Goal: Task Accomplishment & Management: Complete application form

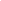
drag, startPoint x: 0, startPoint y: 0, endPoint x: 1019, endPoint y: 119, distance: 1025.8
click at [0, 0] on html at bounding box center [0, 0] width 0 height 0
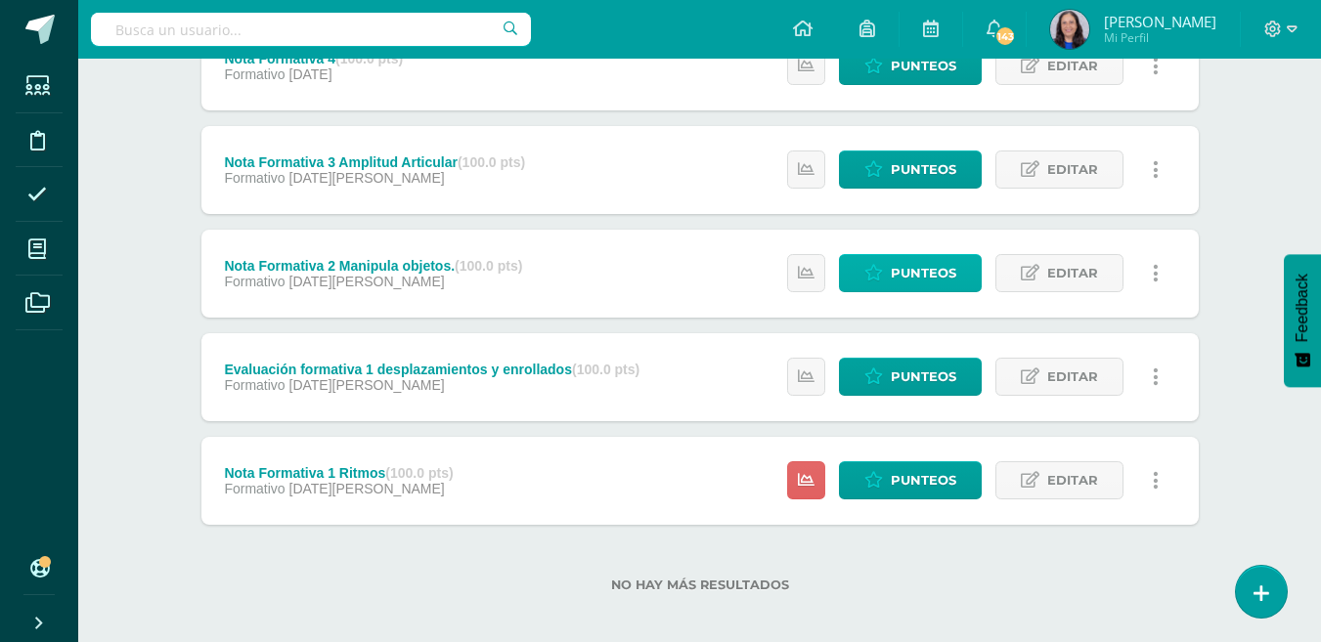
scroll to position [419, 0]
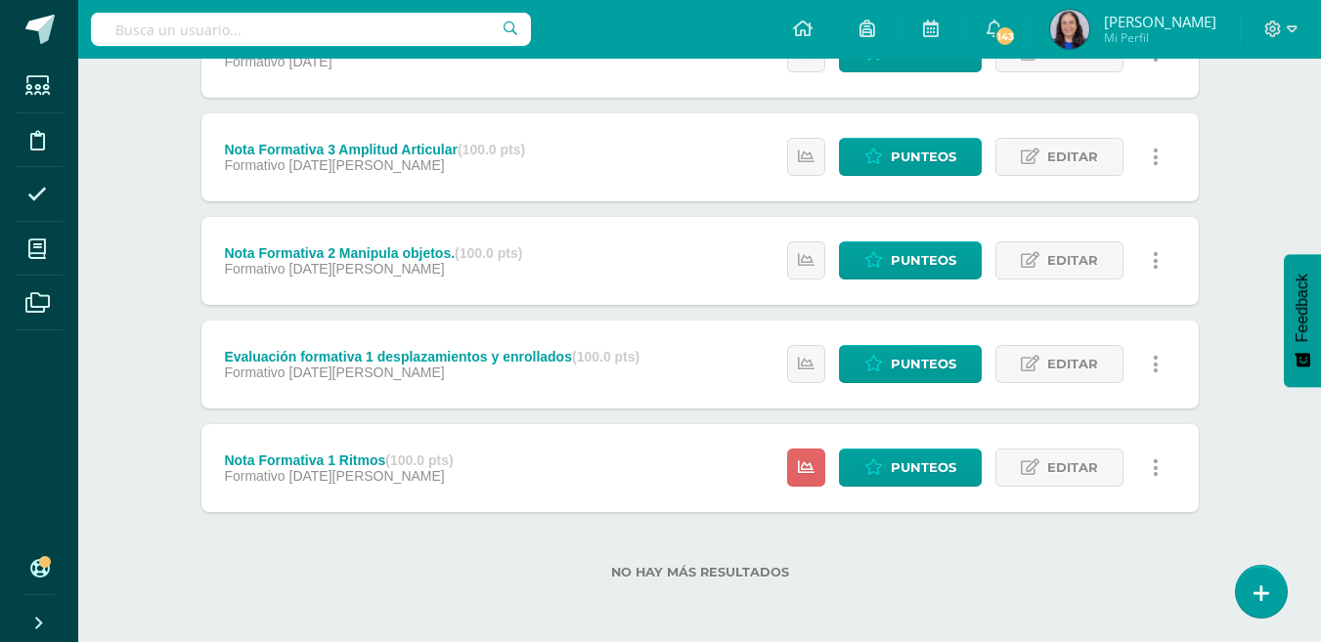
click at [1160, 370] on link at bounding box center [1156, 364] width 38 height 38
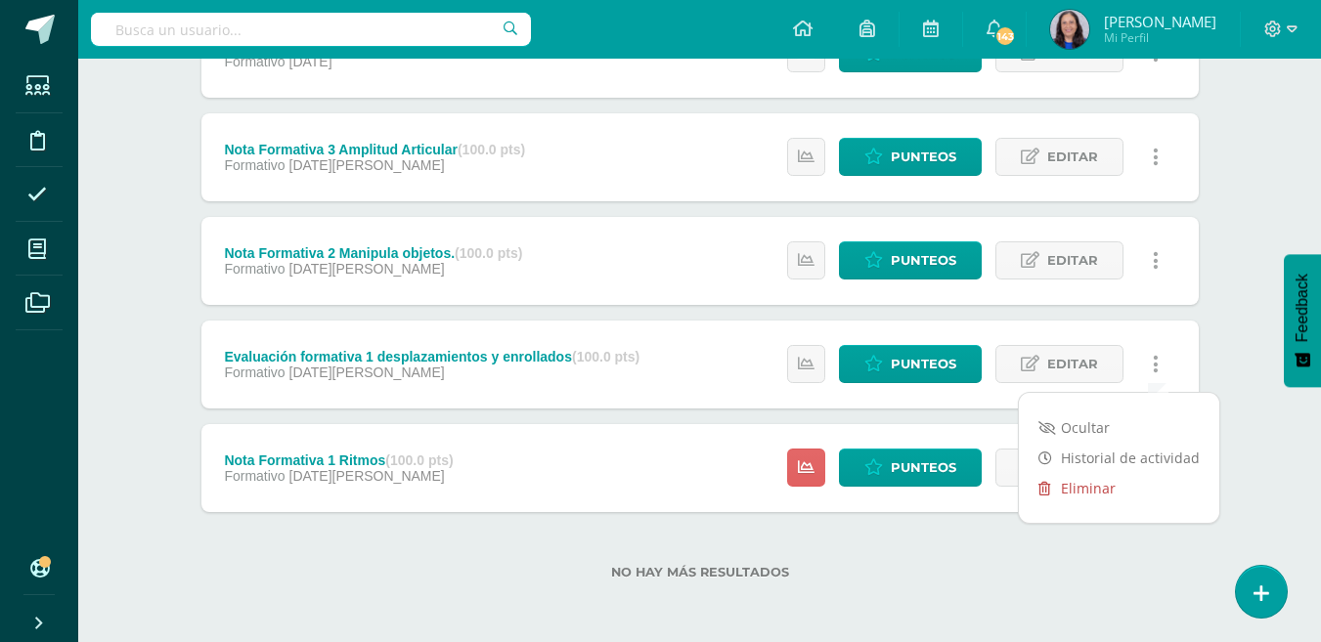
click at [1095, 490] on link "Eliminar" at bounding box center [1119, 488] width 200 height 30
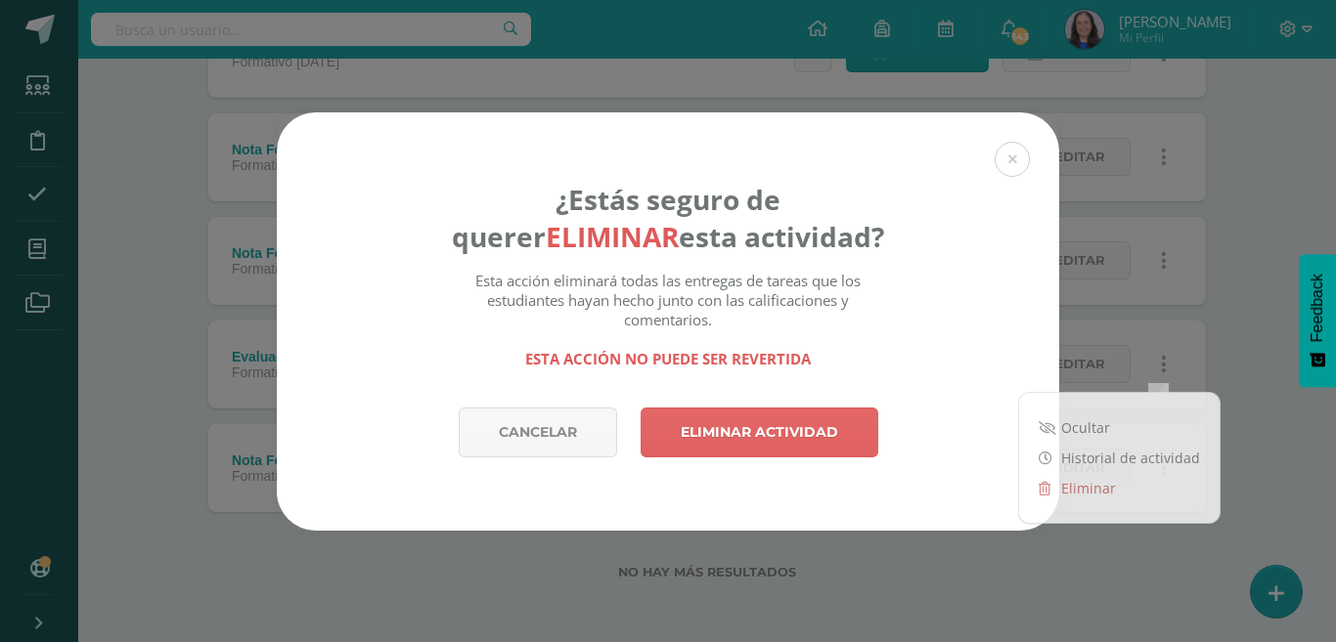
drag, startPoint x: 1234, startPoint y: 297, endPoint x: 1176, endPoint y: 297, distance: 57.7
click at [1233, 296] on div "¿Estás seguro de querer eliminar esta actividad? Esta acción eliminará todas la…" at bounding box center [668, 321] width 1320 height 419
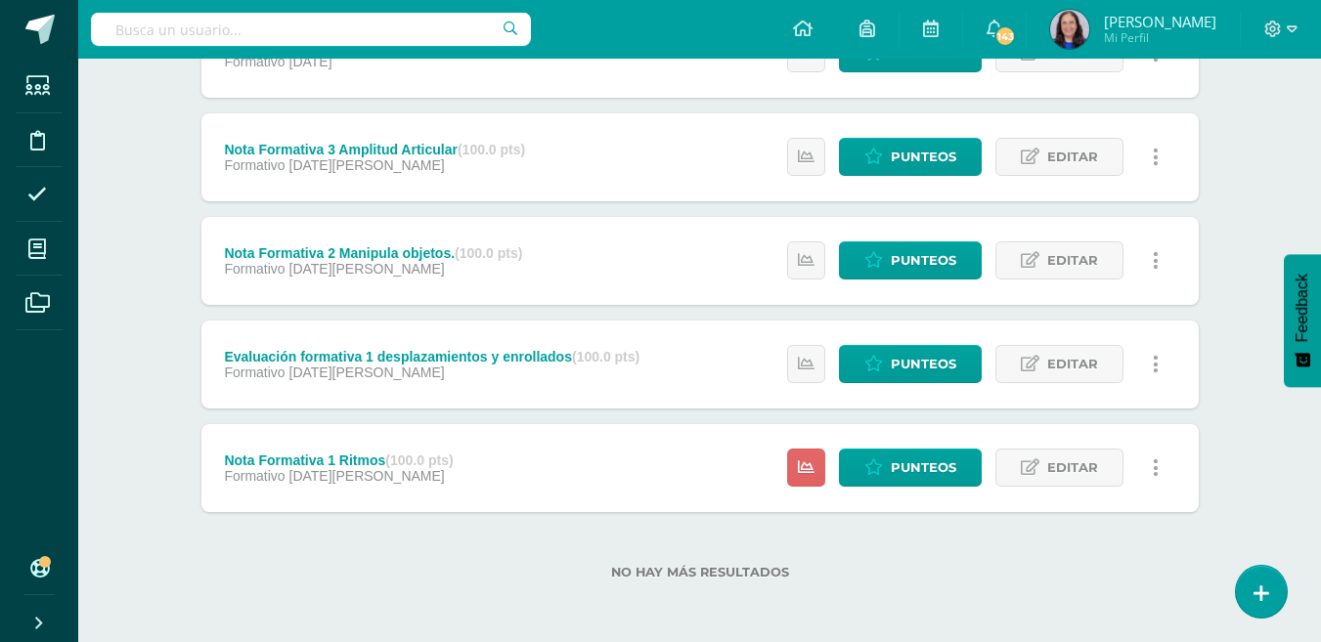
click at [1163, 368] on link at bounding box center [1156, 364] width 38 height 38
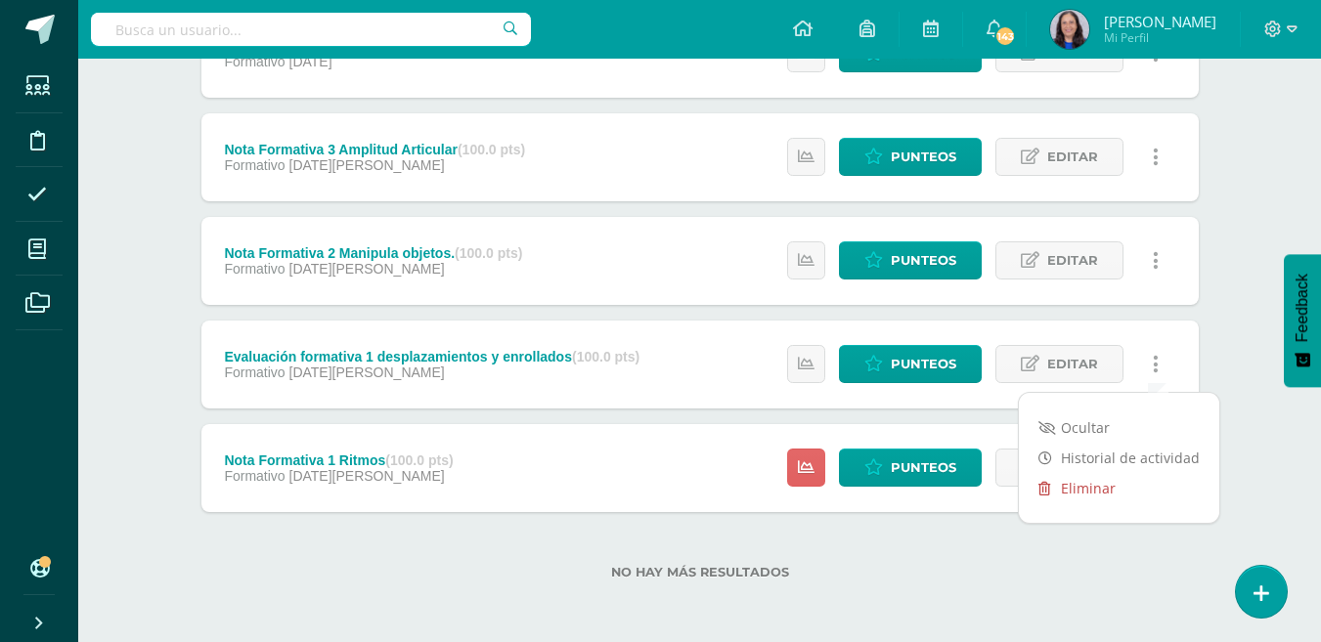
click at [1087, 491] on link "Eliminar" at bounding box center [1119, 488] width 200 height 30
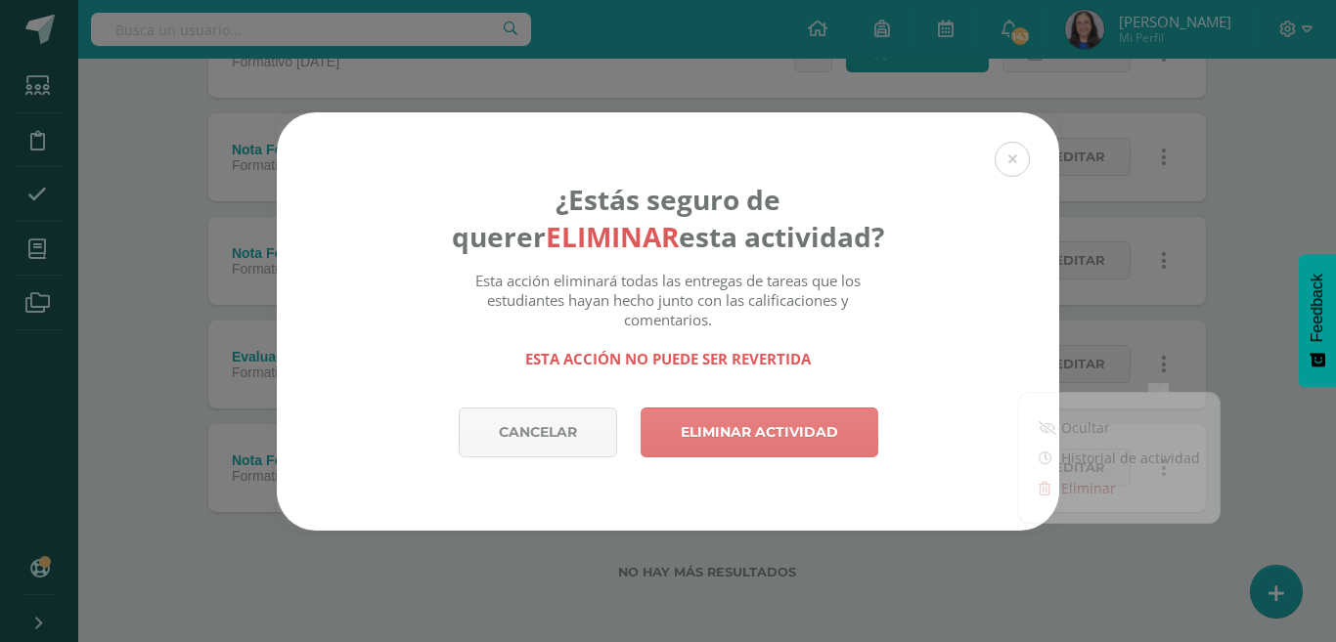
click at [831, 428] on link "Eliminar actividad" at bounding box center [759, 433] width 238 height 50
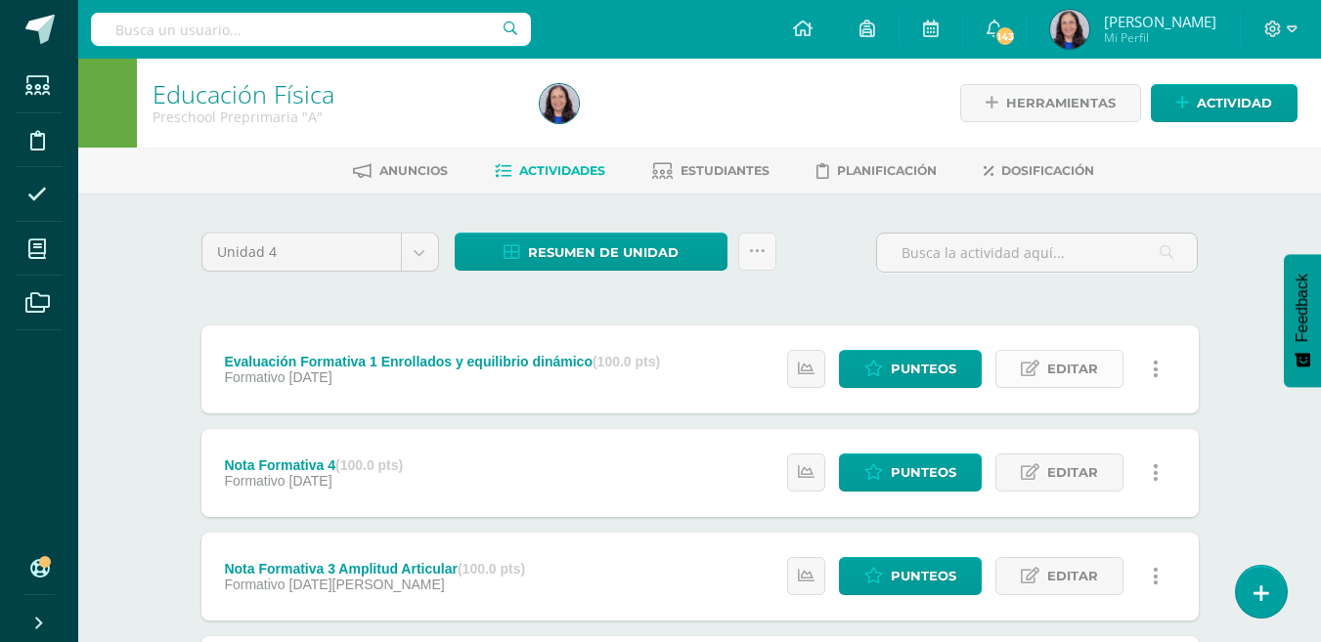
click at [1073, 371] on span "Editar" at bounding box center [1072, 369] width 51 height 36
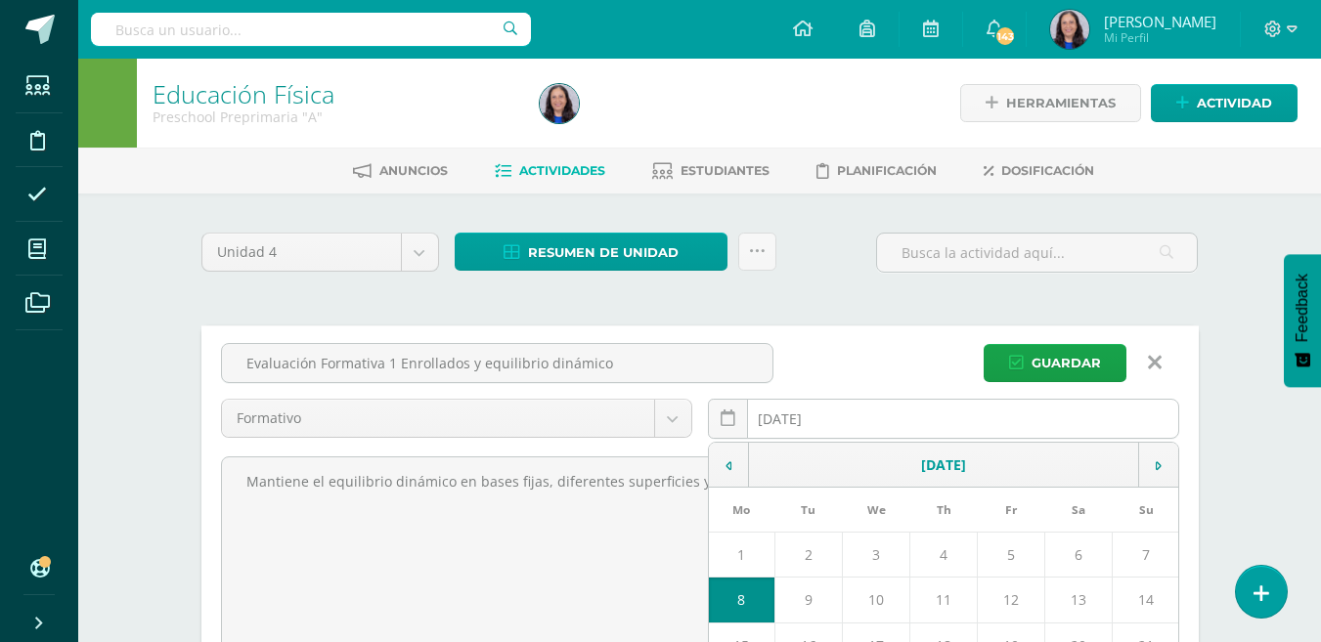
click at [809, 419] on div "2025-09-08 September, 2025 Mo Tu We Th Fr Sa Su 1 2 3 4 5 6 7 8 9 10 11 12 13 1…" at bounding box center [943, 427] width 471 height 56
drag, startPoint x: 829, startPoint y: 419, endPoint x: 849, endPoint y: 427, distance: 21.1
click at [828, 419] on input "2025-09-08" at bounding box center [943, 419] width 469 height 38
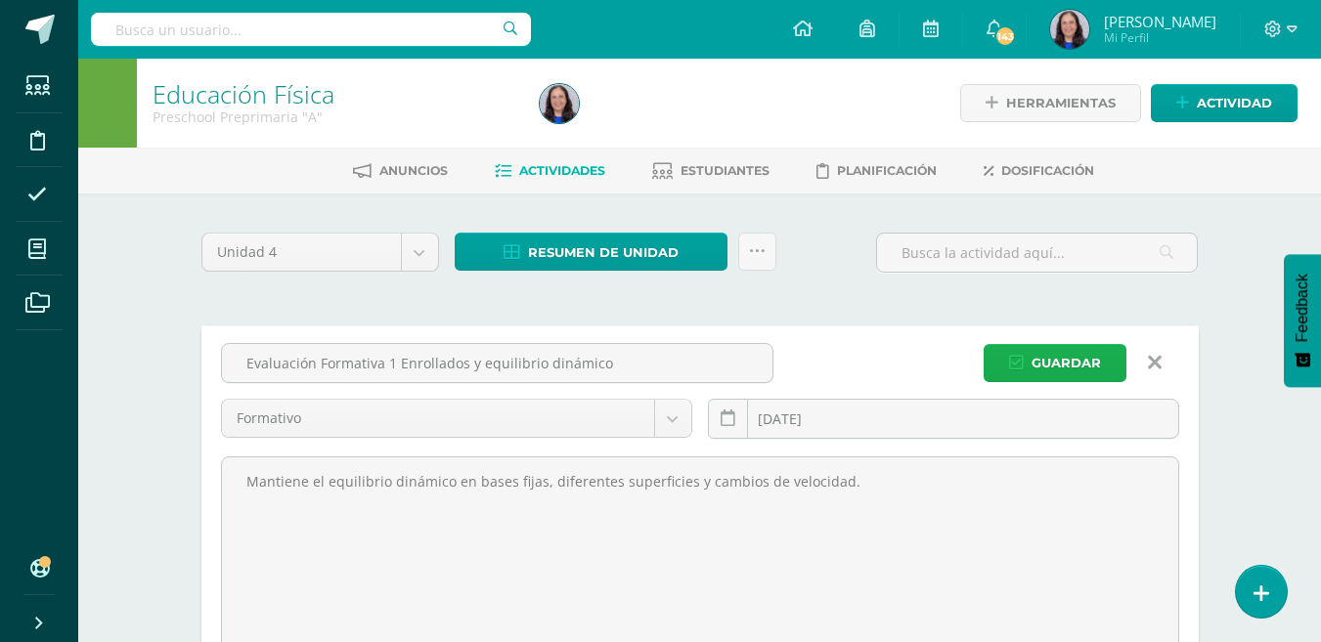
type input "[DATE]"
click at [1072, 359] on span "Guardar" at bounding box center [1066, 363] width 69 height 36
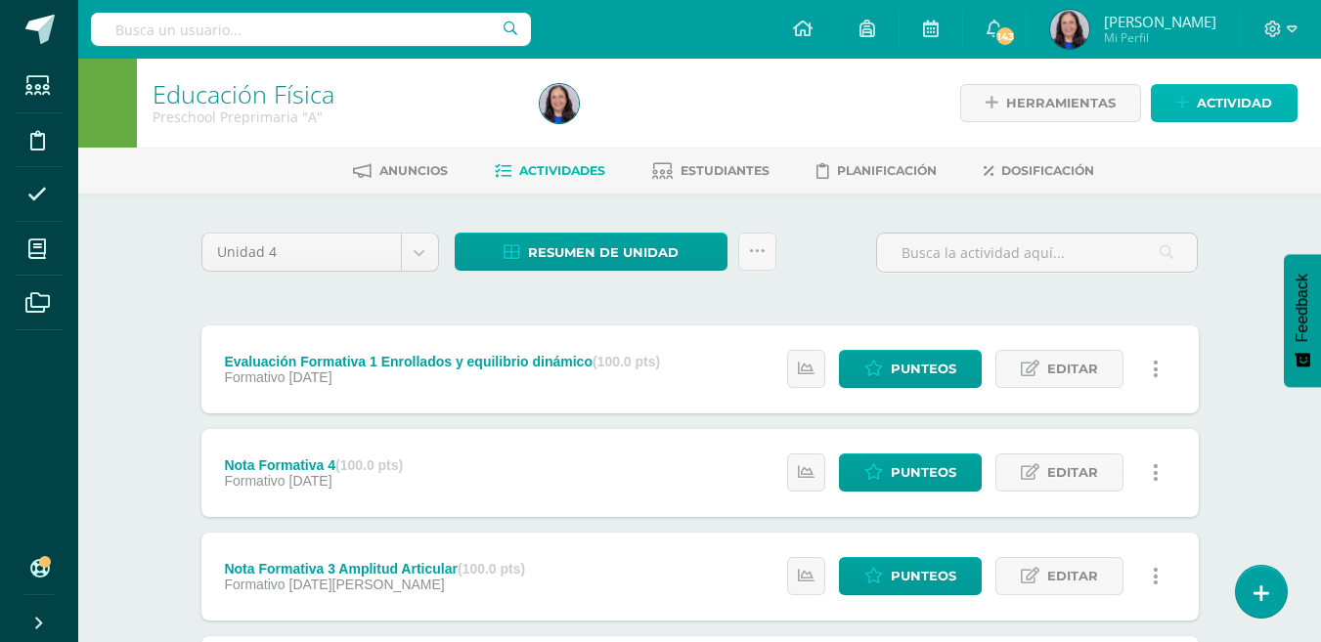
click at [1242, 100] on span "Actividad" at bounding box center [1234, 103] width 75 height 36
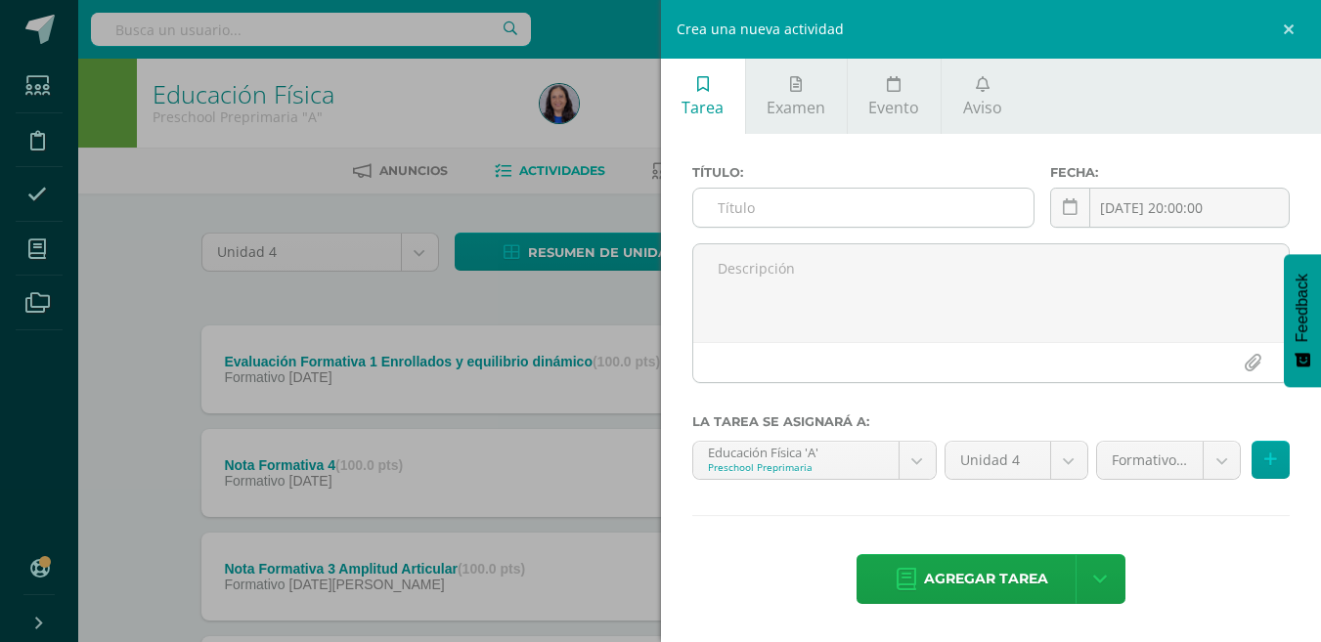
click at [754, 214] on input "text" at bounding box center [863, 208] width 340 height 38
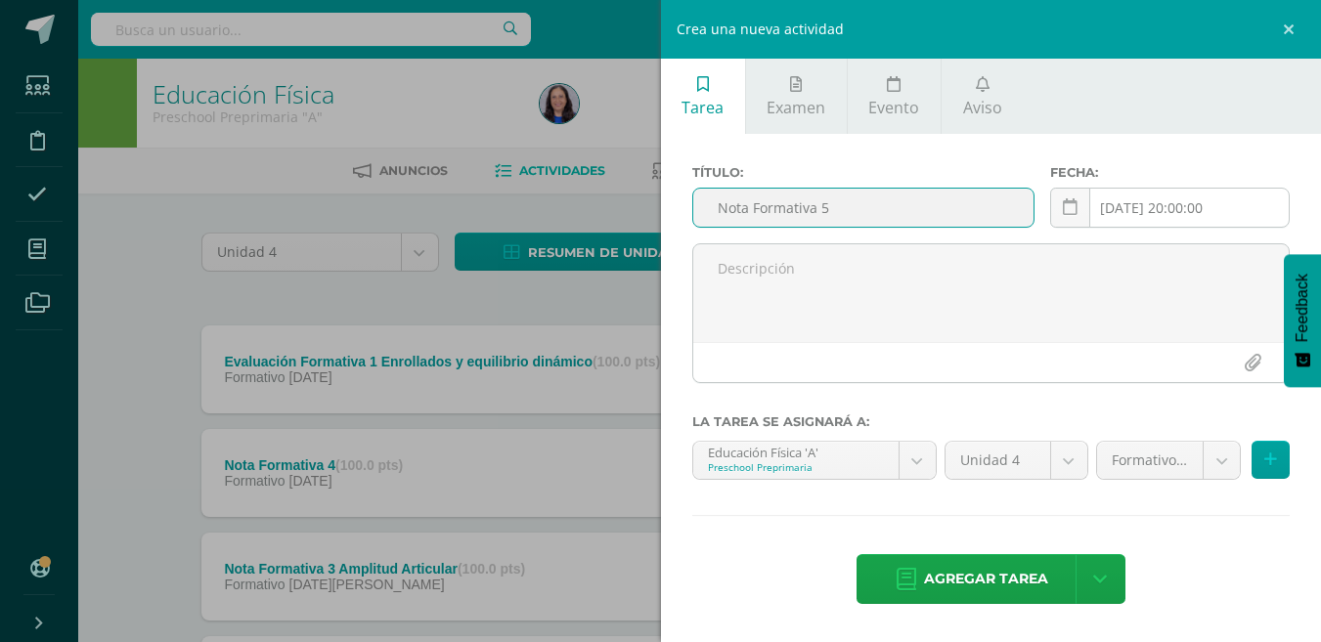
type input "Nota Formativa 5"
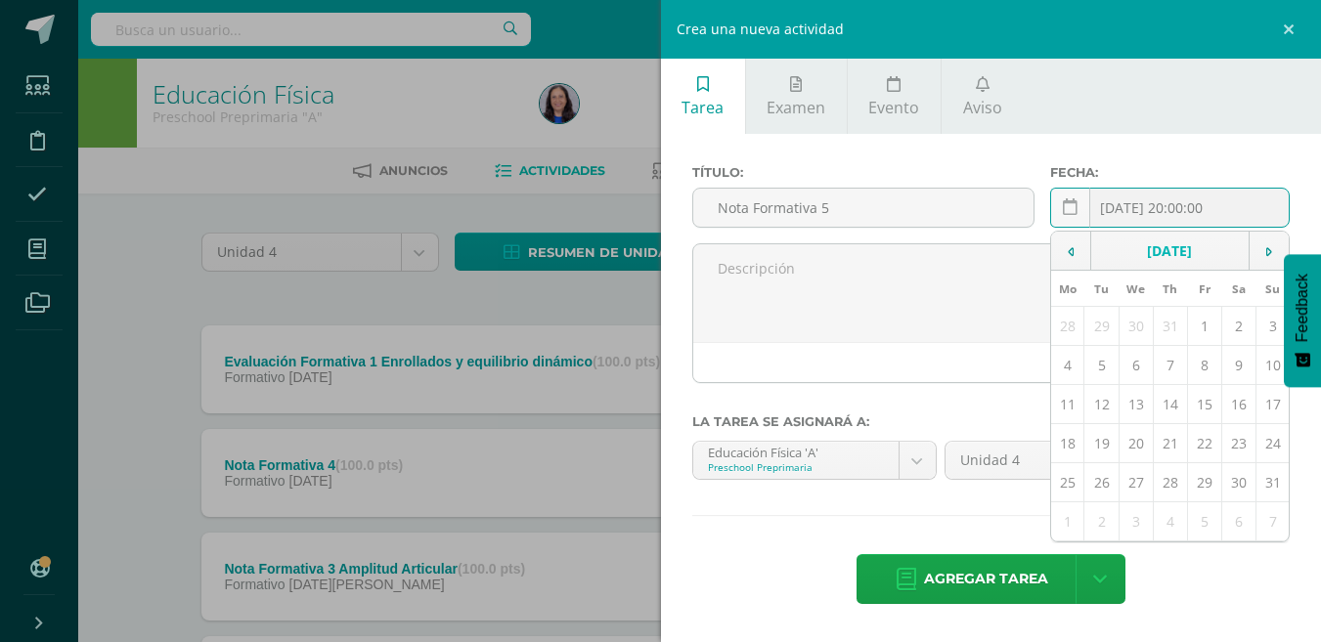
click at [1215, 203] on div "[DATE] 20:00:00 [DATE] Mo Tu We Th Fr Sa Su 28 29 30 31 1 2 3 4 5 6 7 8 9 10 11…" at bounding box center [1170, 216] width 240 height 56
click at [1271, 249] on icon at bounding box center [1269, 252] width 6 height 14
click at [1105, 404] on td "16" at bounding box center [1101, 404] width 34 height 39
type input "[DATE]"
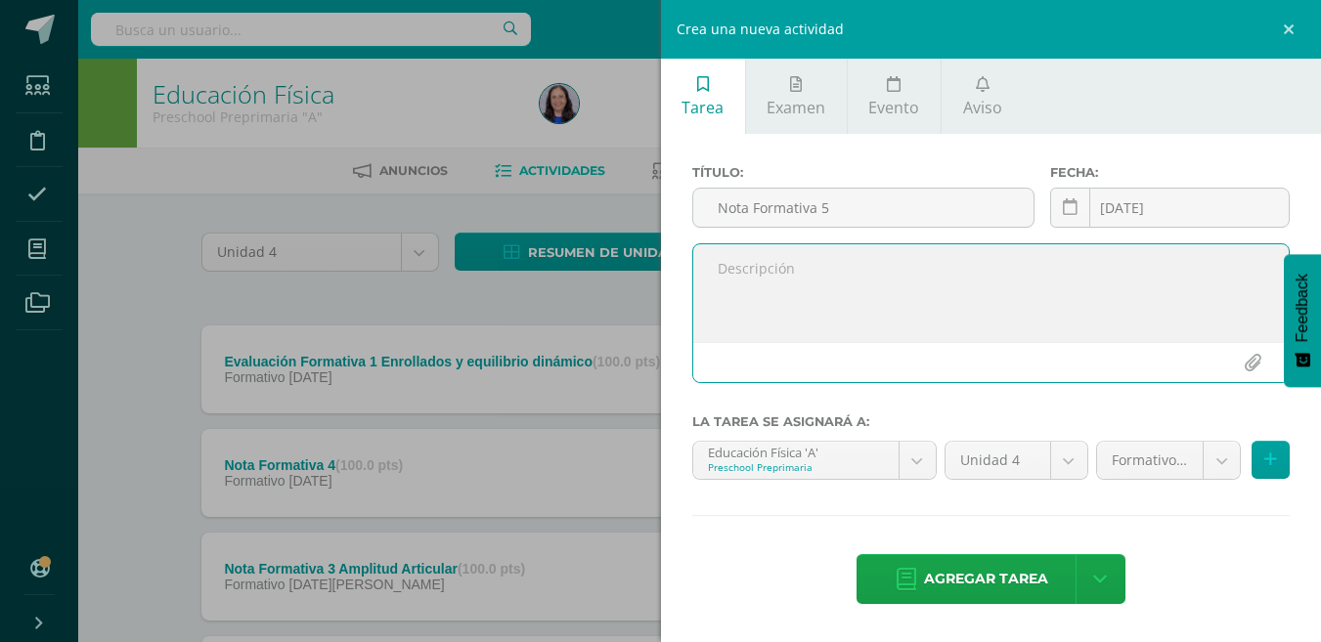
click at [760, 291] on textarea at bounding box center [991, 293] width 596 height 98
click at [323, 471] on div "Crea una nueva actividad Tarea Examen Evento Aviso Título: Nota Formativa 5 Fec…" at bounding box center [660, 321] width 1321 height 642
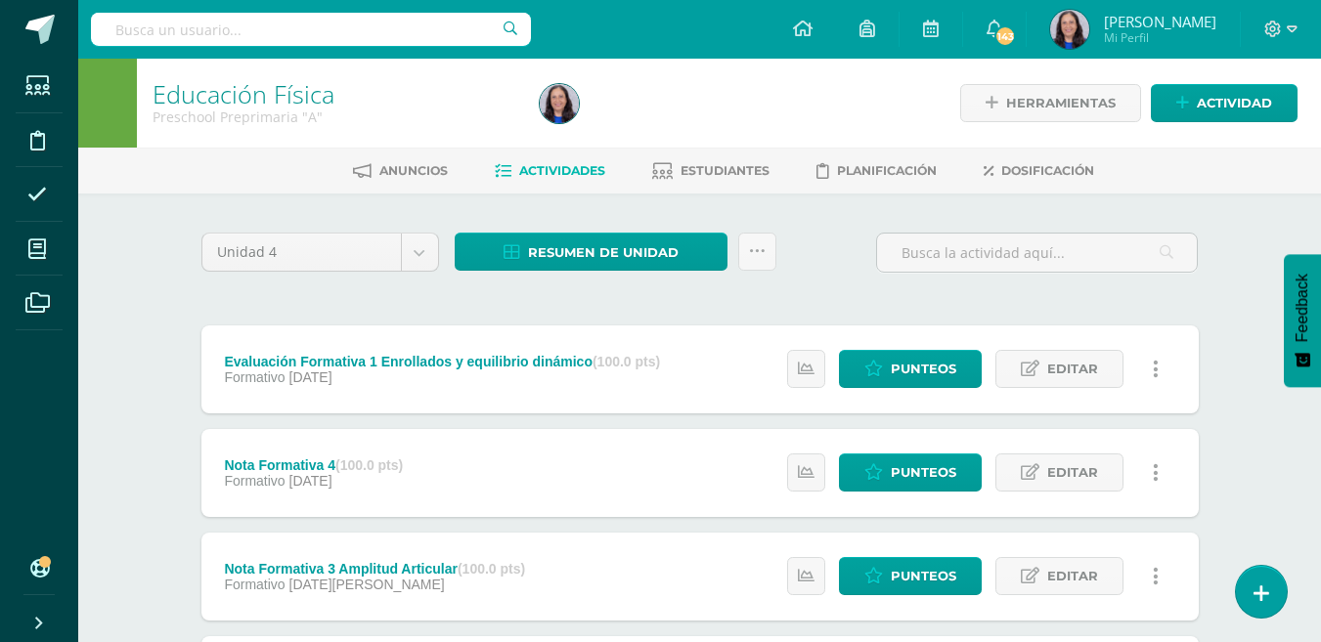
click at [322, 464] on div "Nota Formativa 4 (100.0 pts)" at bounding box center [313, 466] width 179 height 16
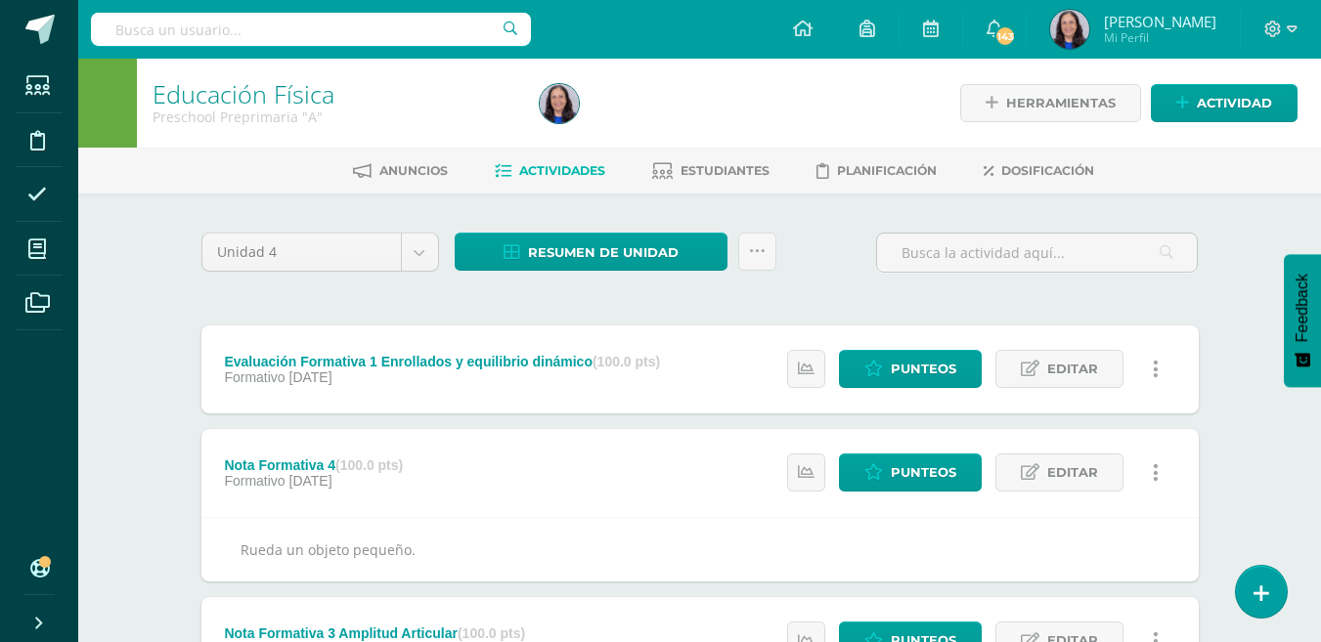
click at [322, 463] on div "Nota Formativa 4 (100.0 pts)" at bounding box center [313, 466] width 179 height 16
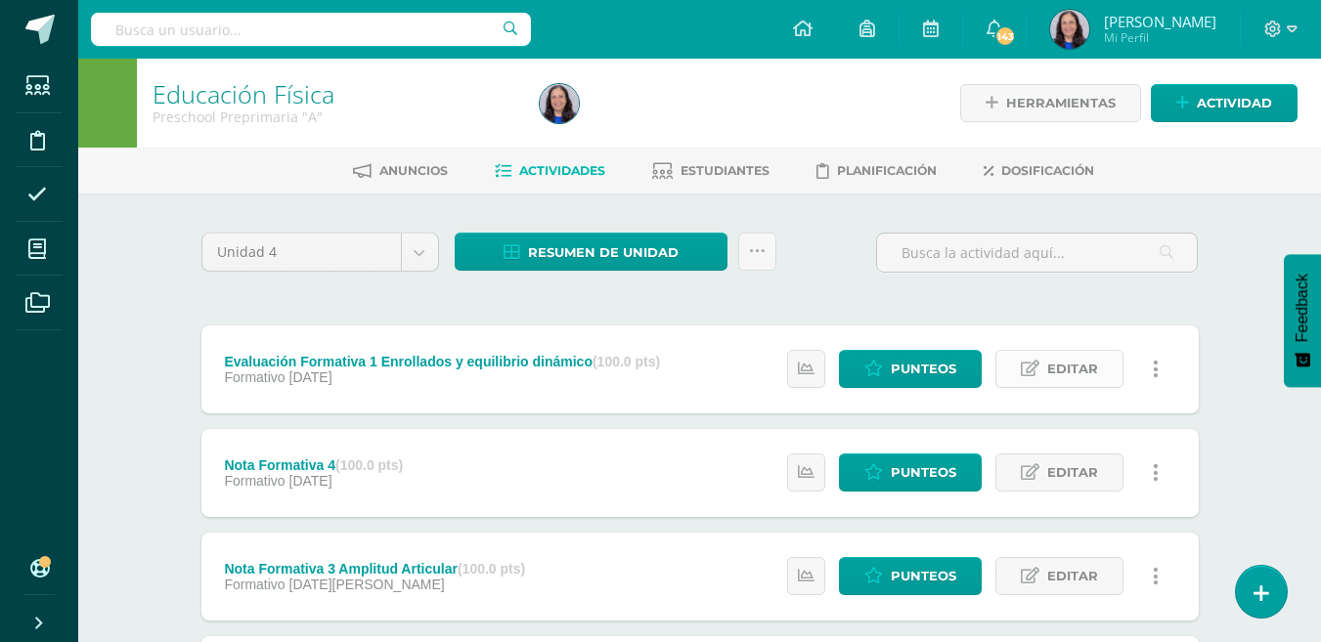
click at [1088, 368] on span "Editar" at bounding box center [1072, 369] width 51 height 36
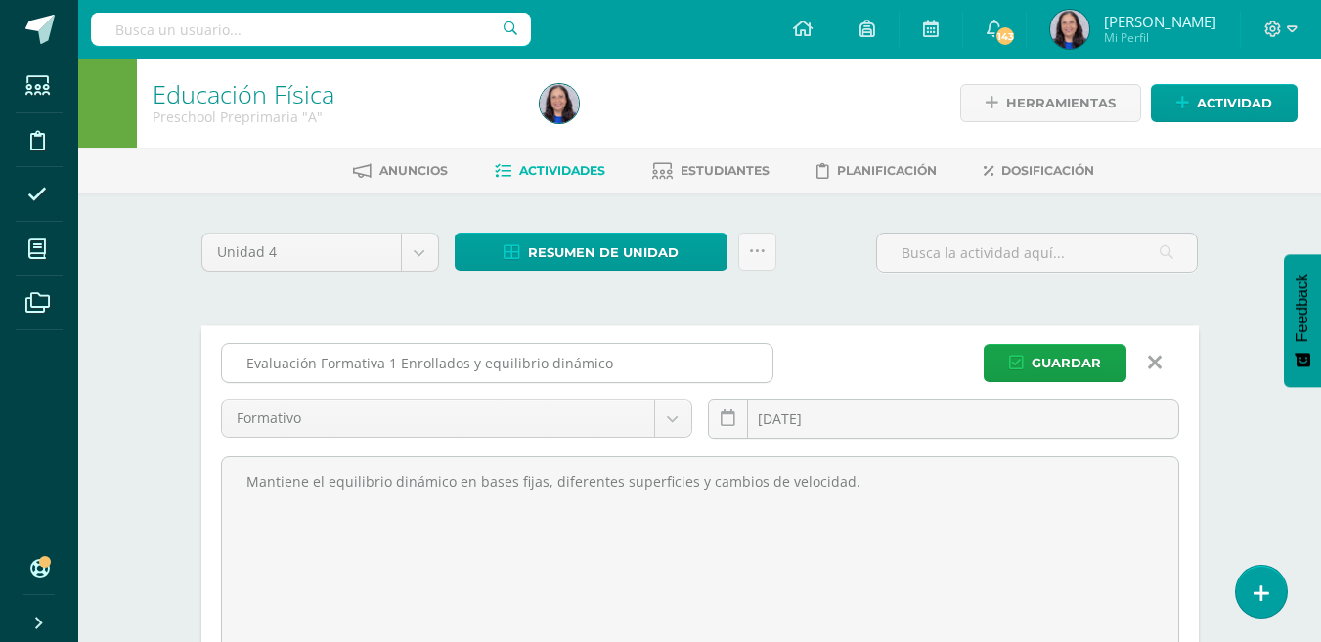
click at [394, 364] on input "Evaluación Formativa 1 Enrollados y equilibrio dinámico" at bounding box center [497, 363] width 551 height 38
type input "Evaluación Formativa Enrollados y equilibrio dinámico"
click at [1073, 366] on span "Guardar" at bounding box center [1066, 363] width 69 height 36
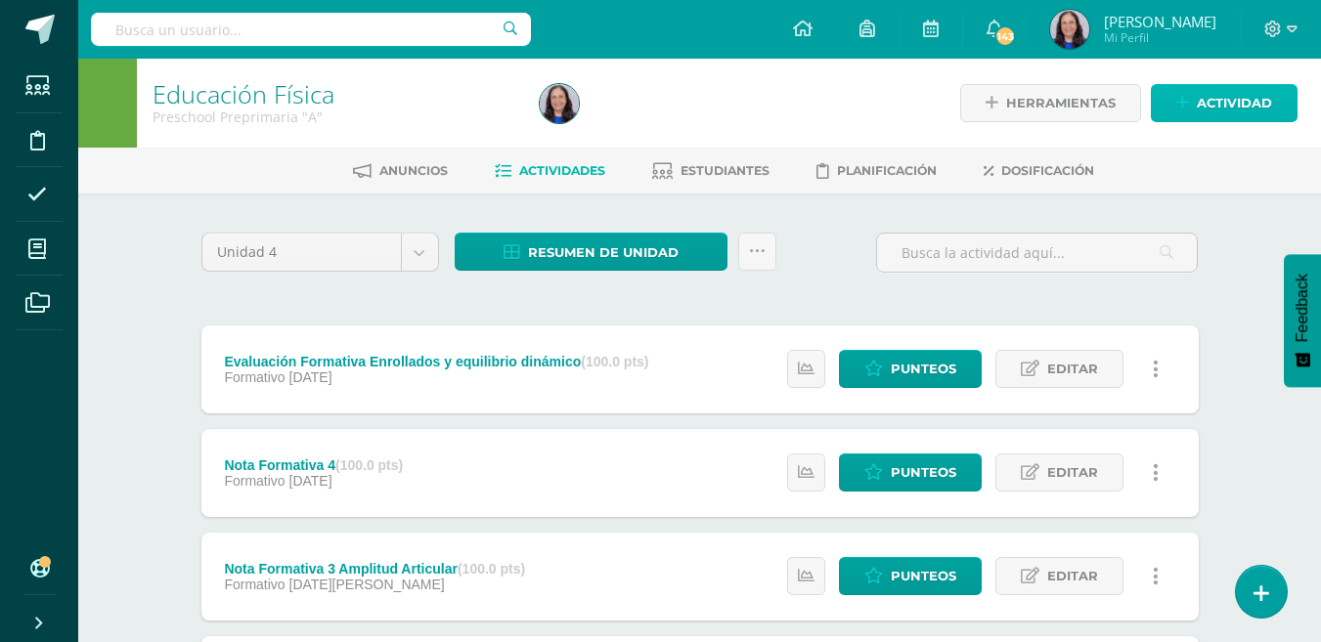
click at [1226, 100] on span "Actividad" at bounding box center [1234, 103] width 75 height 36
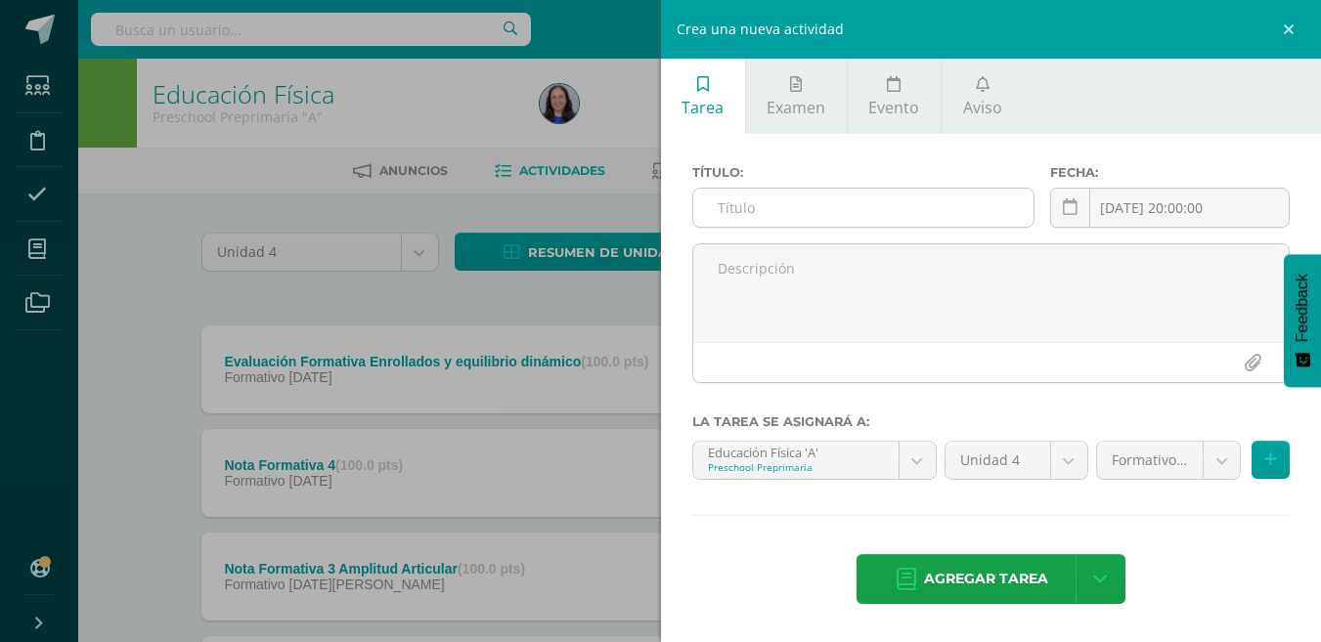
click at [742, 208] on input "text" at bounding box center [863, 208] width 340 height 38
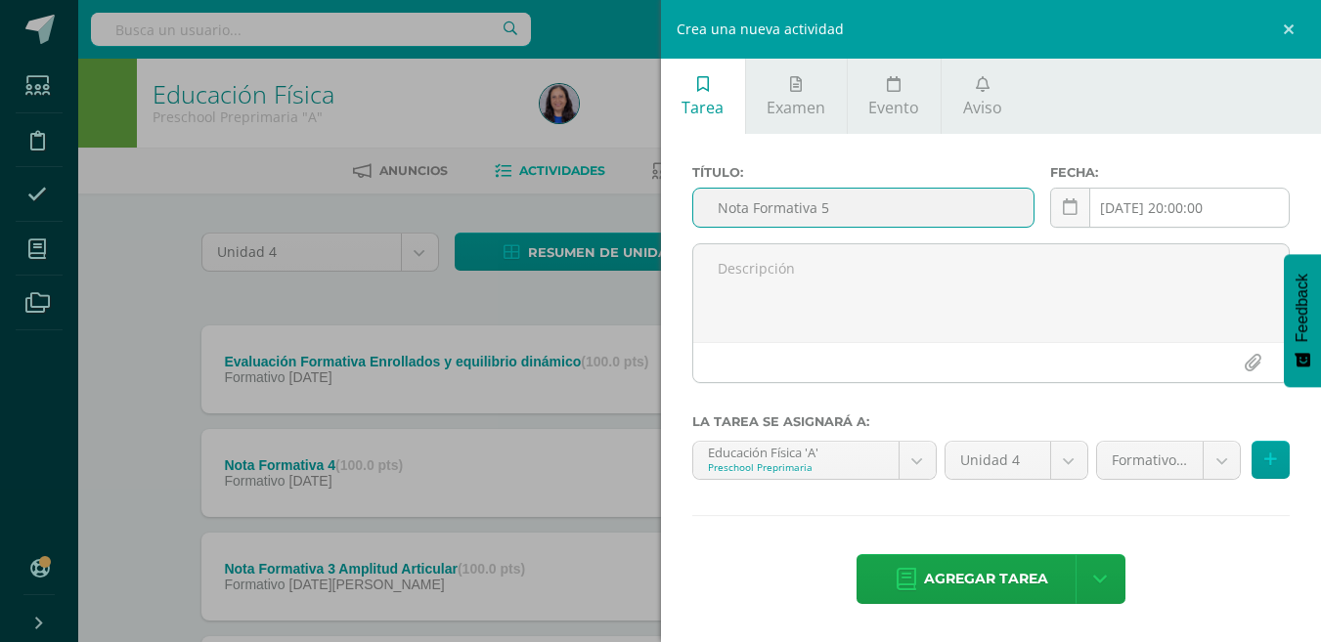
type input "Nota Formativa 5"
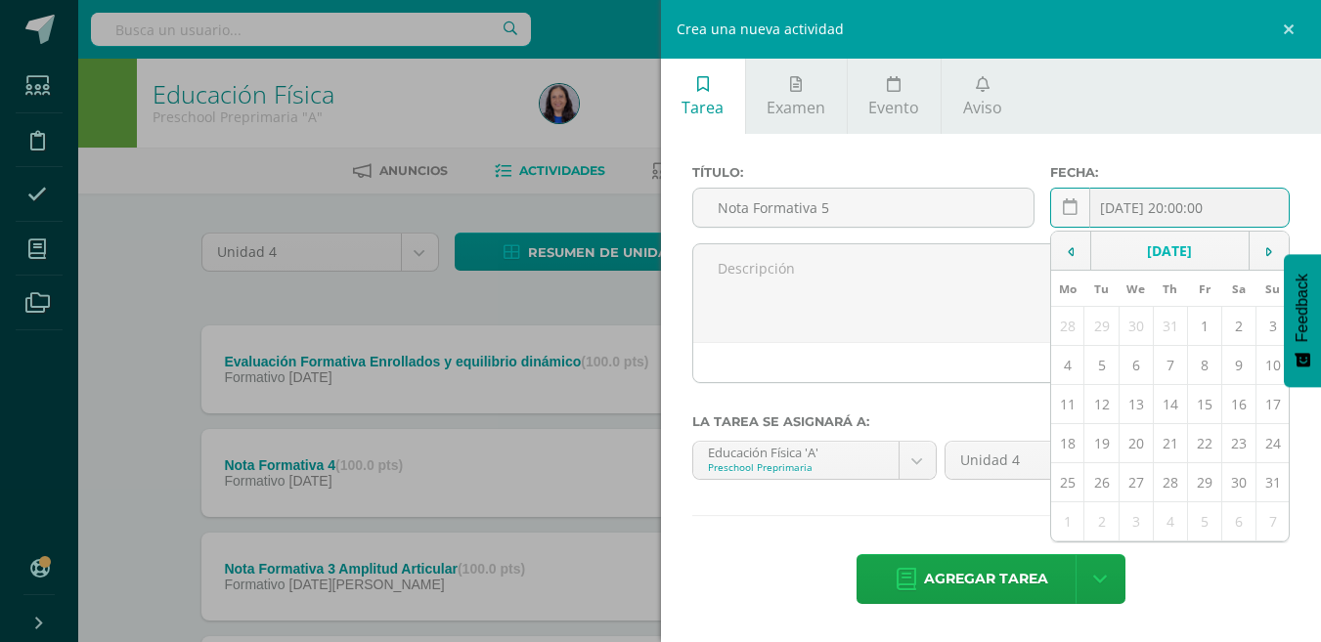
click at [1182, 206] on div "[DATE] 20:00:00 [DATE] Mo Tu We Th Fr Sa Su 28 29 30 31 1 2 3 4 5 6 7 8 9 10 11…" at bounding box center [1170, 216] width 240 height 56
click at [1272, 252] on icon at bounding box center [1269, 252] width 6 height 14
click at [1103, 405] on td "16" at bounding box center [1101, 404] width 34 height 39
type input "[DATE]"
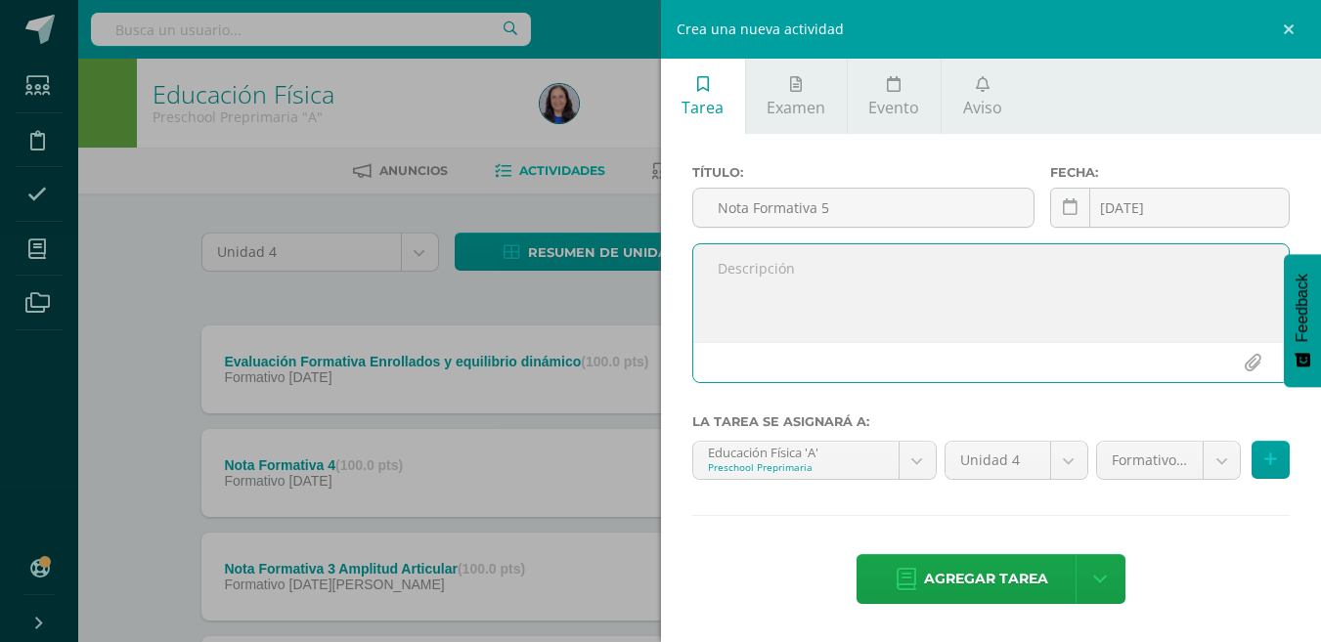
click at [744, 276] on textarea at bounding box center [991, 293] width 596 height 98
click at [766, 294] on textarea at bounding box center [991, 293] width 596 height 98
paste textarea "Mantiene el equilibrio dinámico en bases fijas, diferentes superficies y cambio…"
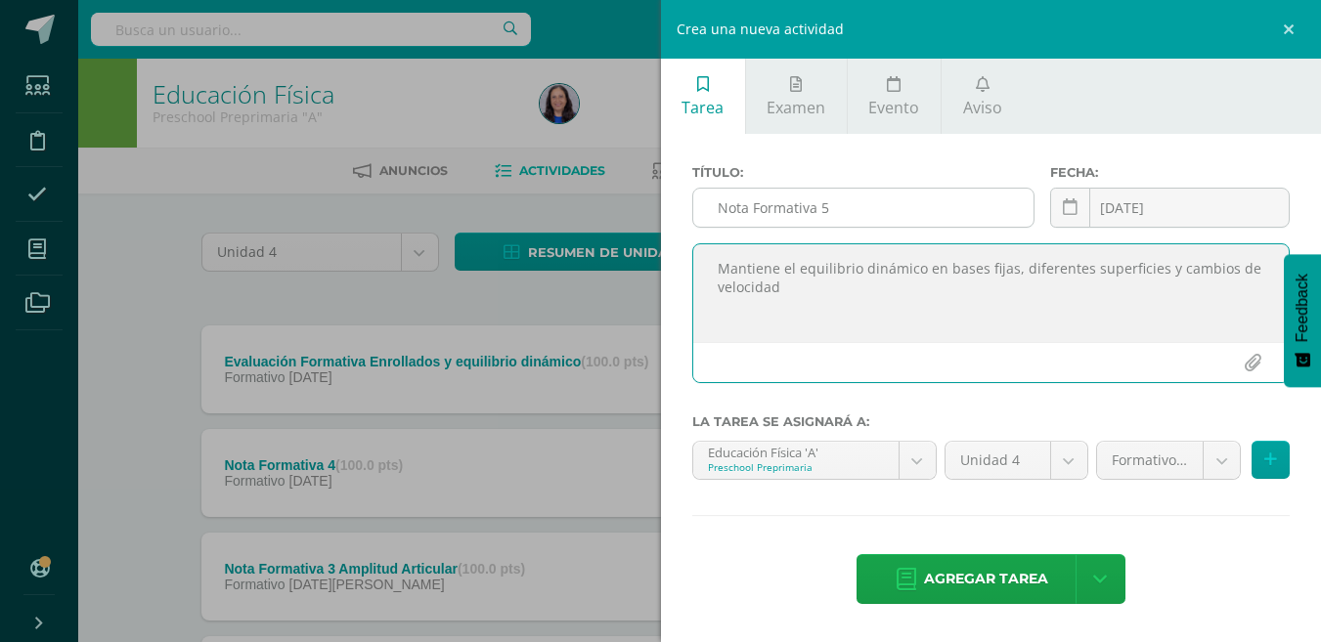
type textarea "Mantiene el equilibrio dinámico en bases fijas, diferentes superficies y cambio…"
click at [877, 205] on input "Nota Formativa 5" at bounding box center [863, 208] width 340 height 38
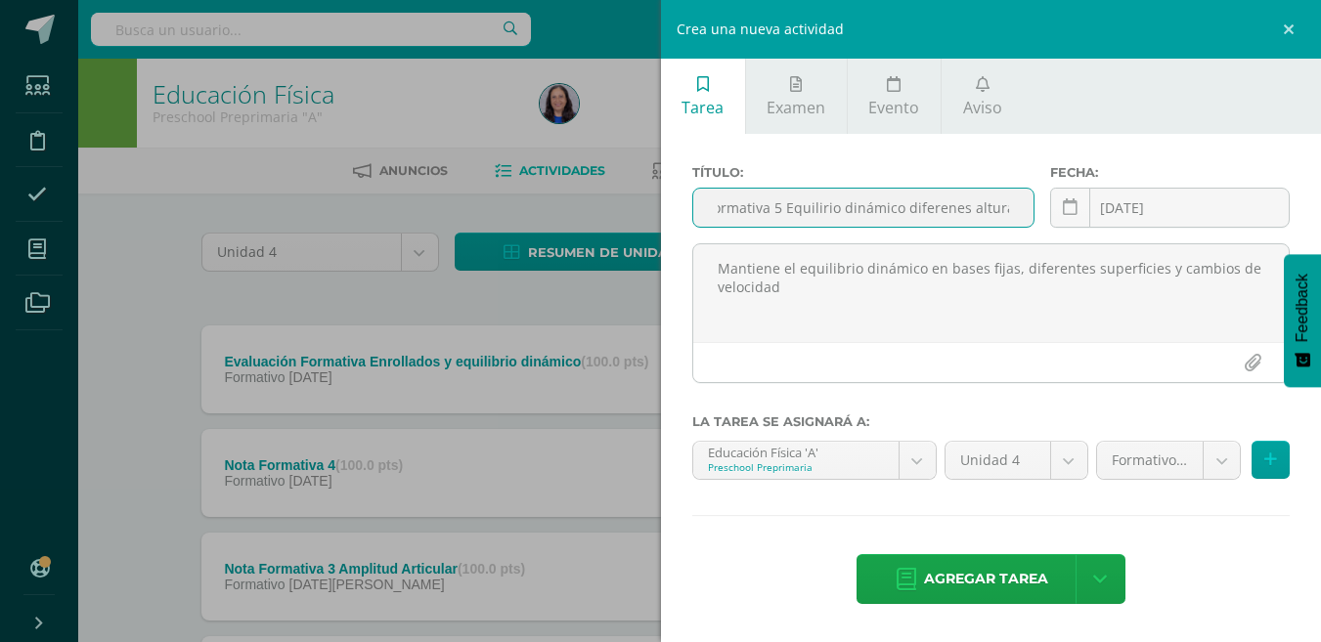
scroll to position [0, 51]
click at [814, 208] on input "Nota Formativa 5 Equilirio dinámico diferenes alturas." at bounding box center [863, 208] width 340 height 38
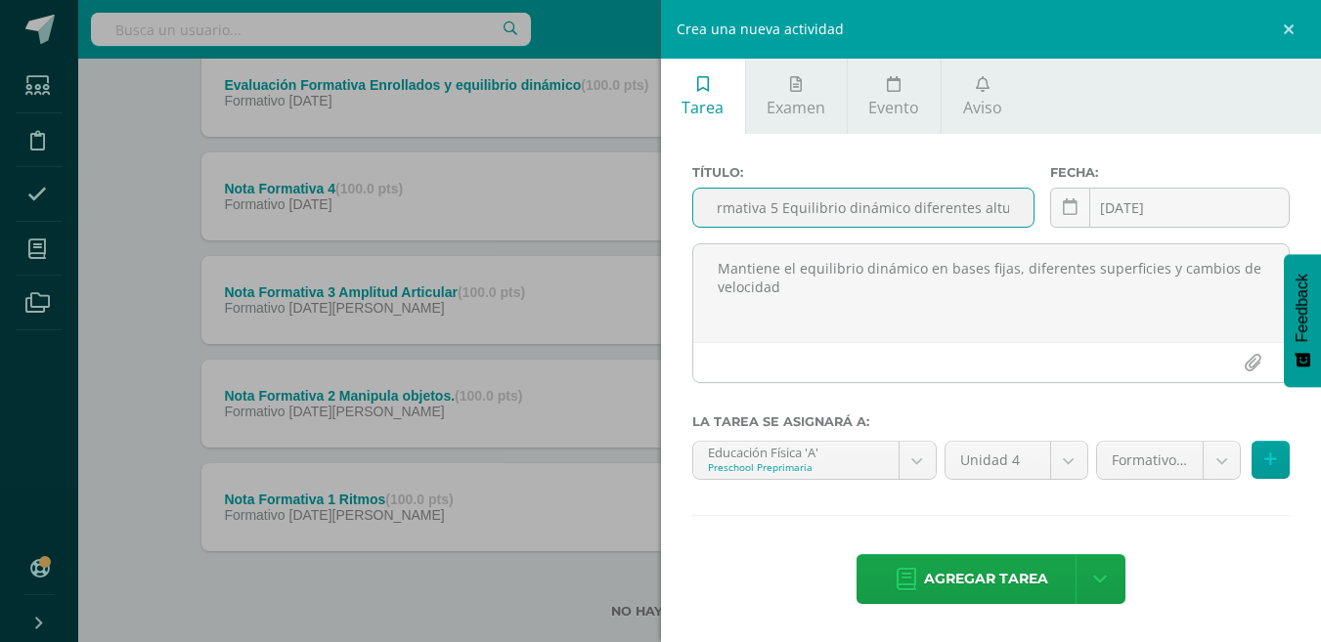
scroll to position [293, 0]
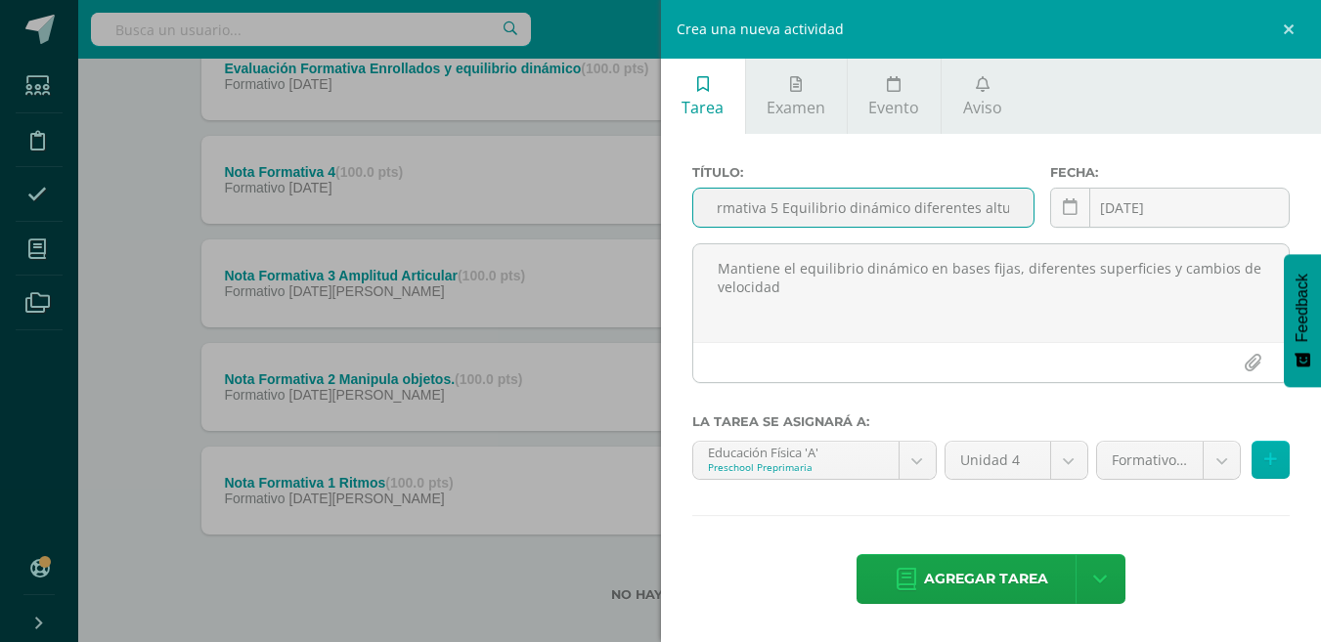
type input "Nota Formativa 5 Equilibrio dinámico diferentes alturas."
click at [1277, 460] on button at bounding box center [1271, 460] width 38 height 38
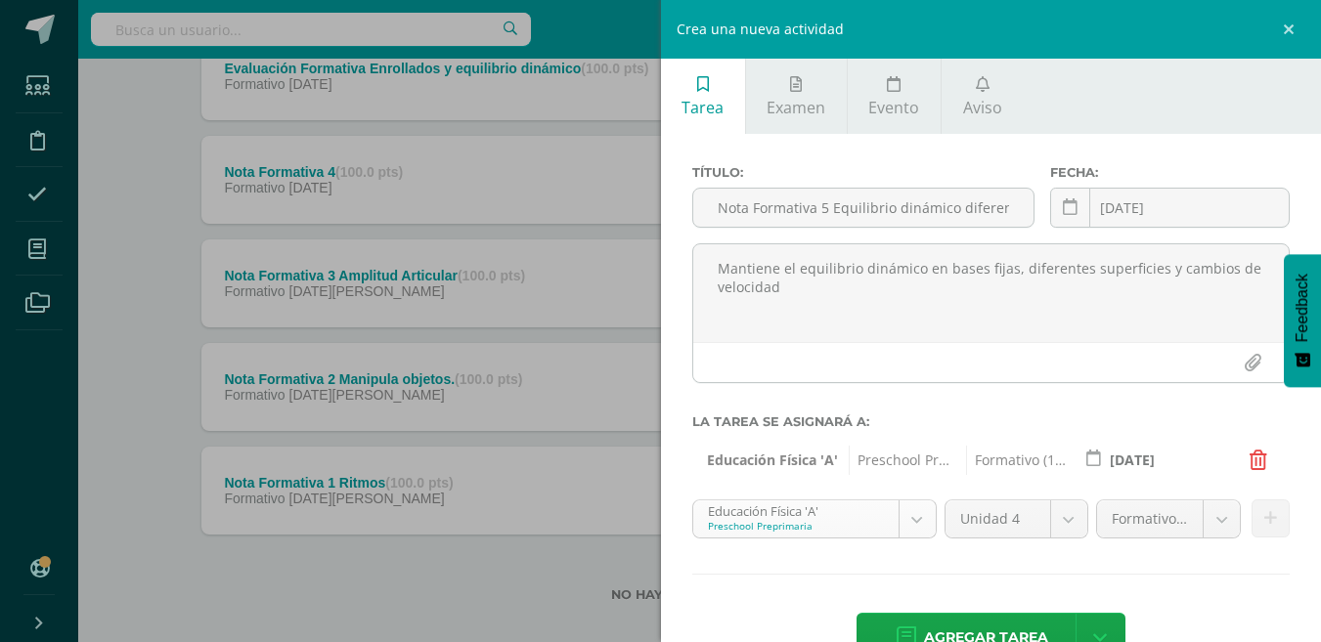
click at [914, 521] on body "La tarea Evaluación Formativa Enrollados y equilibrio dinámico fue editada exit…" at bounding box center [660, 186] width 1321 height 958
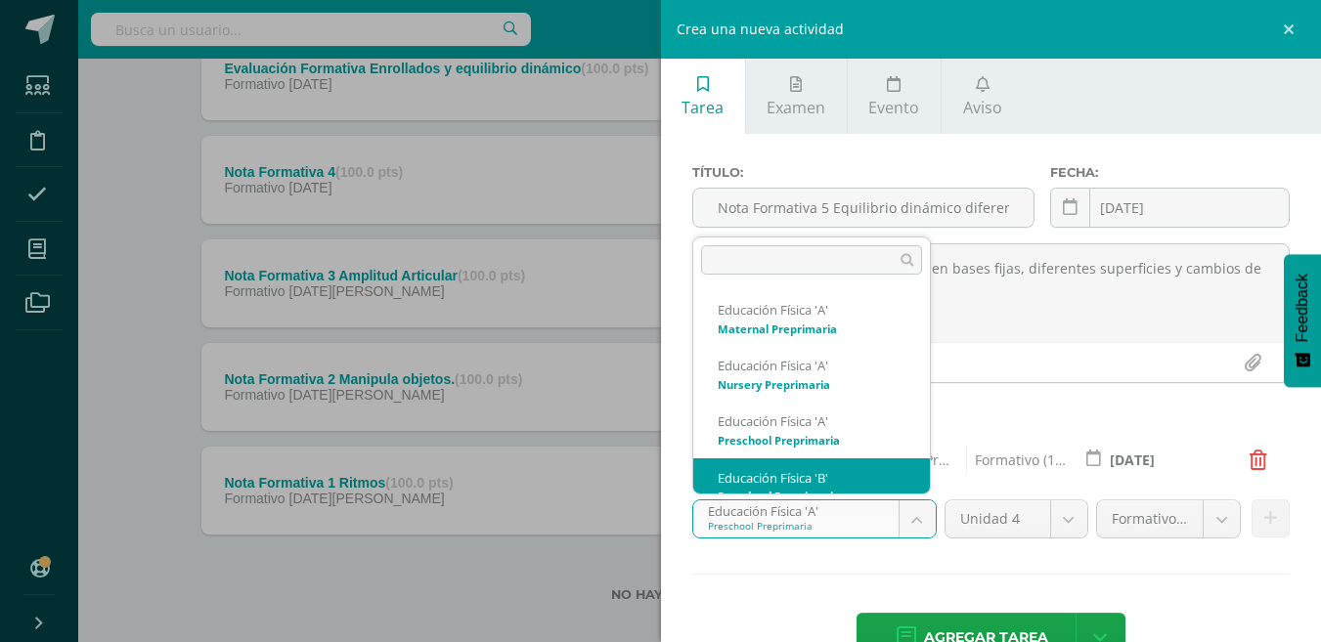
scroll to position [20, 0]
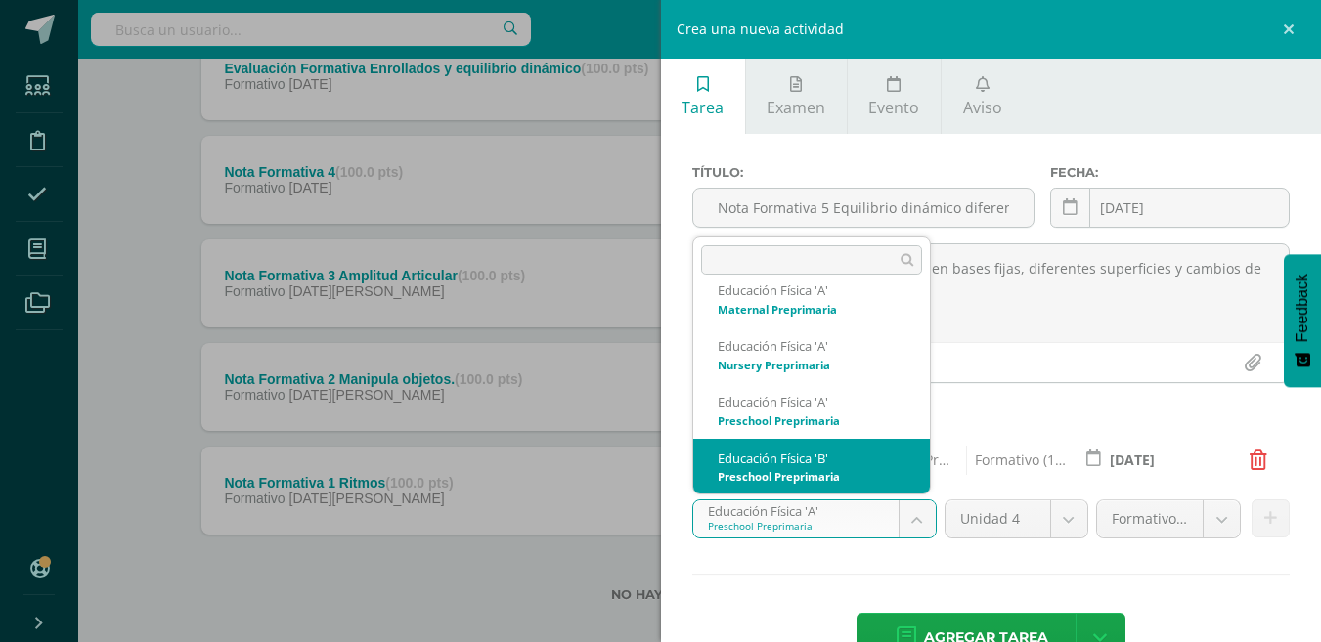
select select "234093"
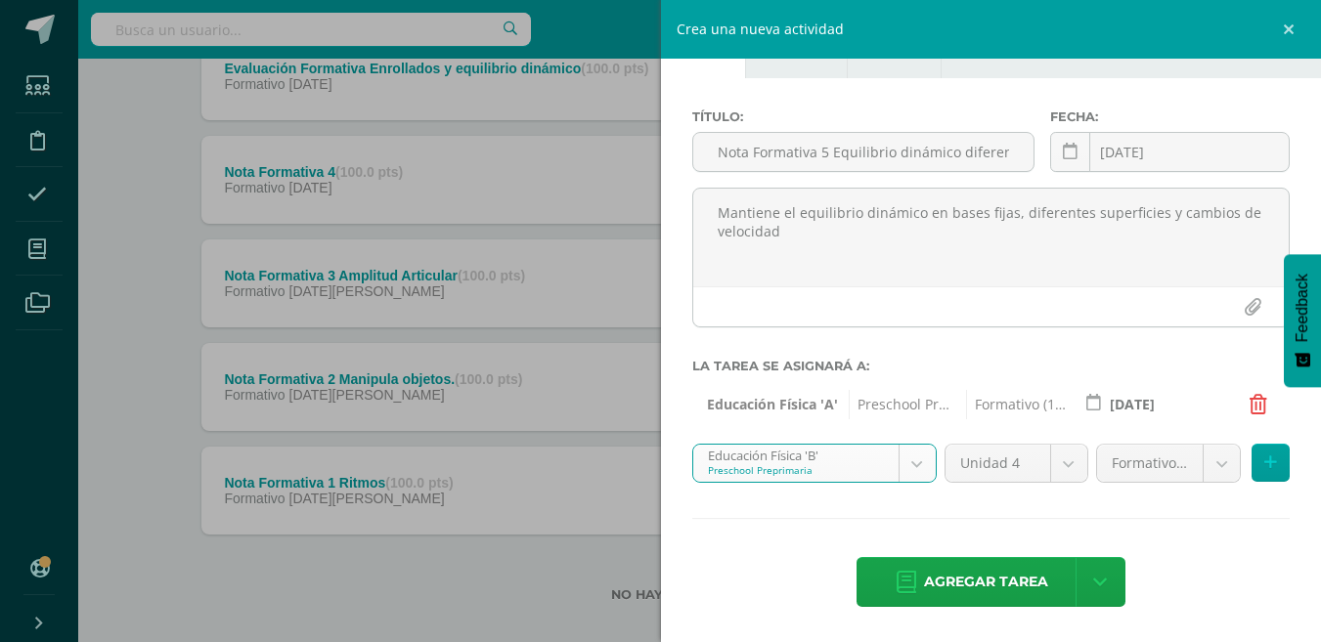
scroll to position [56, 0]
click at [1264, 460] on icon at bounding box center [1270, 463] width 13 height 17
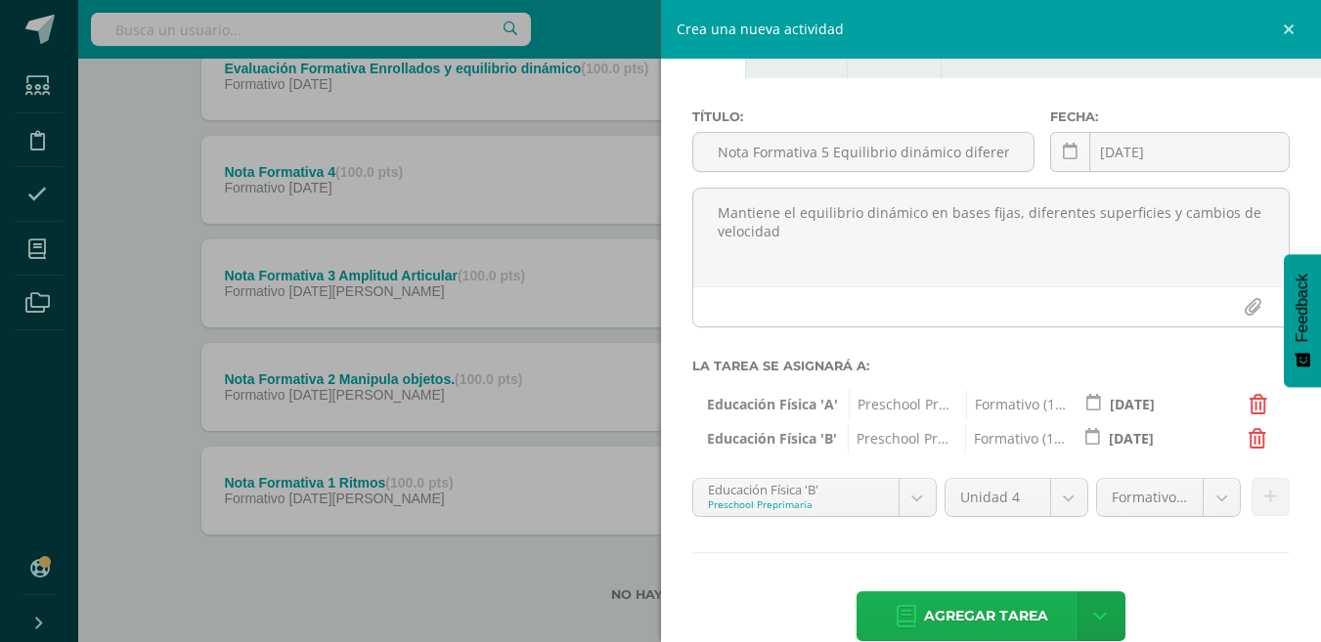
click at [975, 617] on span "Agregar tarea" at bounding box center [986, 617] width 124 height 48
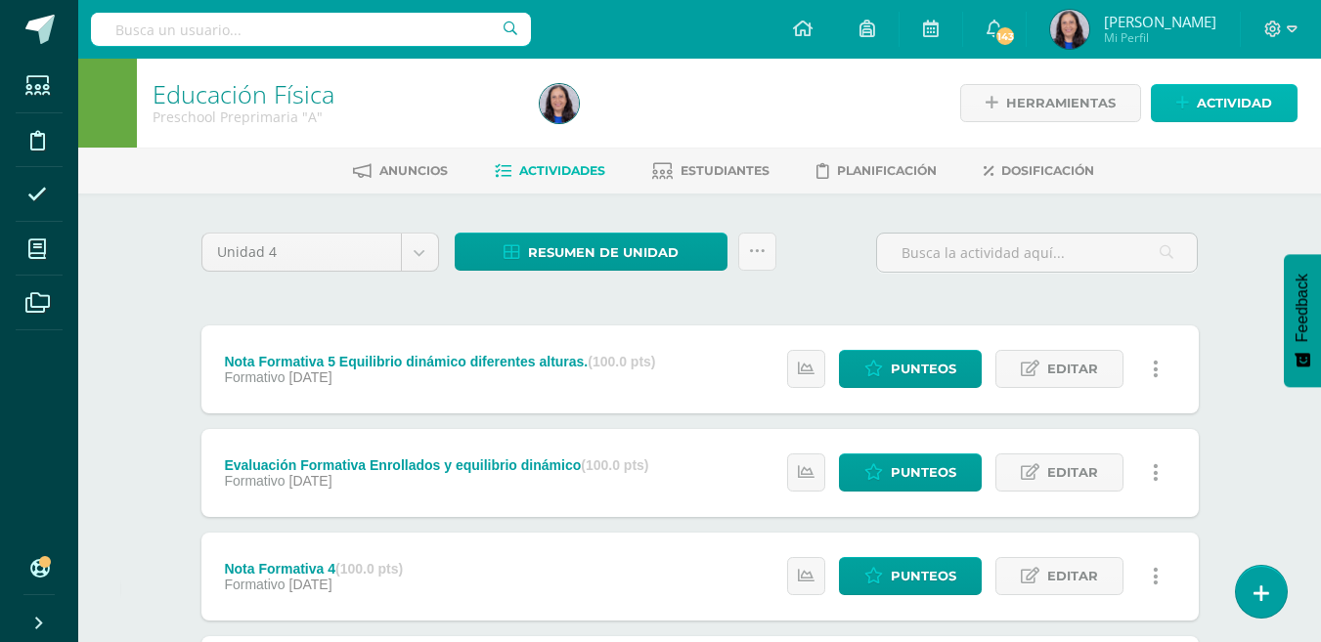
click at [1238, 102] on span "Actividad" at bounding box center [1234, 103] width 75 height 36
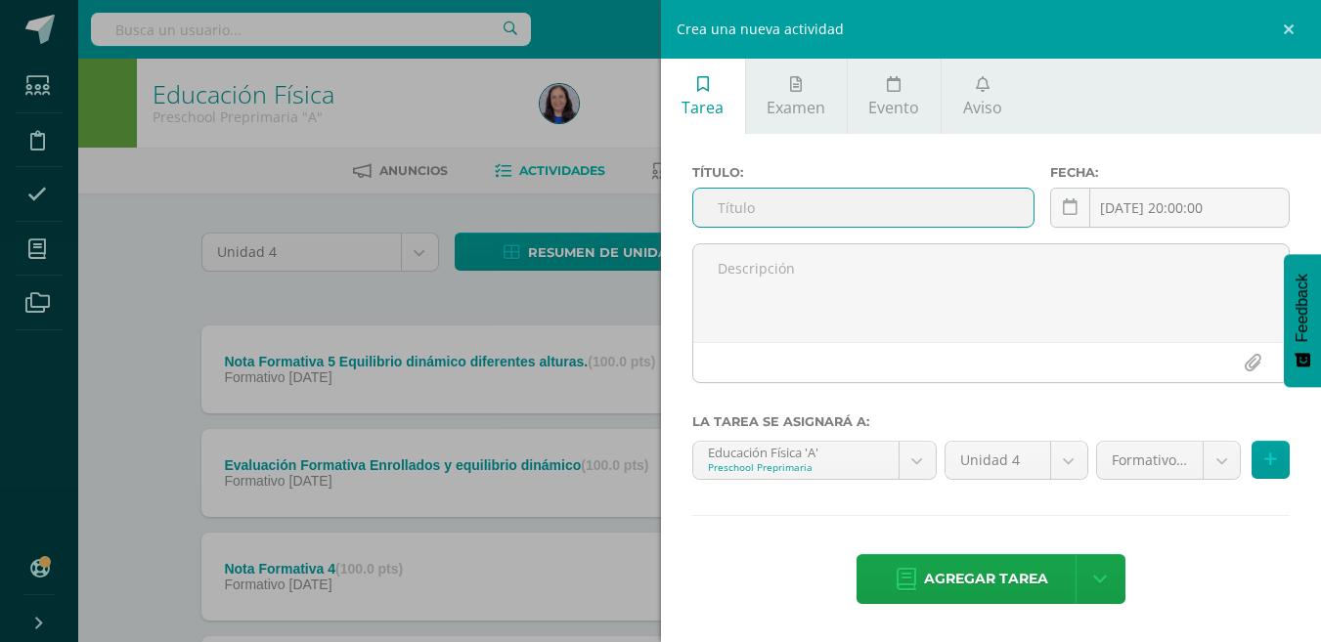
click at [744, 214] on input "text" at bounding box center [863, 208] width 340 height 38
type input "Nota Formativa 6"
click at [1177, 208] on div "2025-08-12 20:00:00 August, 2025 Mo Tu We Th Fr Sa Su 28 29 30 31 1 2 3 4 5 6 7…" at bounding box center [1170, 216] width 240 height 56
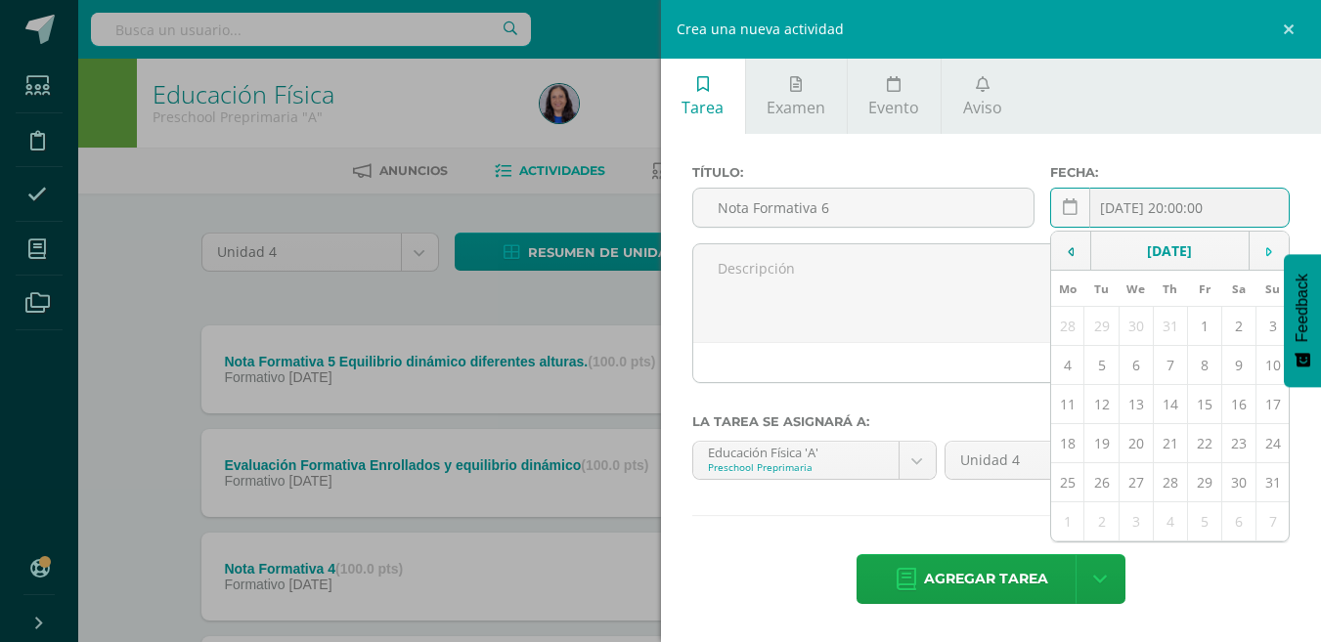
click at [1270, 251] on icon at bounding box center [1269, 252] width 6 height 14
click at [1069, 447] on td "22" at bounding box center [1067, 443] width 33 height 39
type input "[DATE]"
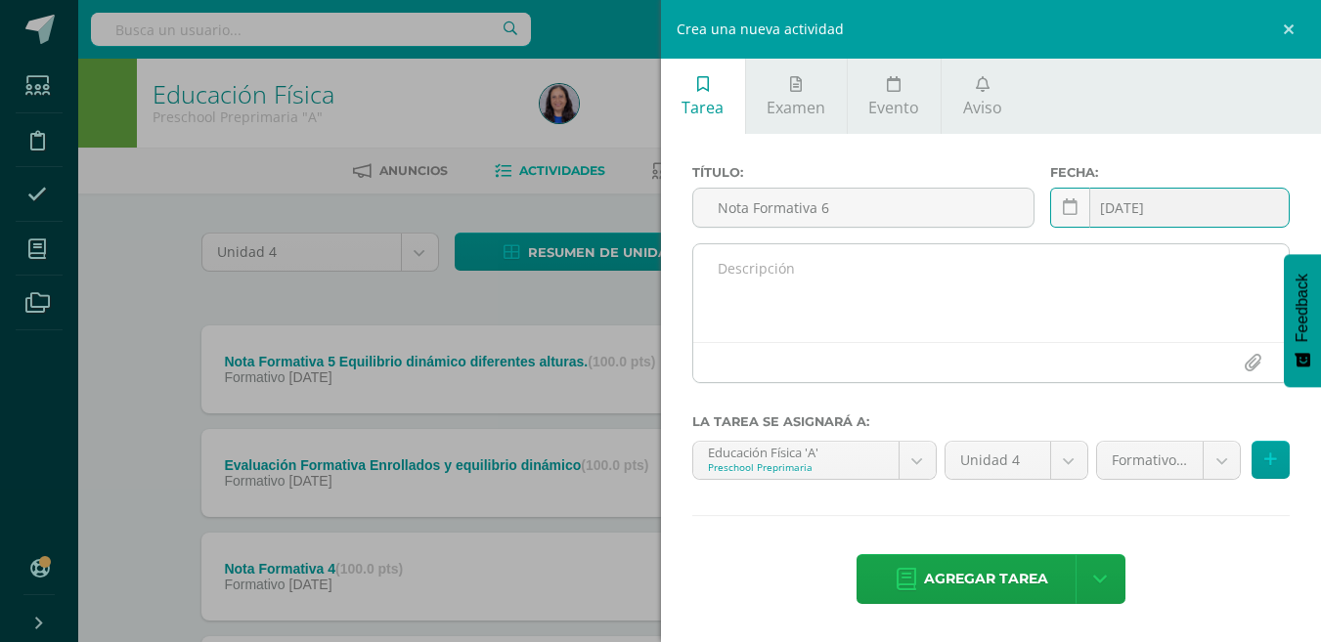
click at [750, 277] on textarea at bounding box center [991, 293] width 596 height 98
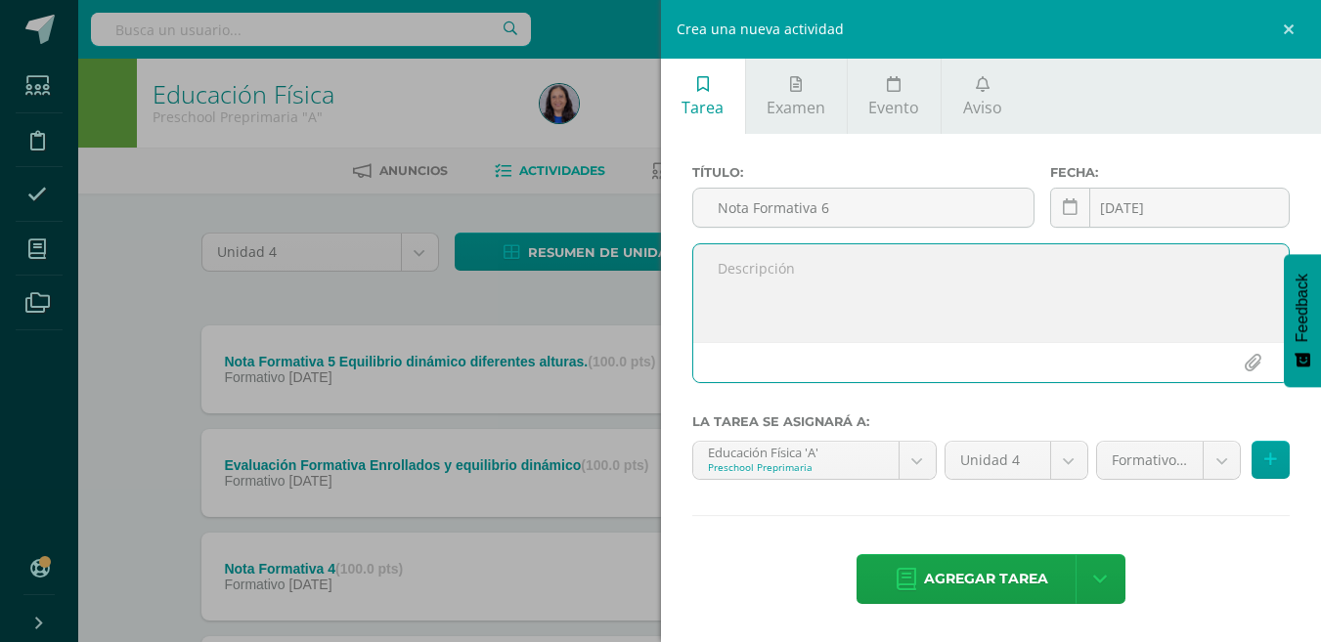
paste textarea "Ejercitación de enrollados adelante"
click at [971, 277] on textarea "Ejercitación de enrollados adelante y a" at bounding box center [991, 293] width 596 height 98
type textarea "Ejercitación de enrollados adelante y atrás"
click at [867, 210] on input "Nota Formativa 6" at bounding box center [863, 208] width 340 height 38
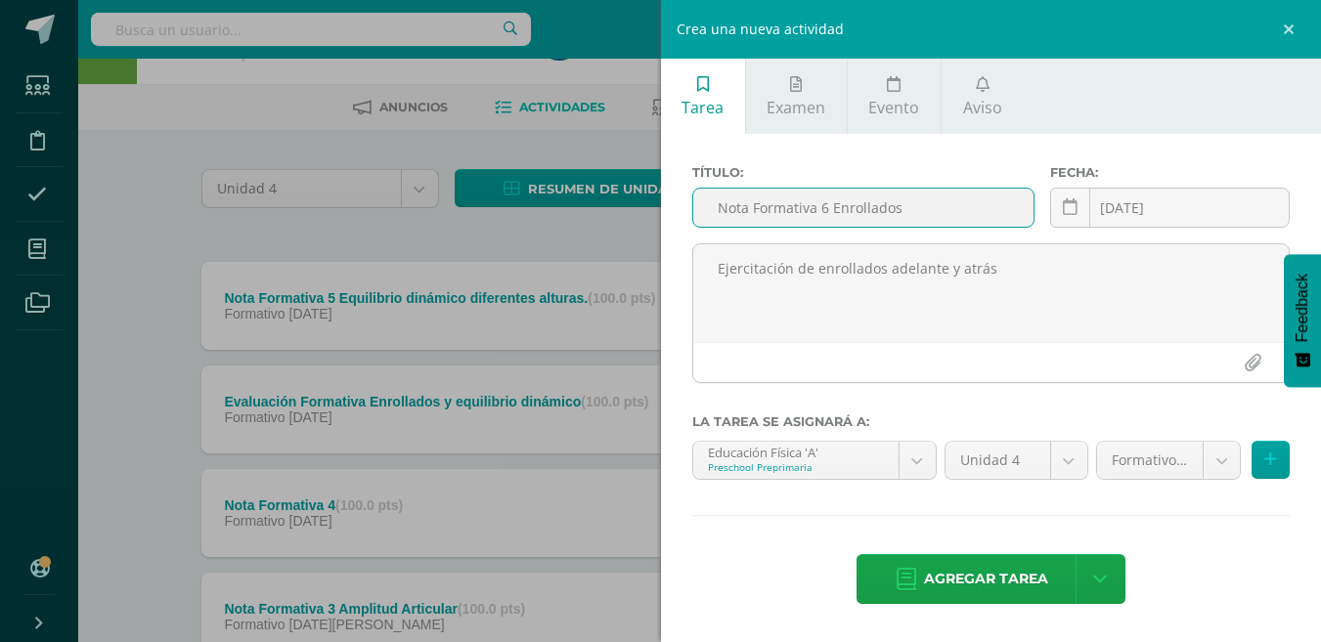
scroll to position [98, 0]
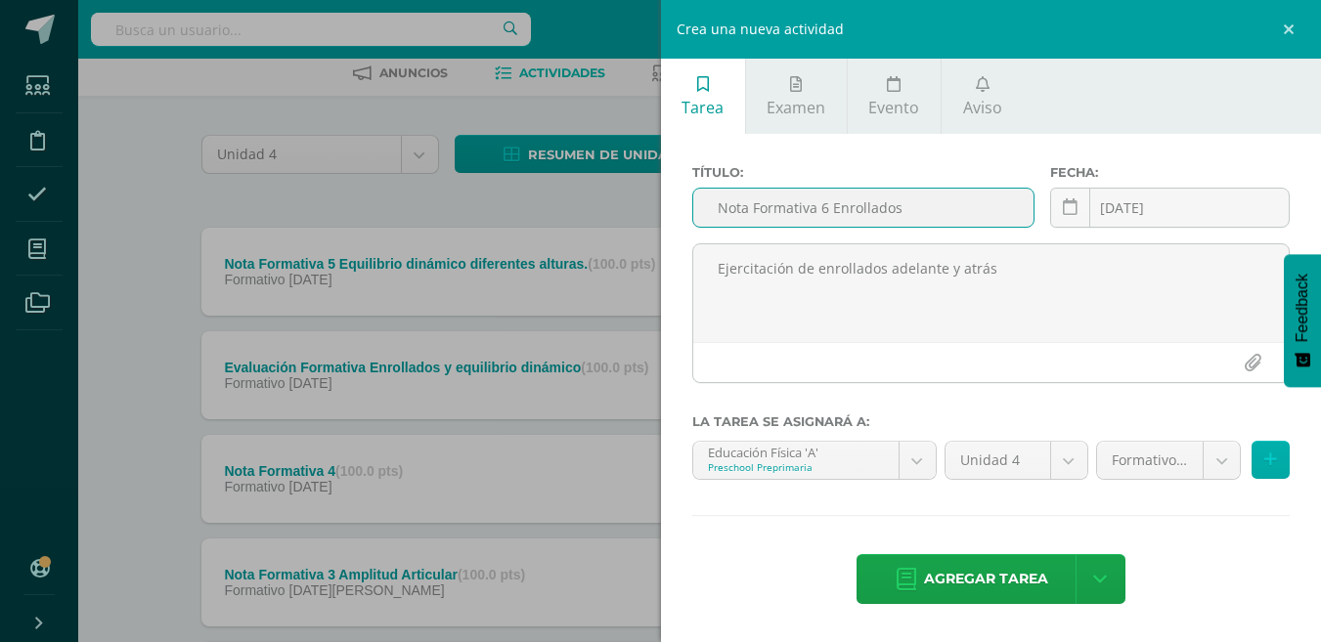
type input "Nota Formativa 6 Enrollados"
click at [1277, 461] on button at bounding box center [1271, 460] width 38 height 38
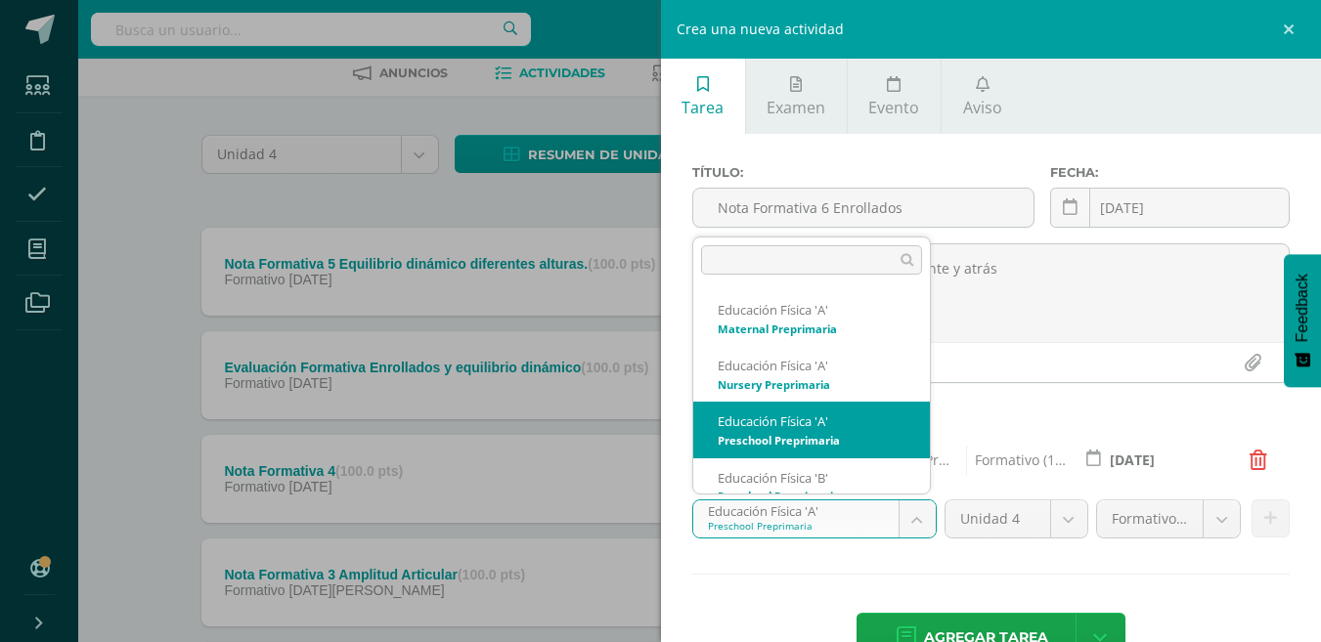
click at [910, 522] on body "Tarea asignada exitosamente Estudiantes Disciplina Asistencia Mis cursos Archiv…" at bounding box center [660, 433] width 1321 height 1062
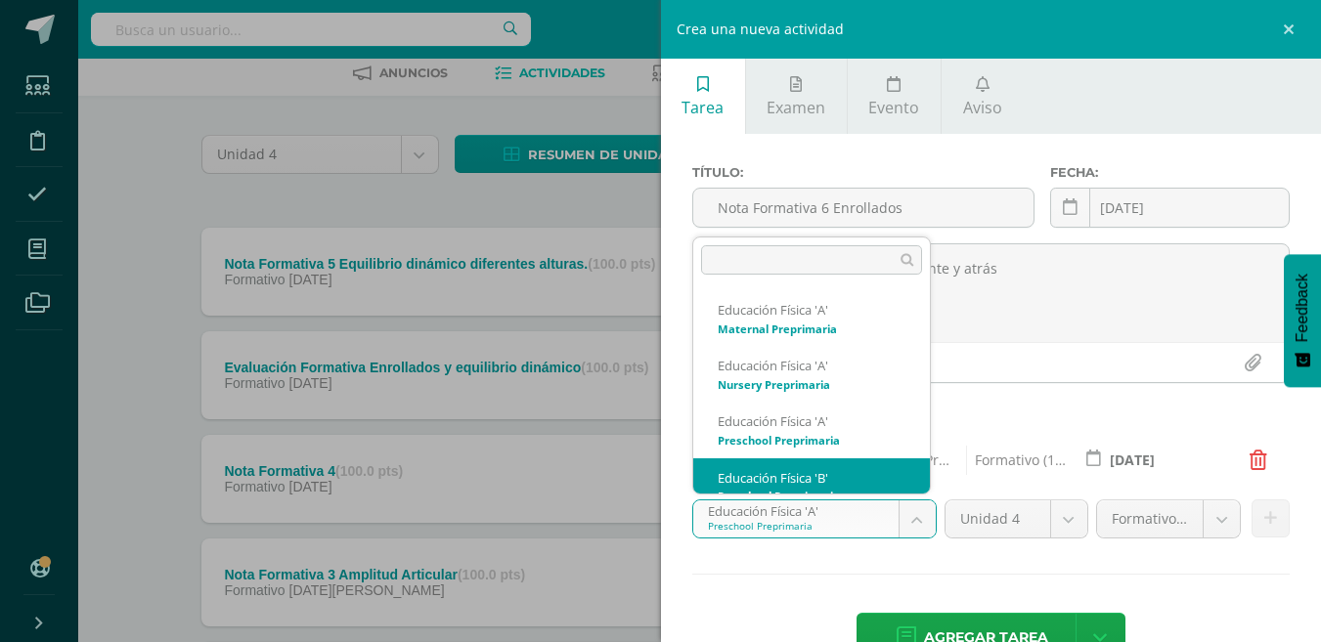
scroll to position [20, 0]
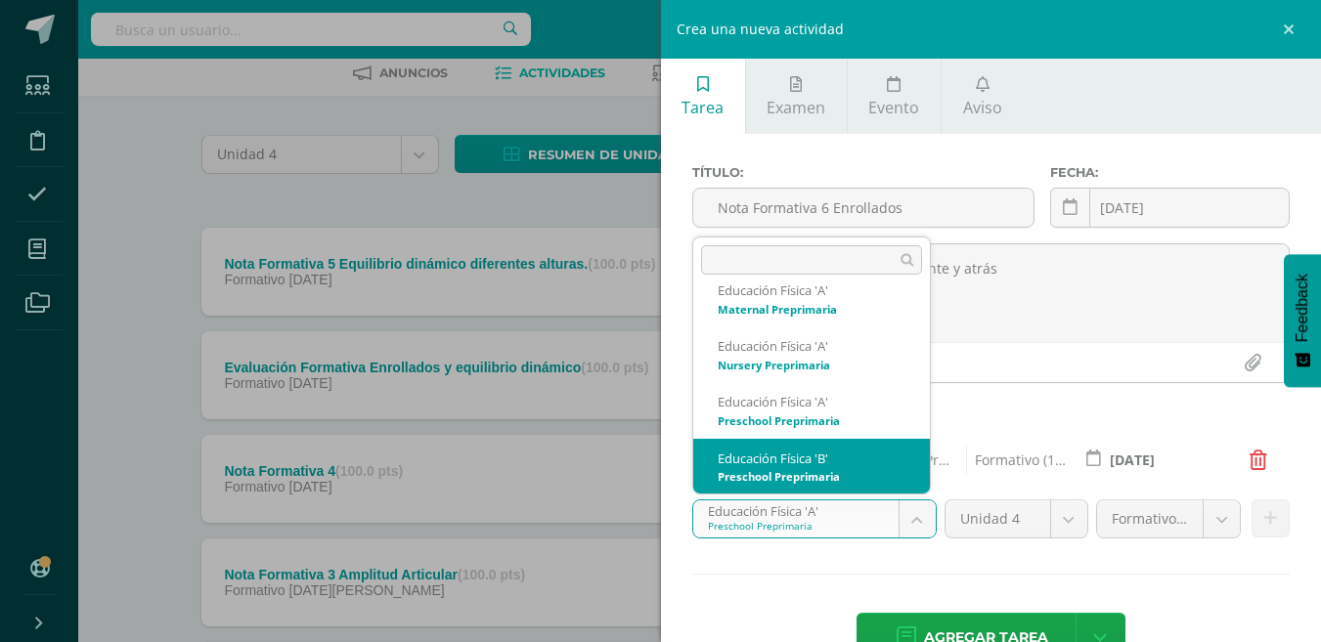
select select "234093"
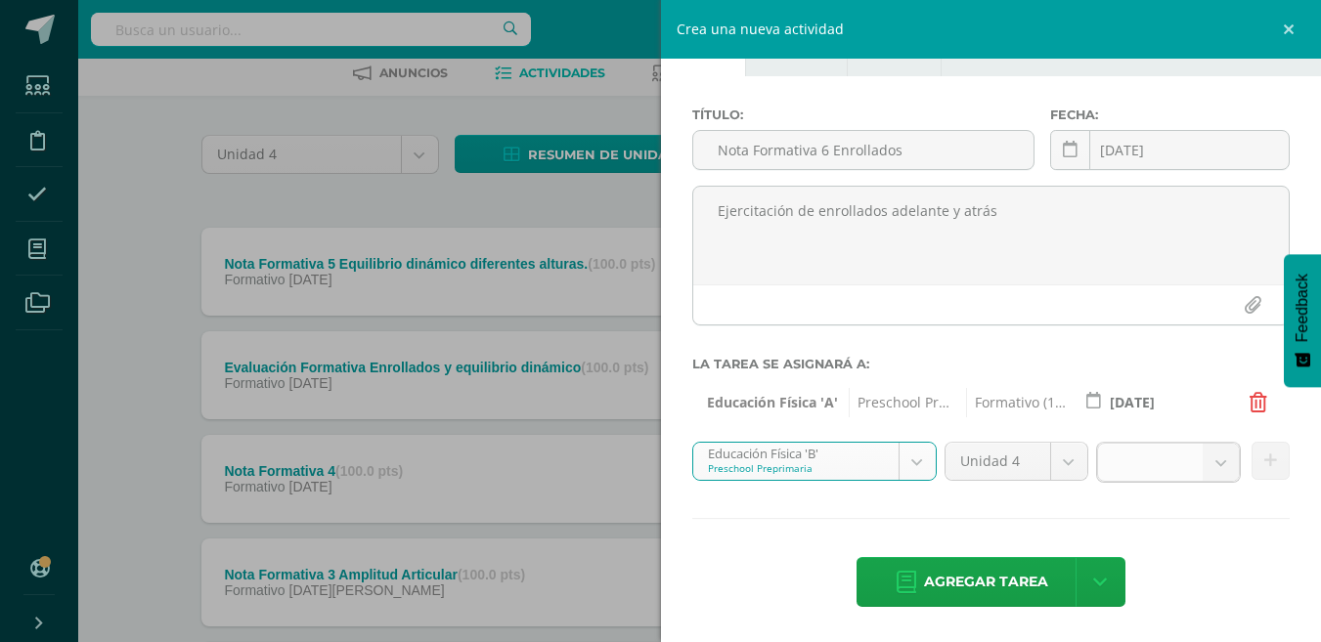
scroll to position [56, 0]
click at [1264, 456] on icon at bounding box center [1270, 463] width 13 height 17
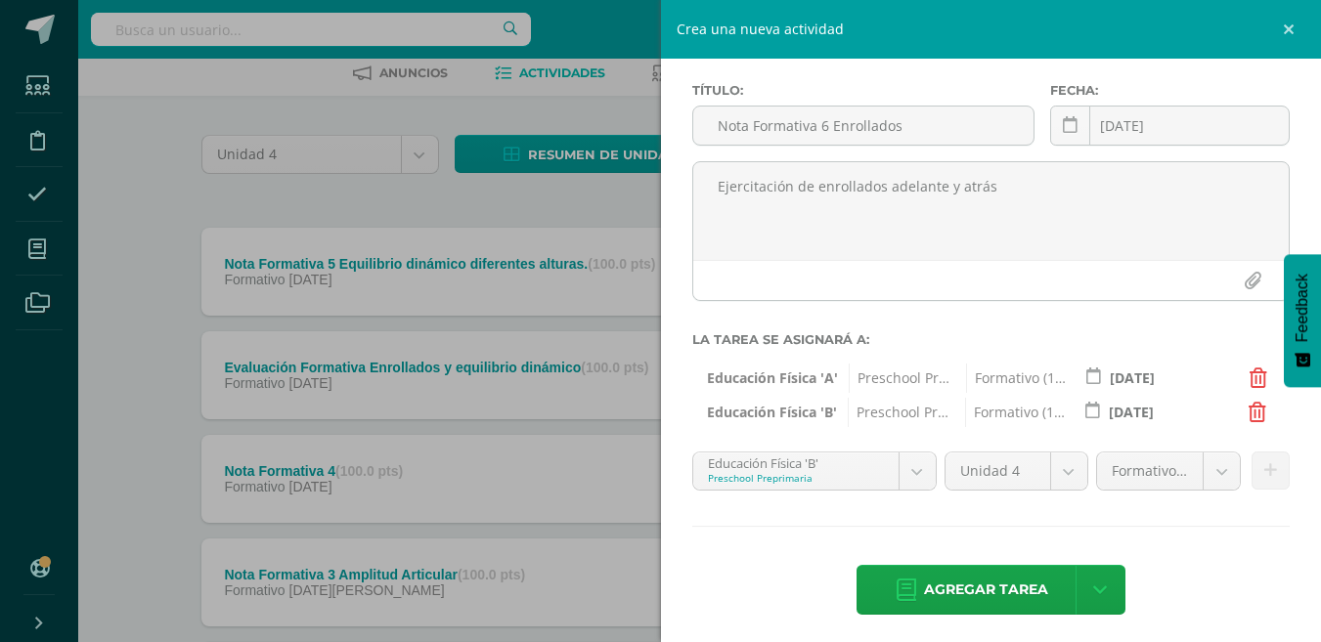
scroll to position [90, 0]
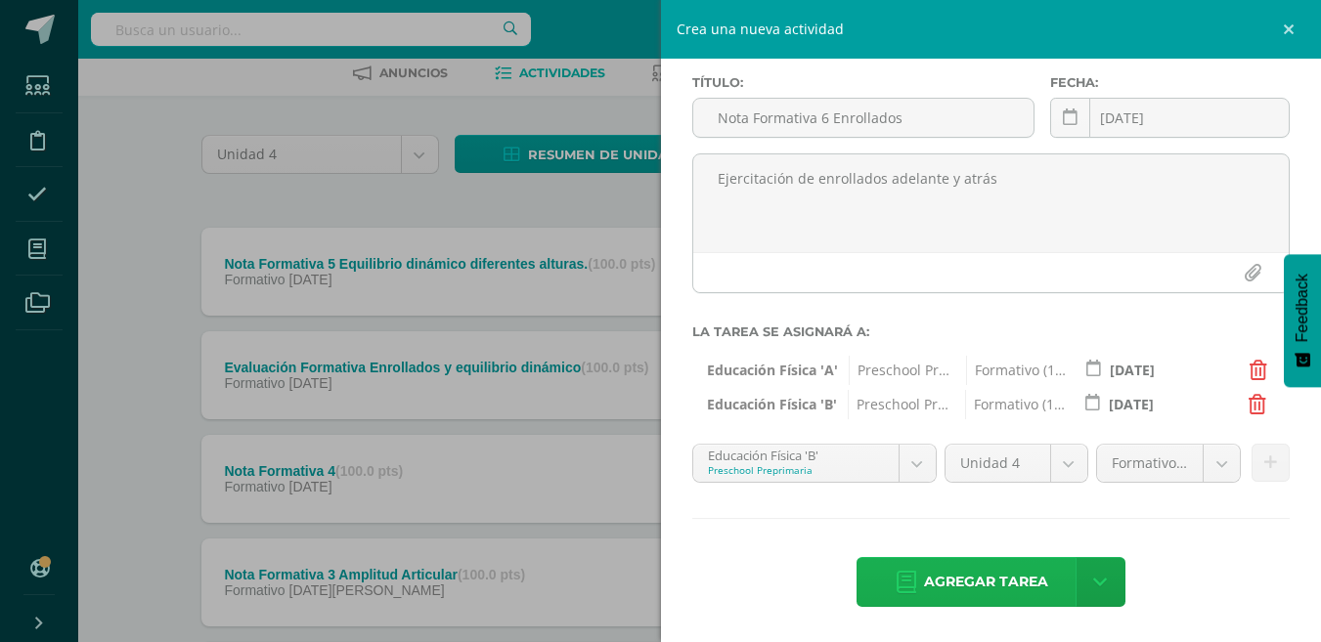
click at [1005, 582] on span "Agregar tarea" at bounding box center [986, 582] width 124 height 48
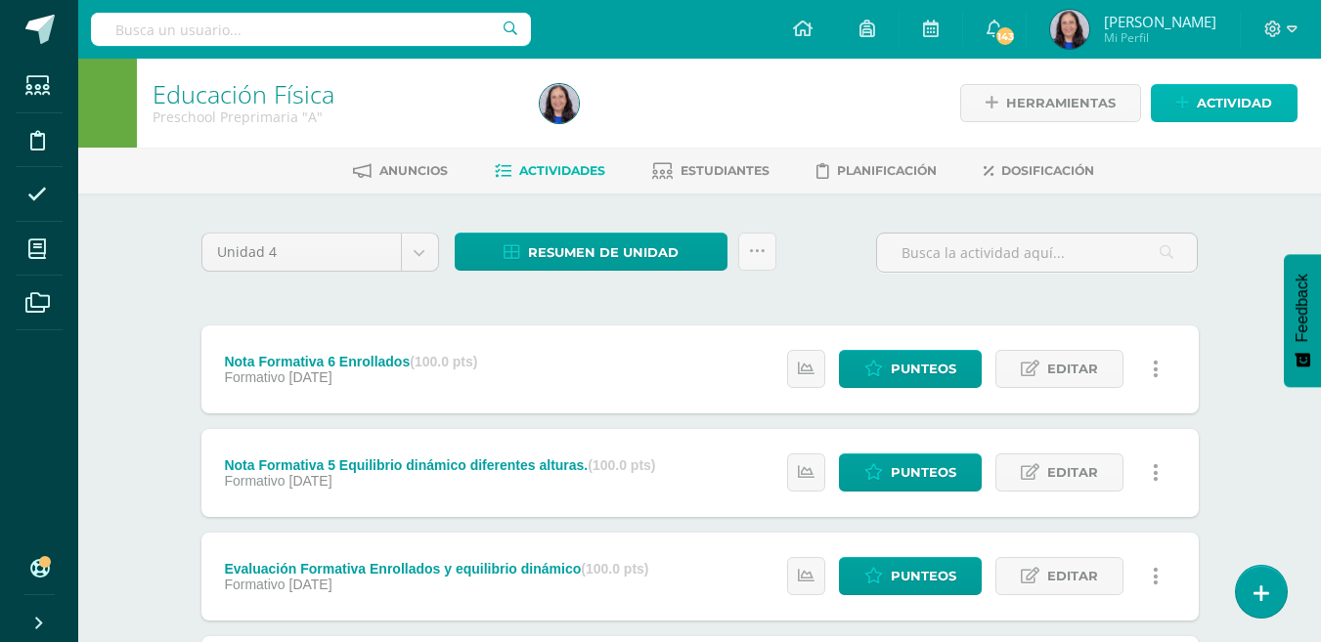
click at [1235, 103] on span "Actividad" at bounding box center [1234, 103] width 75 height 36
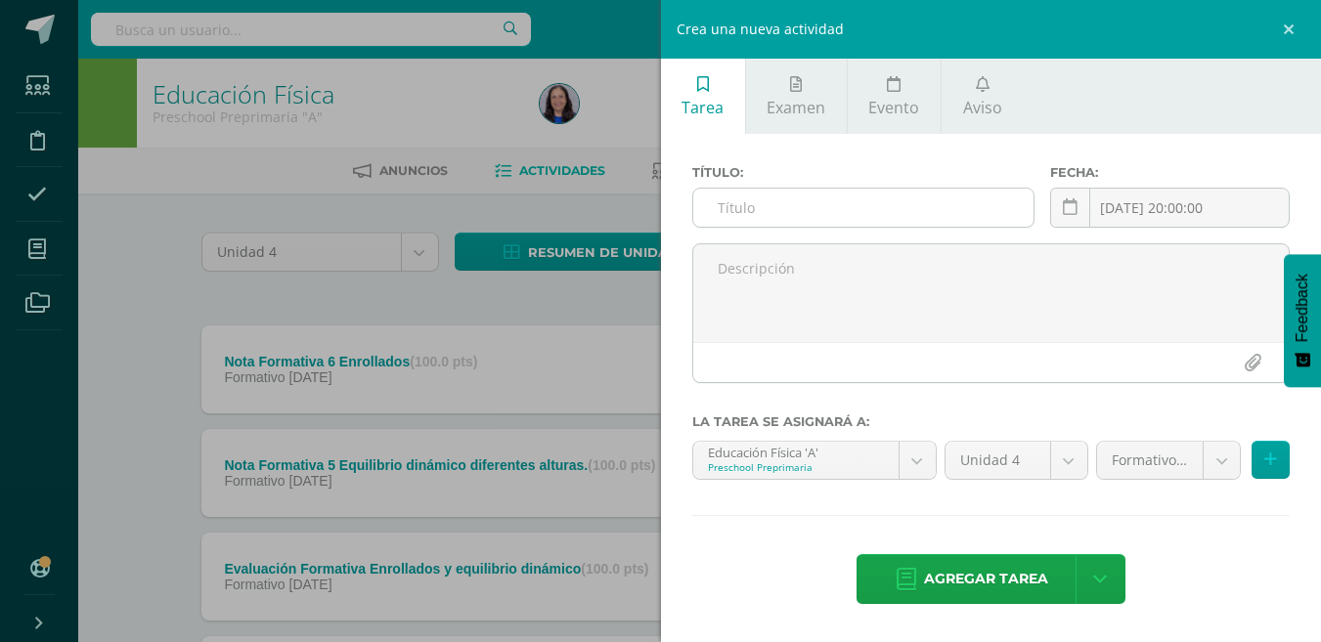
click at [741, 210] on input "text" at bounding box center [863, 208] width 340 height 38
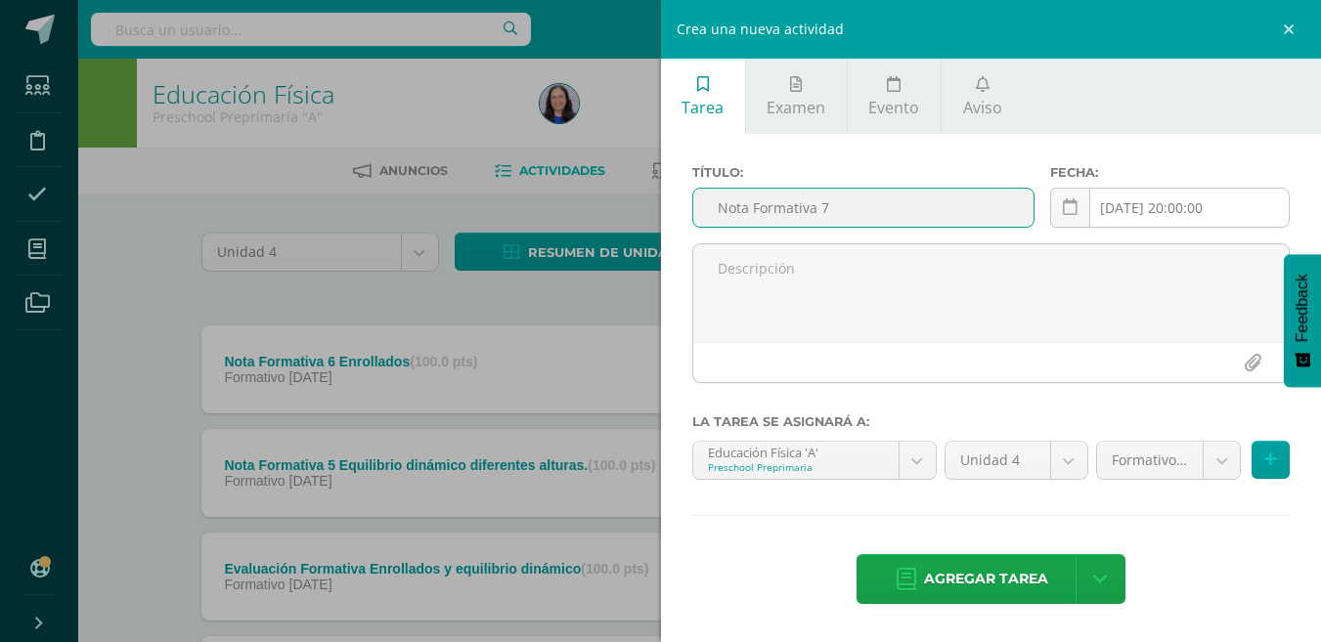
type input "Nota Formativa 7"
click at [1194, 202] on div "[DATE] 20:00:00 [DATE] Mo Tu We Th Fr Sa Su 28 29 30 31 1 2 3 4 5 6 7 8 9 10 11…" at bounding box center [1170, 216] width 240 height 56
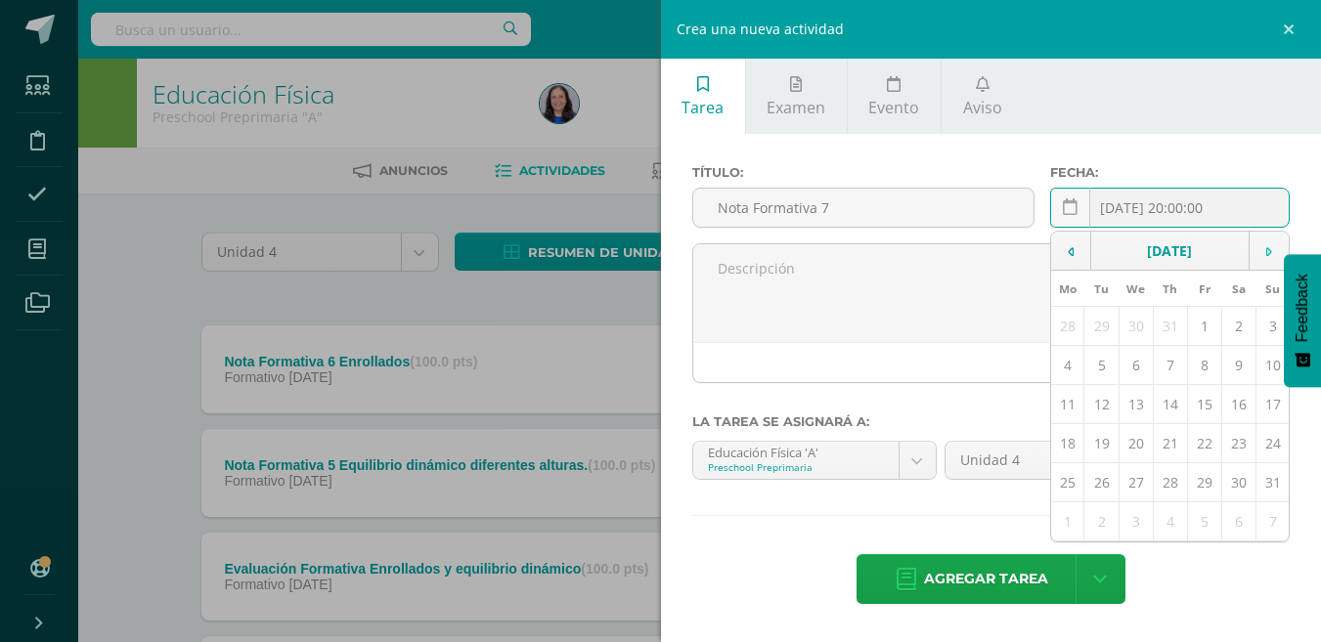
click at [1273, 253] on td at bounding box center [1269, 251] width 40 height 39
click at [1071, 486] on td "29" at bounding box center [1067, 482] width 33 height 39
type input "[DATE]"
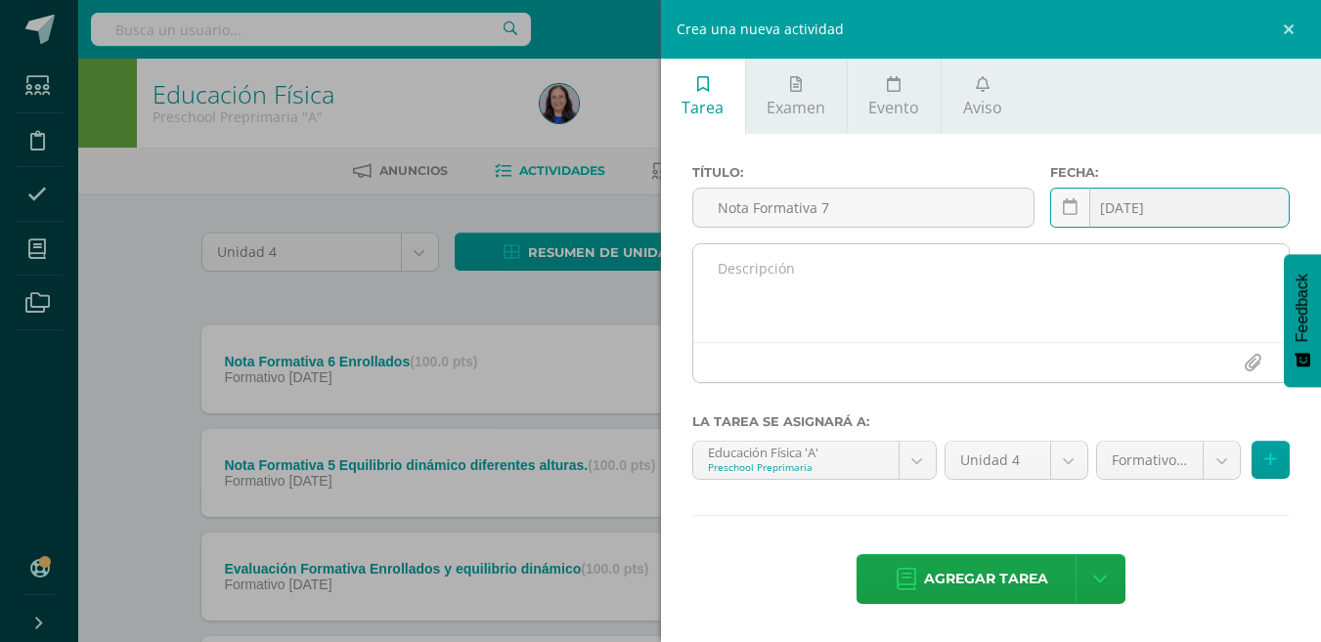
click at [740, 268] on textarea at bounding box center [991, 293] width 596 height 98
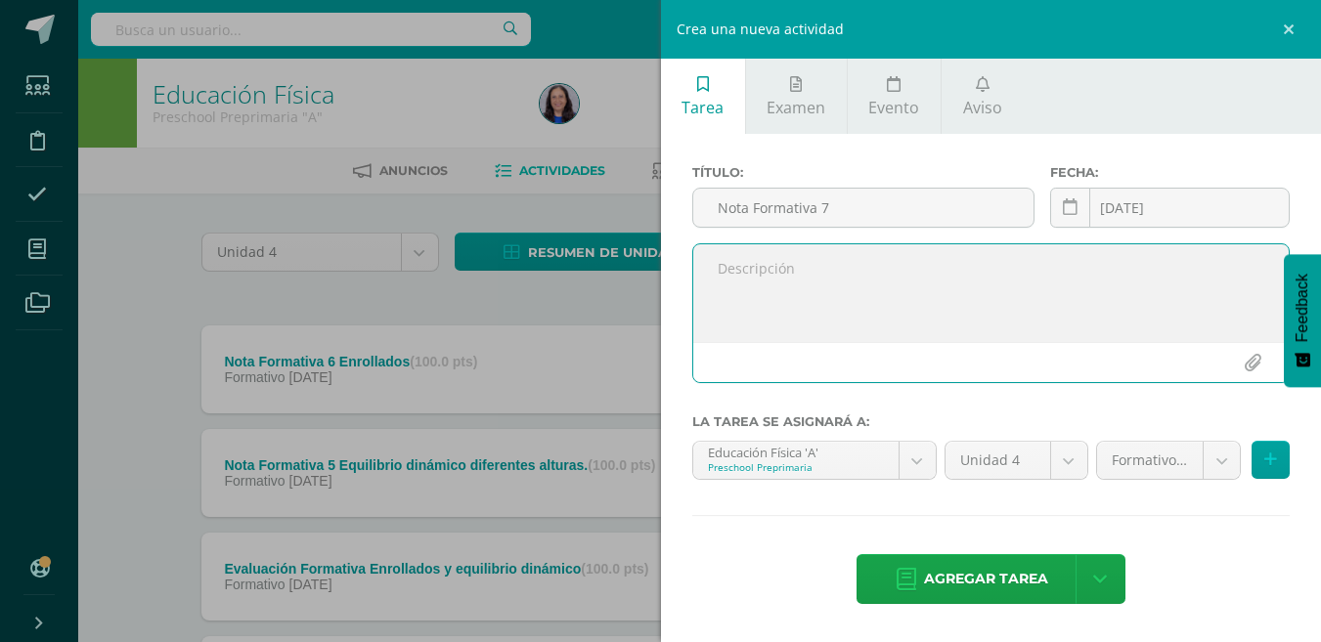
paste textarea "Lanza a un punto determinado."
type textarea "Lanza a un punto determinado."
click at [910, 214] on input "Nota Formativa 7" at bounding box center [863, 208] width 340 height 38
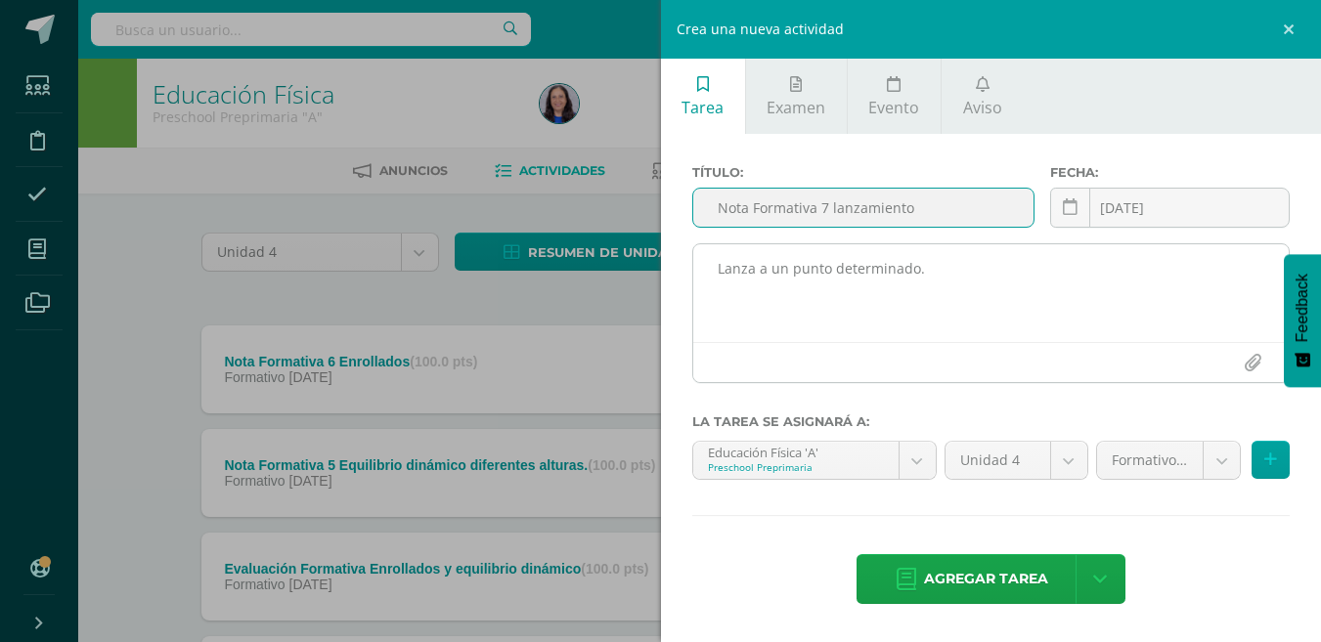
type input "Nota Formativa 7 lanzamiento"
click at [926, 277] on textarea "Lanza a un punto determinado." at bounding box center [991, 293] width 596 height 98
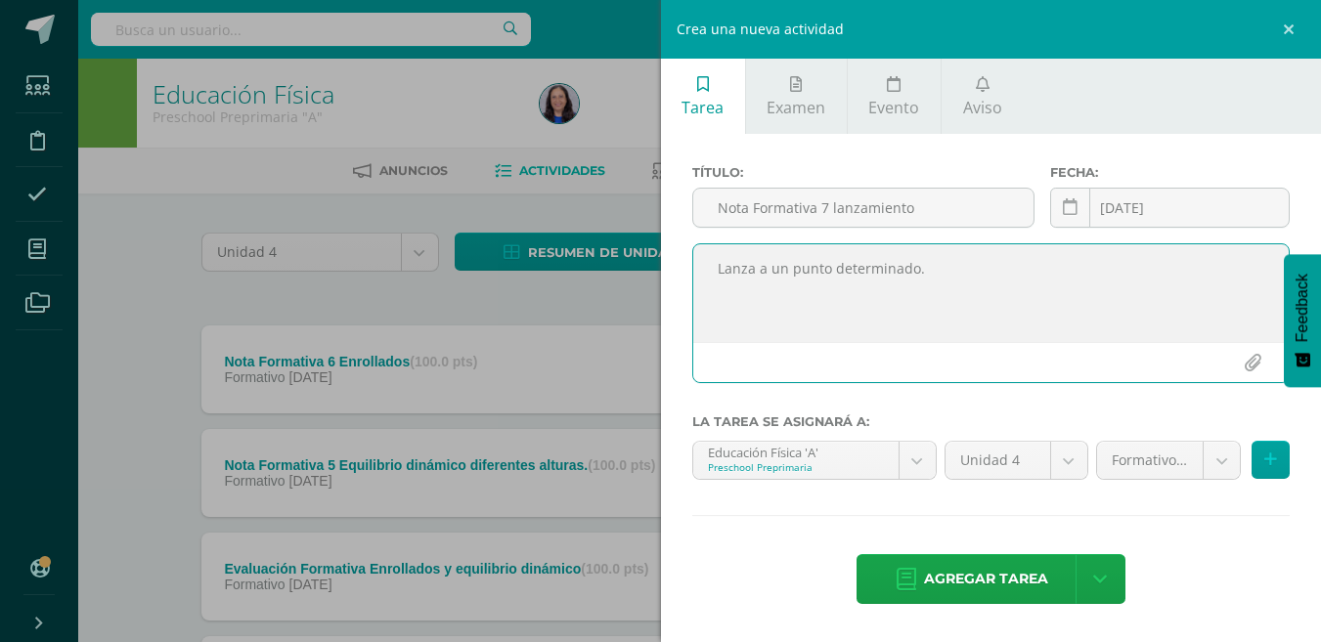
paste textarea "Ejercitación de la amplitud articular"
type textarea "Lanza a un punto determinado. Ejercitación de la amplitud articular"
click at [1275, 457] on icon at bounding box center [1270, 460] width 13 height 17
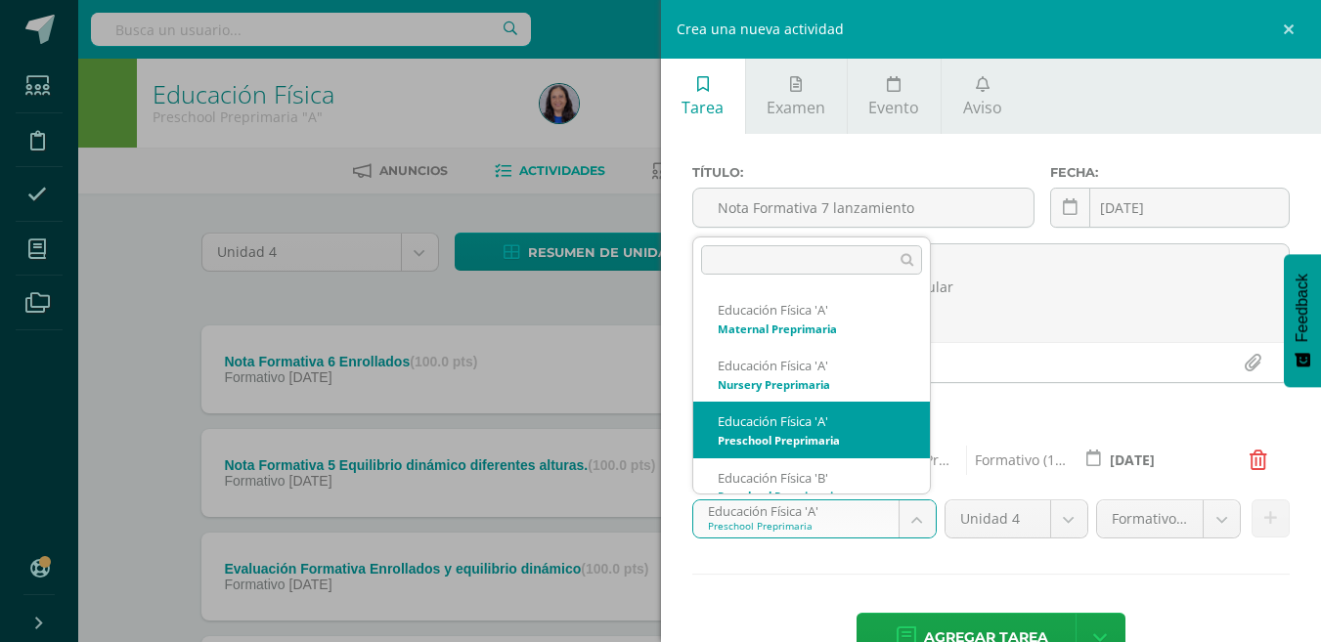
click at [915, 518] on body "Tarea asignada exitosamente Estudiantes Disciplina Asistencia Mis cursos Archiv…" at bounding box center [660, 583] width 1321 height 1166
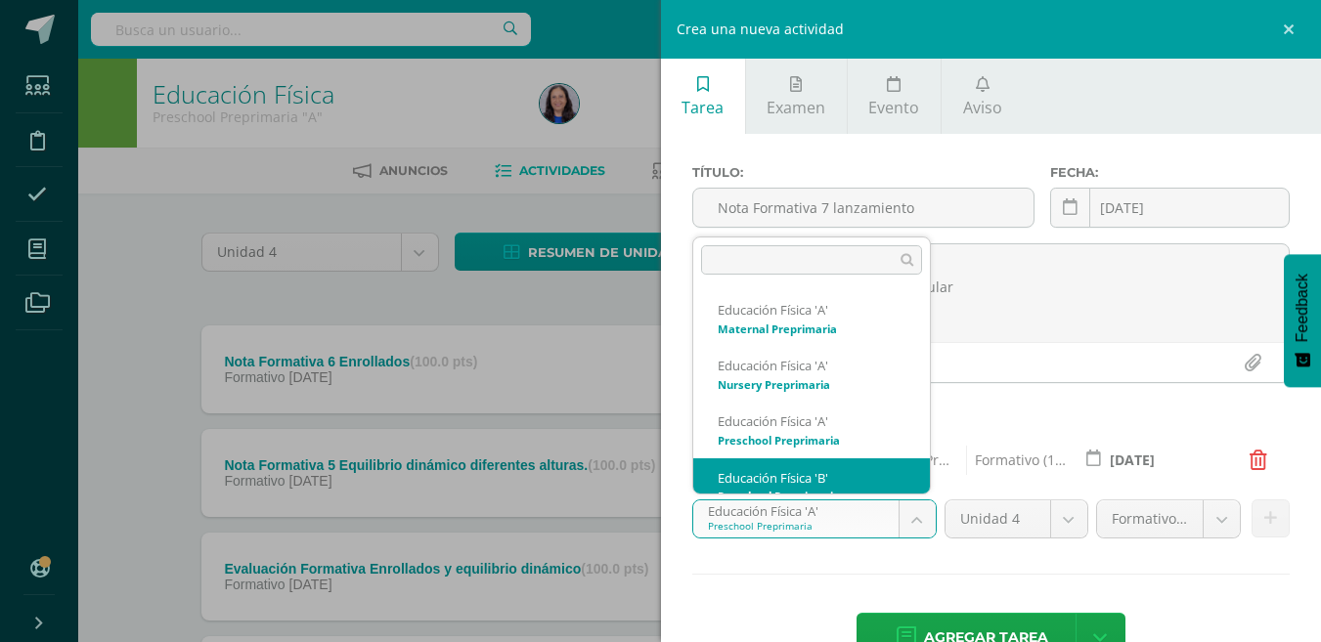
scroll to position [20, 0]
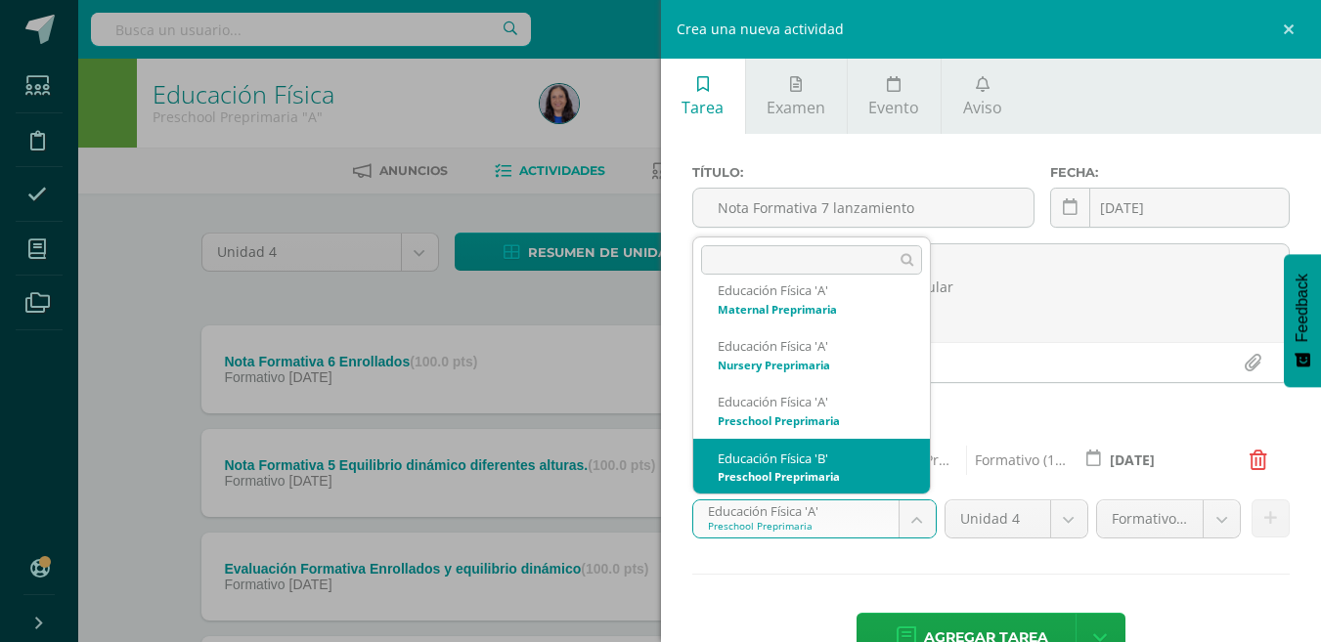
select select "234093"
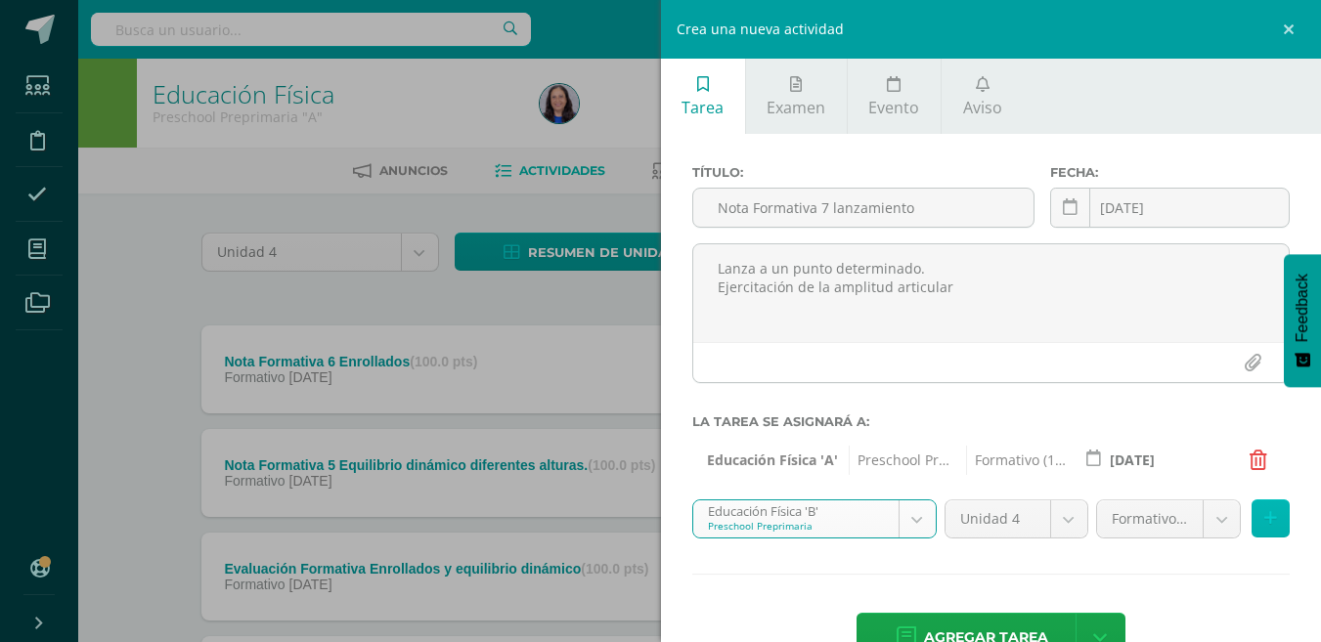
click at [1264, 519] on icon at bounding box center [1270, 518] width 13 height 17
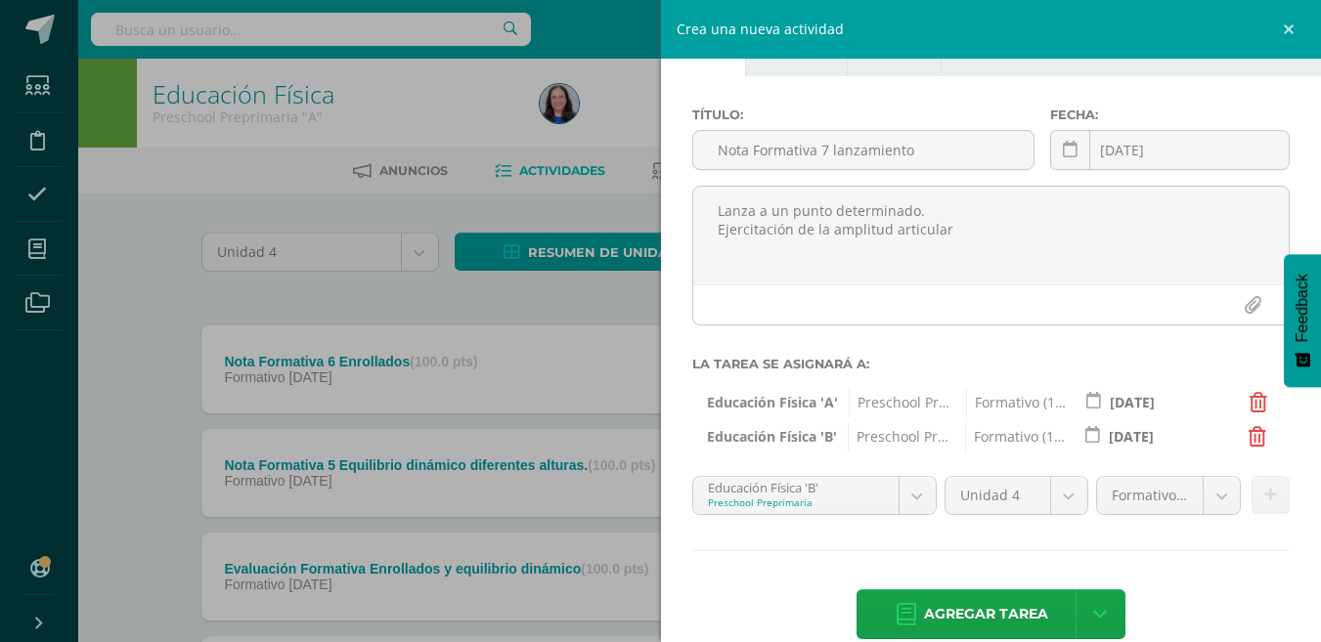
scroll to position [90, 0]
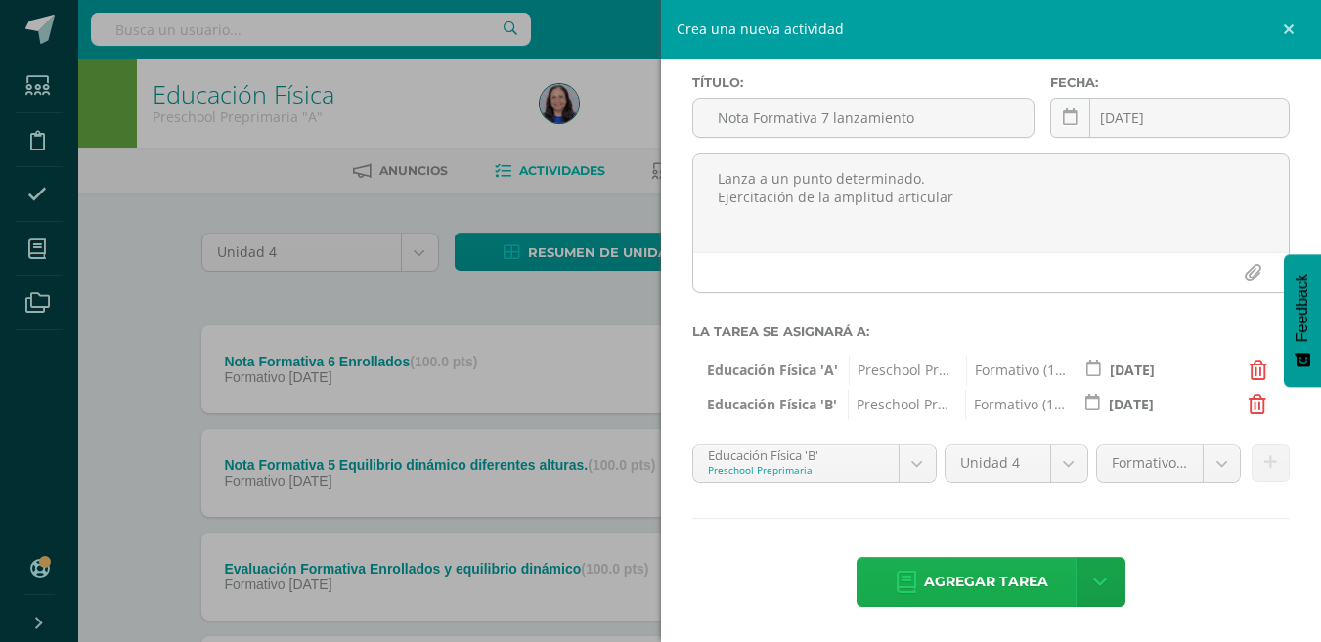
click at [986, 577] on span "Agregar tarea" at bounding box center [986, 582] width 124 height 48
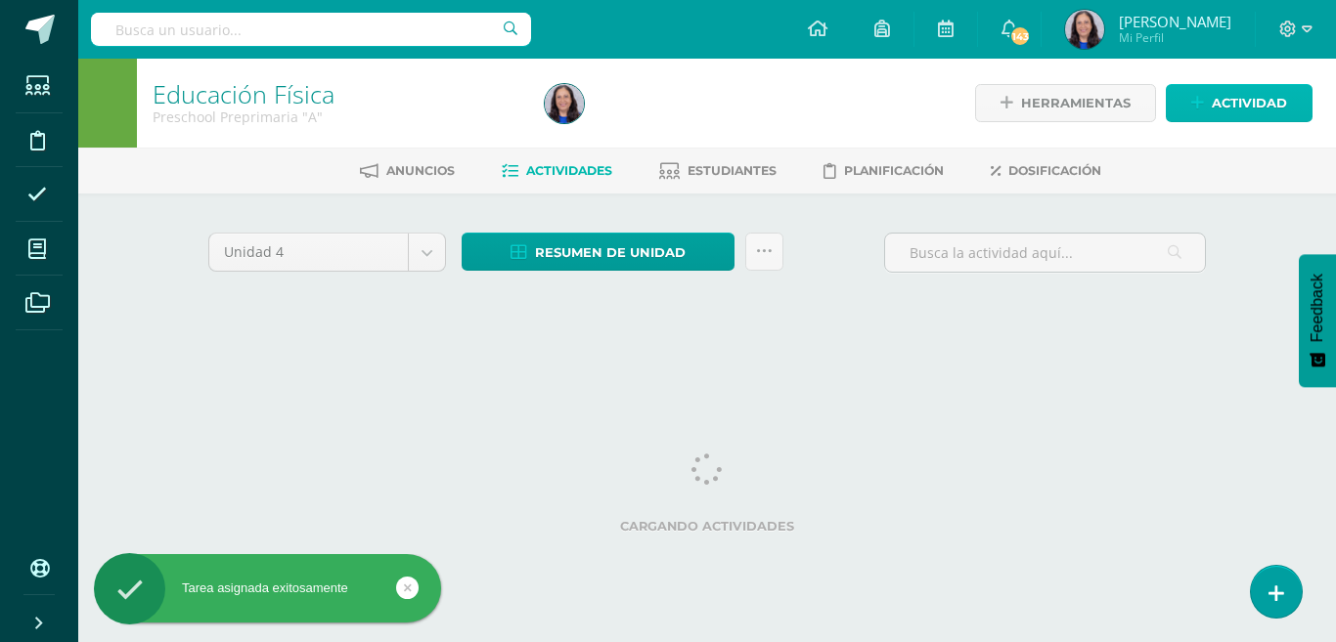
click at [1240, 105] on span "Actividad" at bounding box center [1249, 103] width 75 height 36
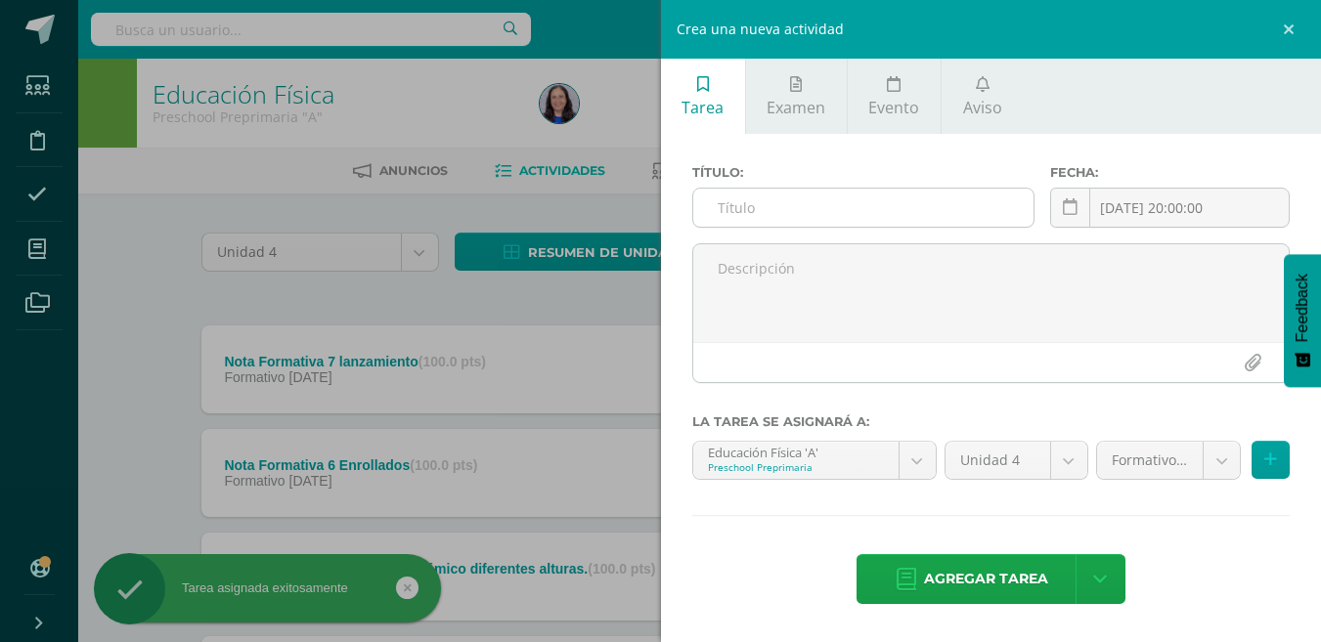
click at [760, 222] on input "text" at bounding box center [863, 208] width 340 height 38
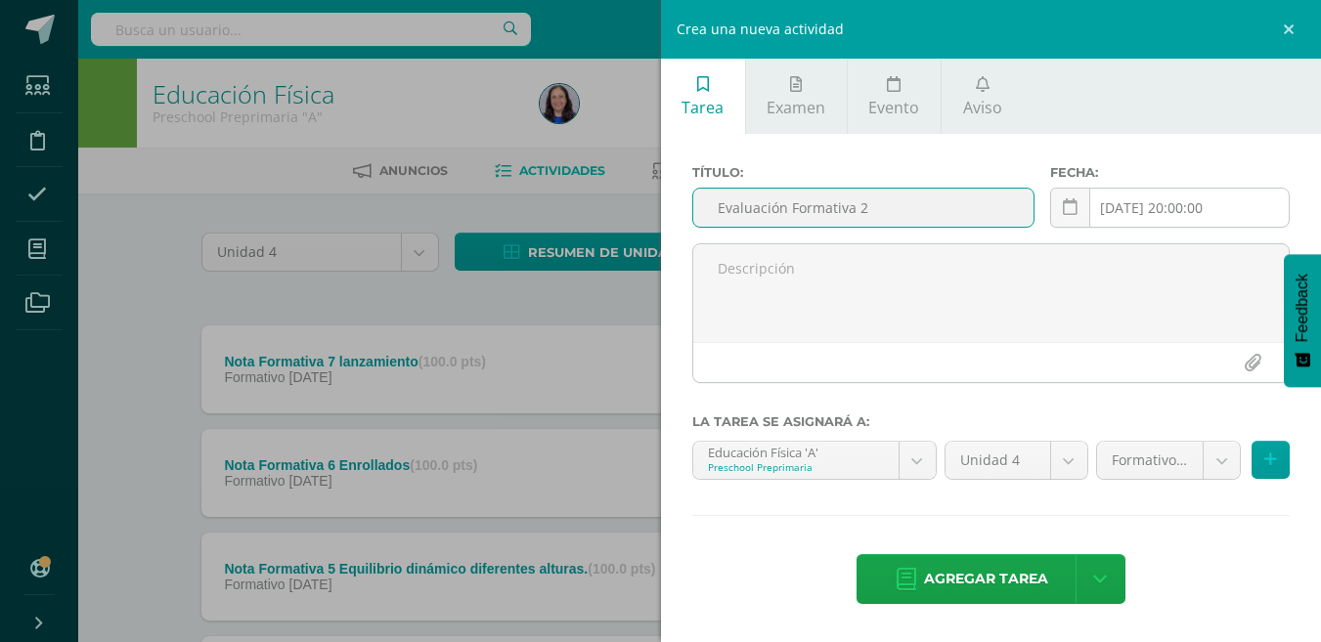
type input "Evaluación Formativa 2"
click at [1212, 210] on input "[DATE] 20:00:00" at bounding box center [1170, 208] width 238 height 38
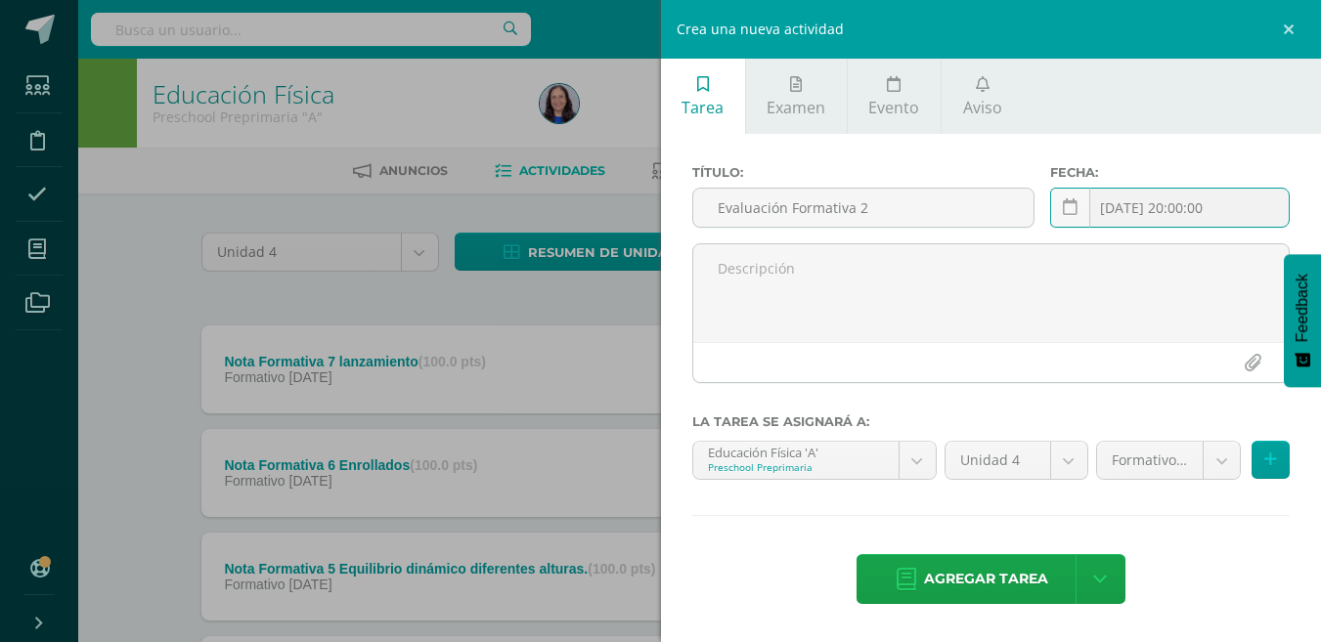
click at [1123, 215] on input "[DATE] 20:00:00" at bounding box center [1170, 208] width 238 height 38
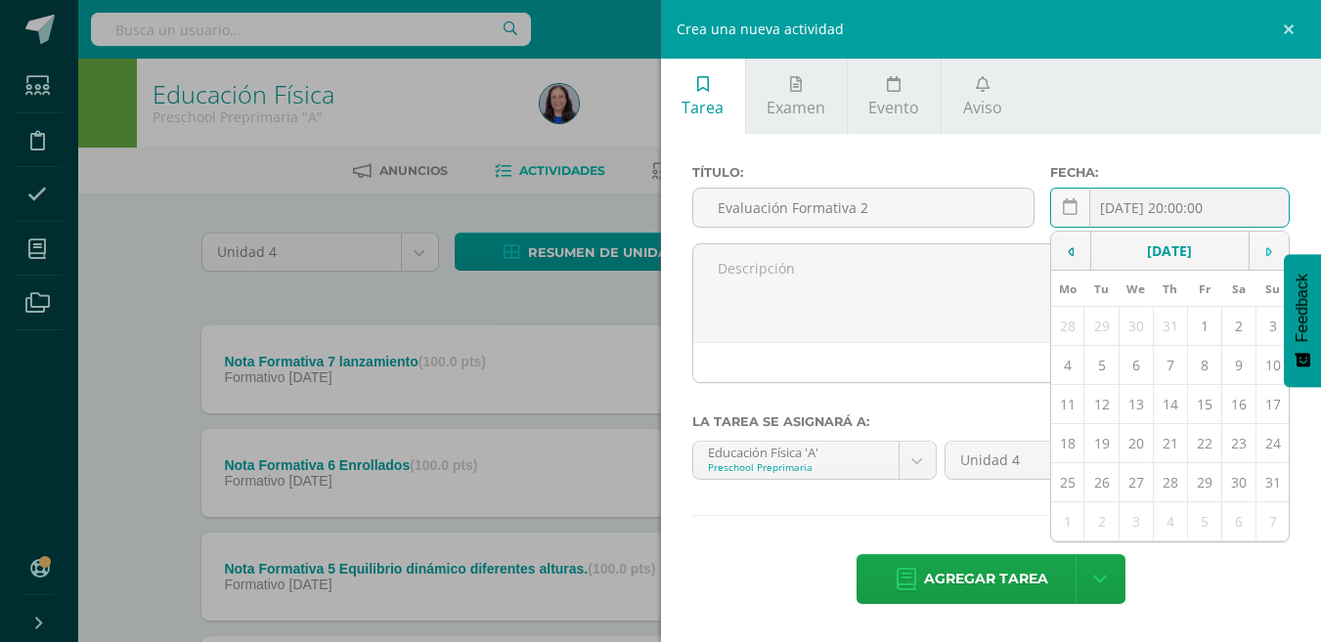
click at [1270, 248] on icon at bounding box center [1269, 252] width 6 height 14
click at [1264, 249] on td at bounding box center [1269, 251] width 40 height 39
click at [1070, 366] on td "6" at bounding box center [1067, 365] width 33 height 39
type input "[DATE]"
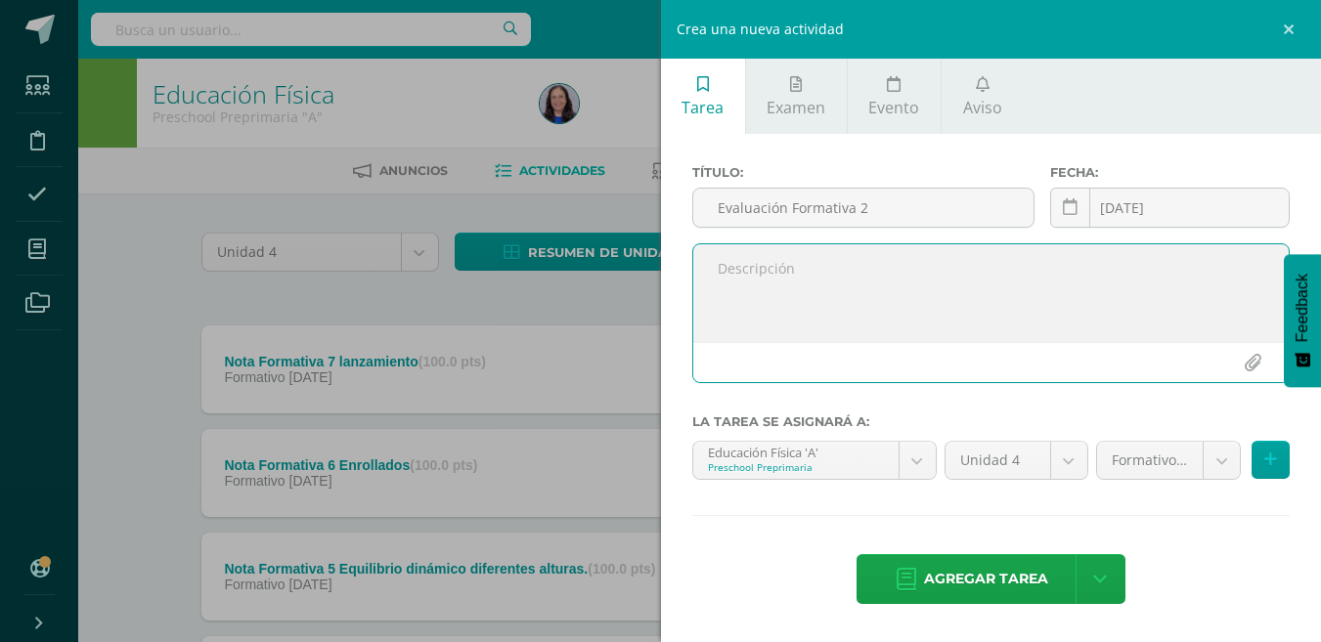
drag, startPoint x: 744, startPoint y: 277, endPoint x: 754, endPoint y: 316, distance: 40.3
click at [744, 281] on textarea at bounding box center [991, 293] width 596 height 98
paste textarea "Evaluación formativa Ejercitación de enrollados al frente. Enrollado hacia atrás"
paste textarea "Lanza a un punto determinado. Lanza los aros en el cono grande."
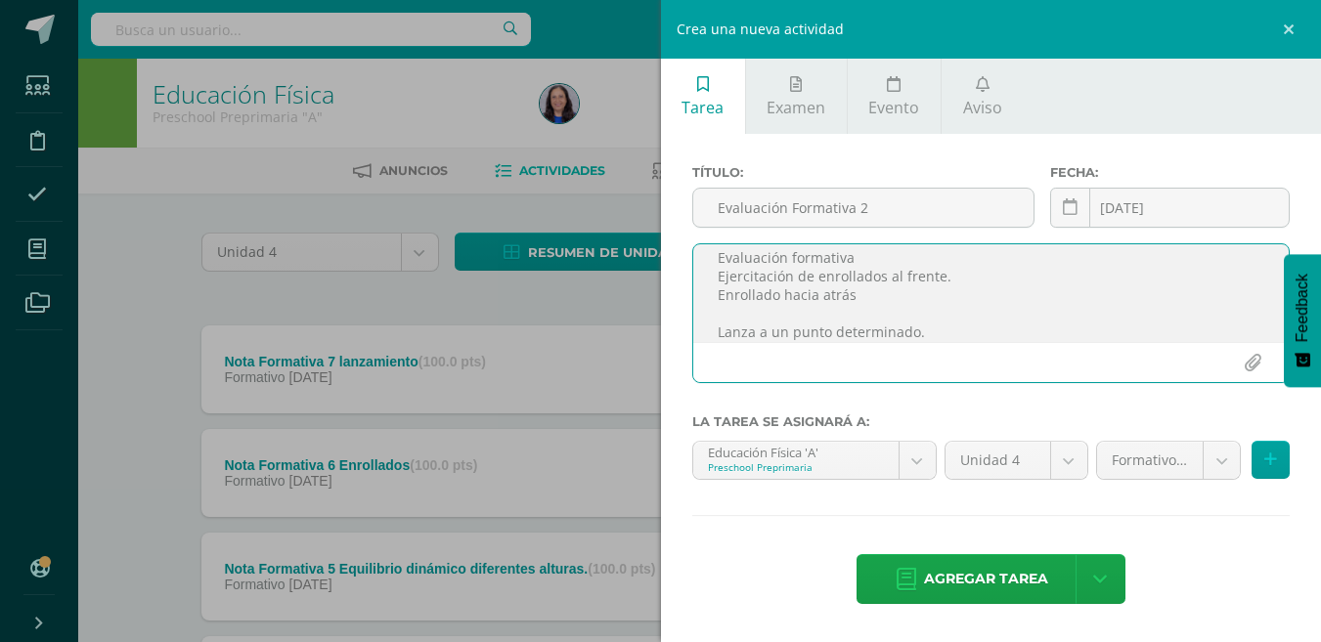
scroll to position [48, 0]
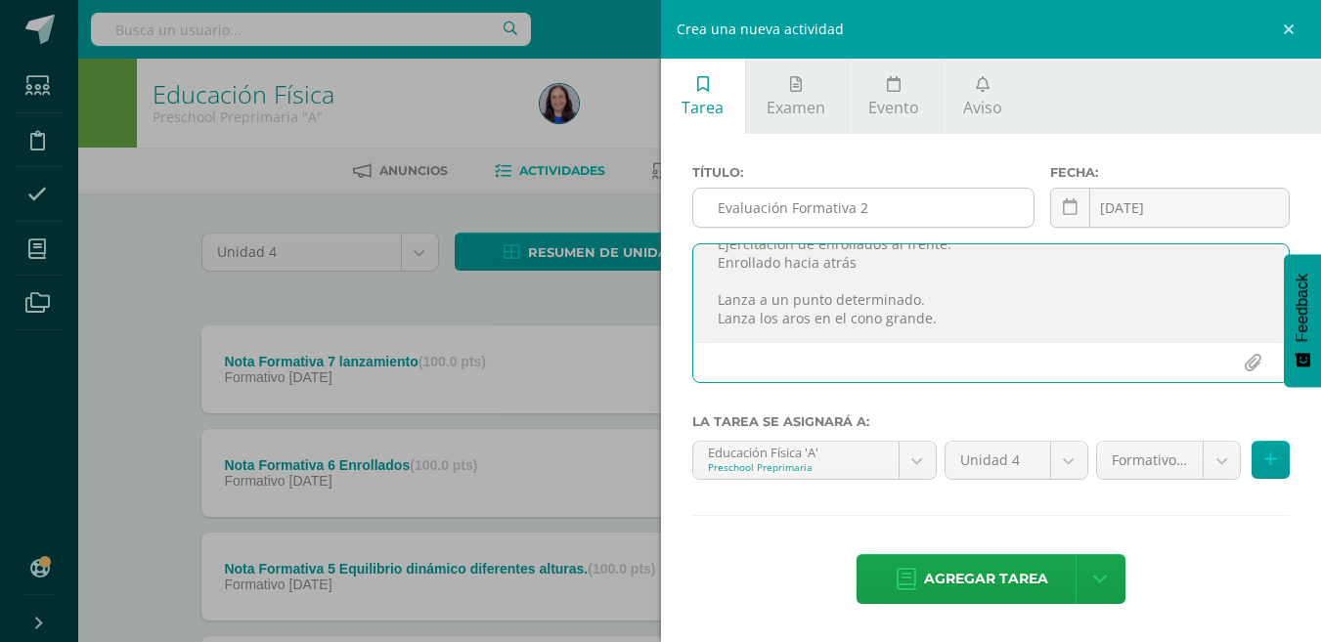
type textarea "Evaluación formativa Ejercitación de enrollados al frente. Enrollado hacia atrá…"
click at [892, 207] on input "Evaluación Formativa 2" at bounding box center [863, 208] width 340 height 38
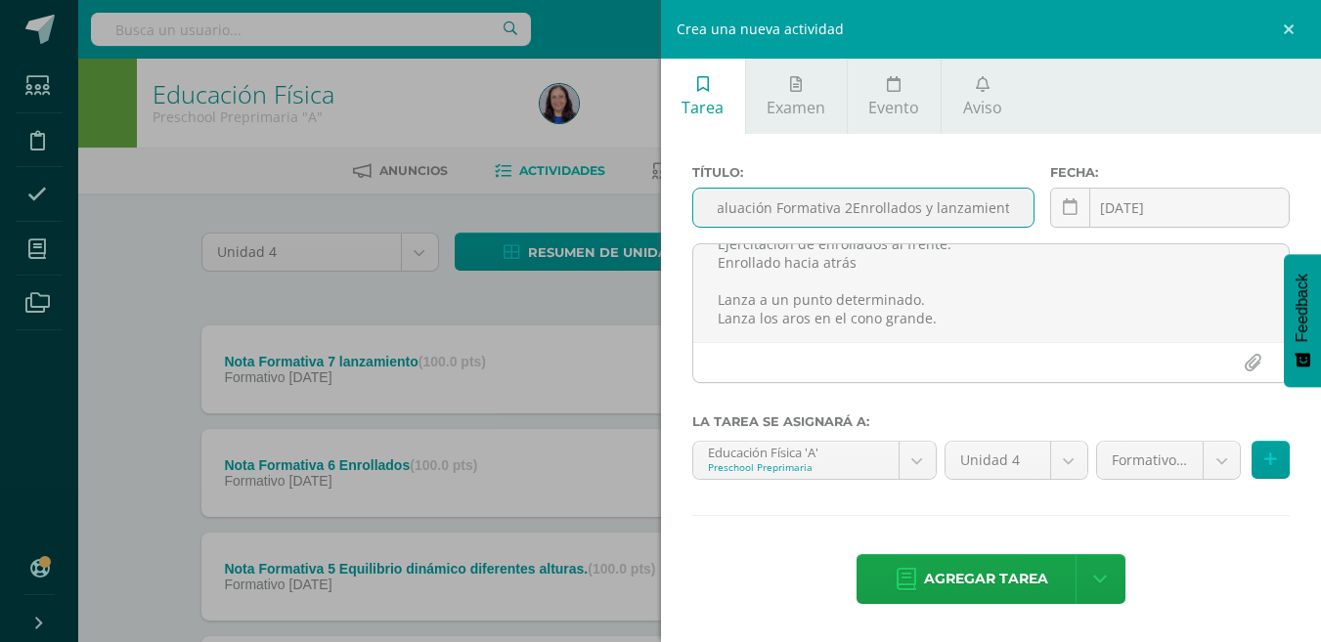
scroll to position [0, 22]
type input "Evaluación Formativa 2Enrollados y lanzamientos"
click at [1274, 459] on icon at bounding box center [1270, 460] width 13 height 17
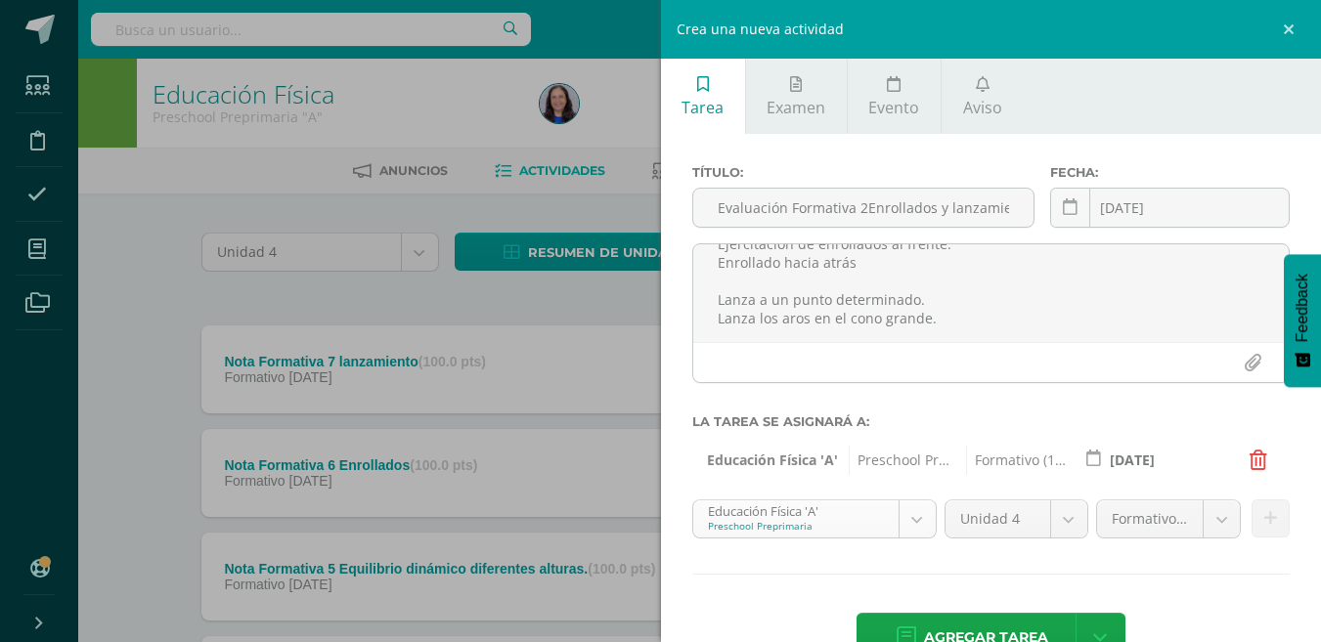
click at [912, 520] on body "Tarea asignada exitosamente Estudiantes Disciplina Asistencia Mis cursos Archiv…" at bounding box center [660, 634] width 1321 height 1269
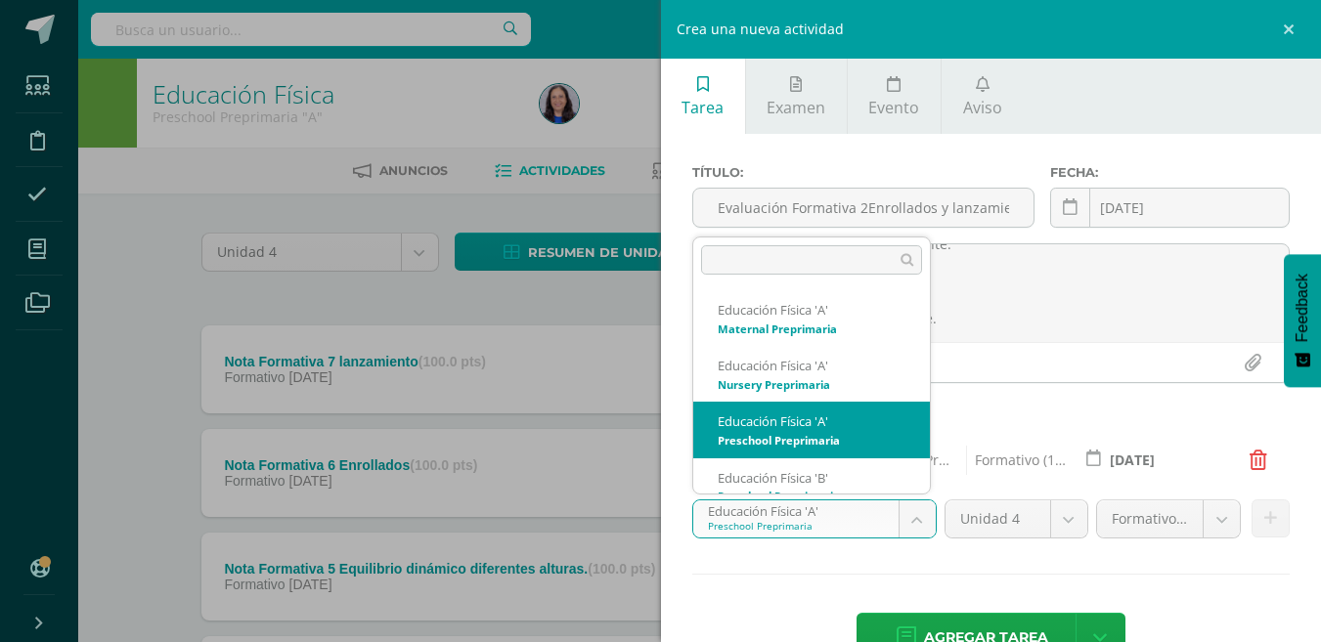
scroll to position [20, 0]
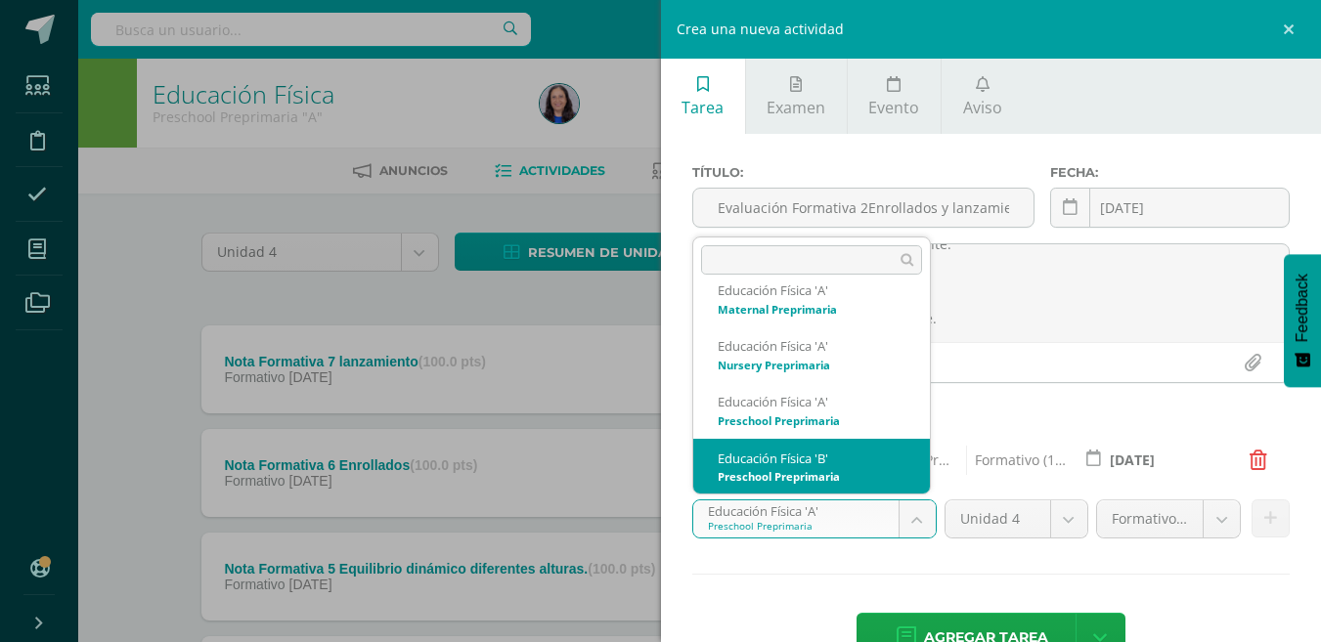
select select "234093"
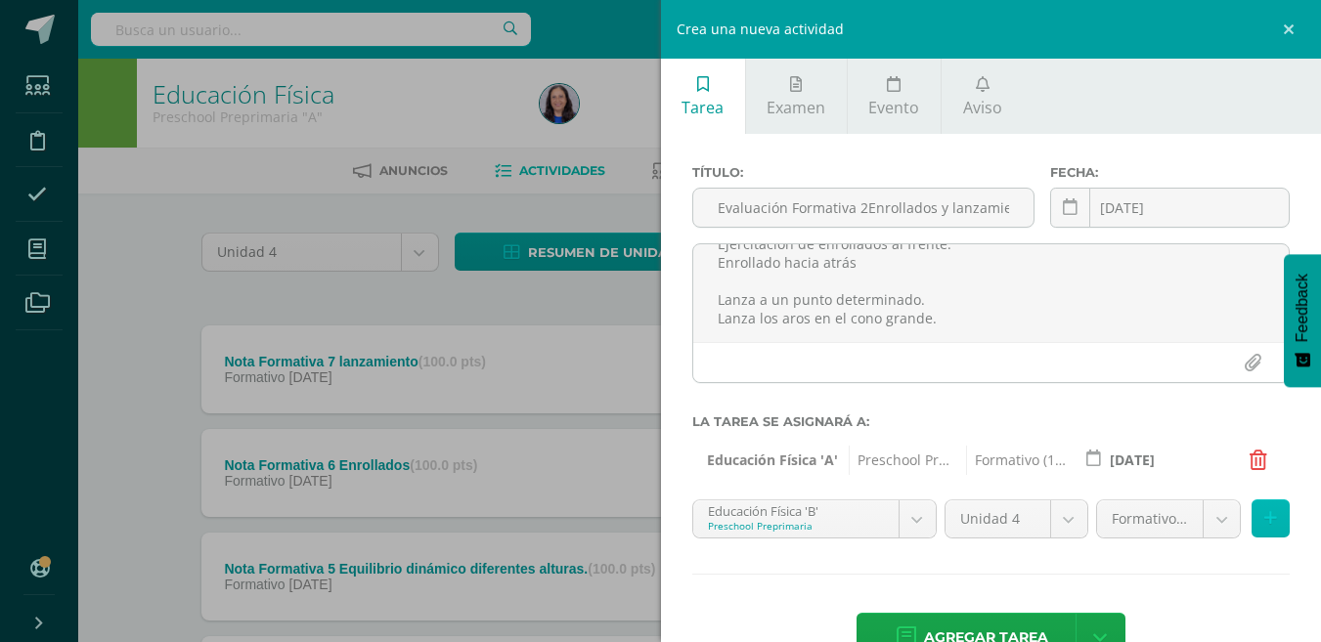
click at [1264, 522] on icon at bounding box center [1270, 518] width 13 height 17
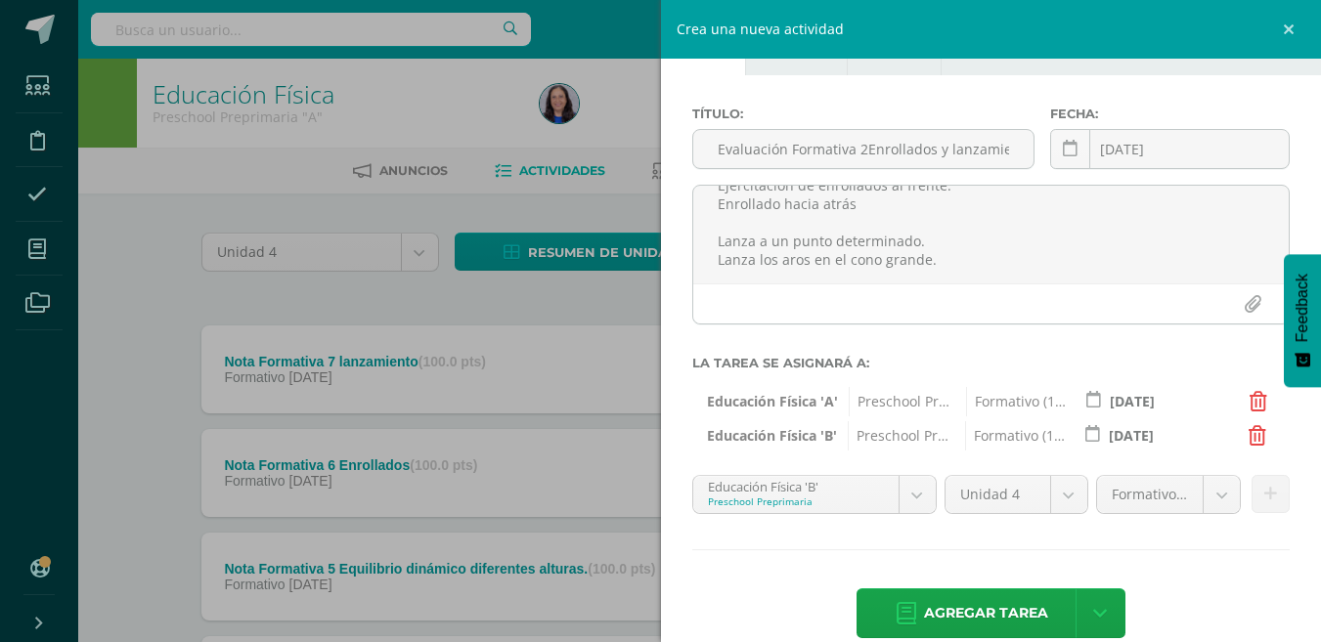
scroll to position [90, 0]
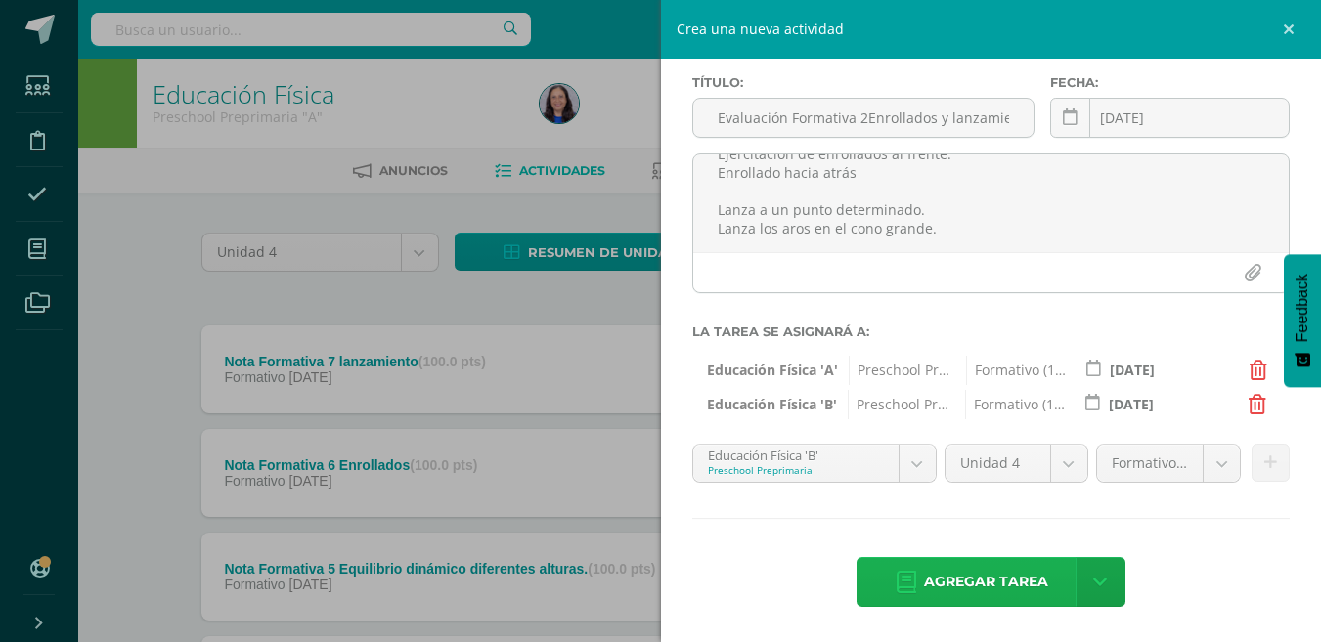
drag, startPoint x: 995, startPoint y: 585, endPoint x: 1014, endPoint y: 587, distance: 18.7
click at [1000, 584] on span "Agregar tarea" at bounding box center [986, 582] width 124 height 48
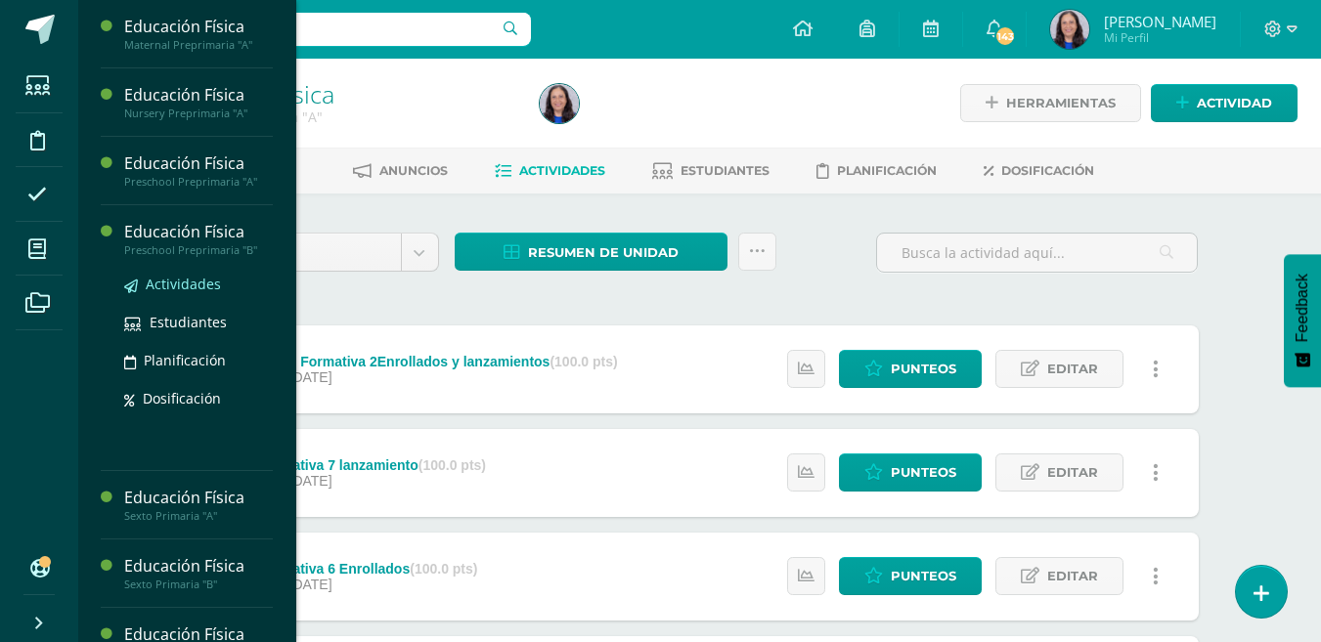
click at [200, 281] on span "Actividades" at bounding box center [183, 284] width 75 height 19
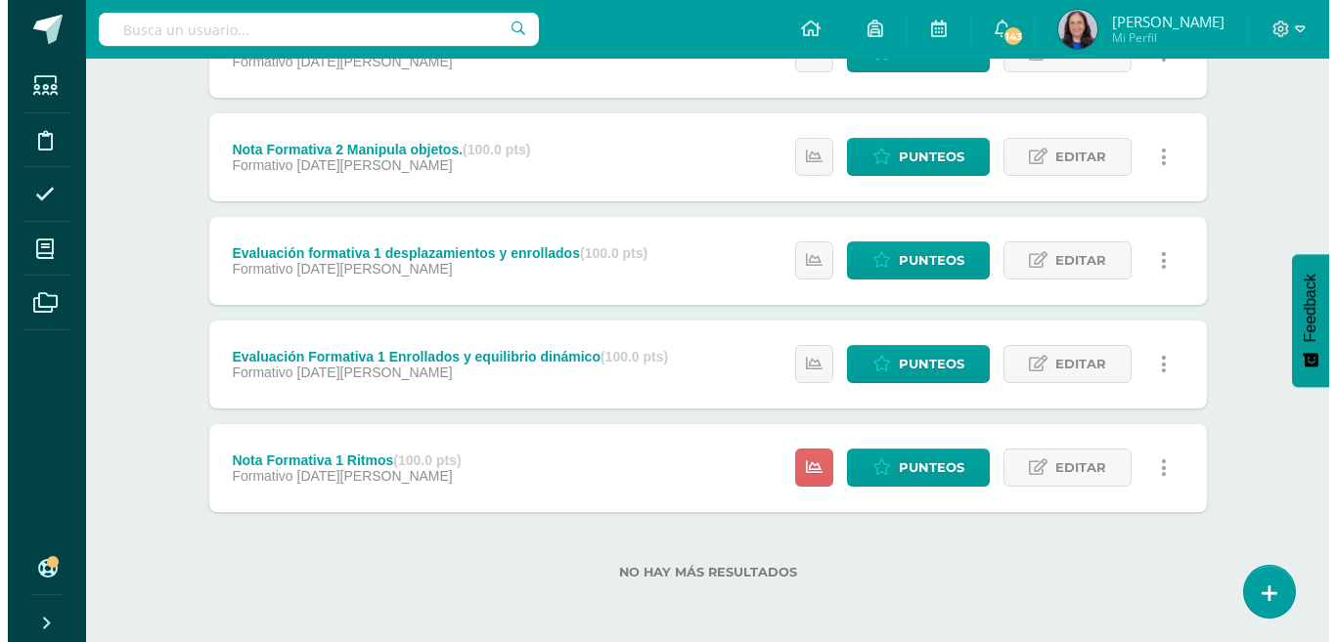
scroll to position [840, 0]
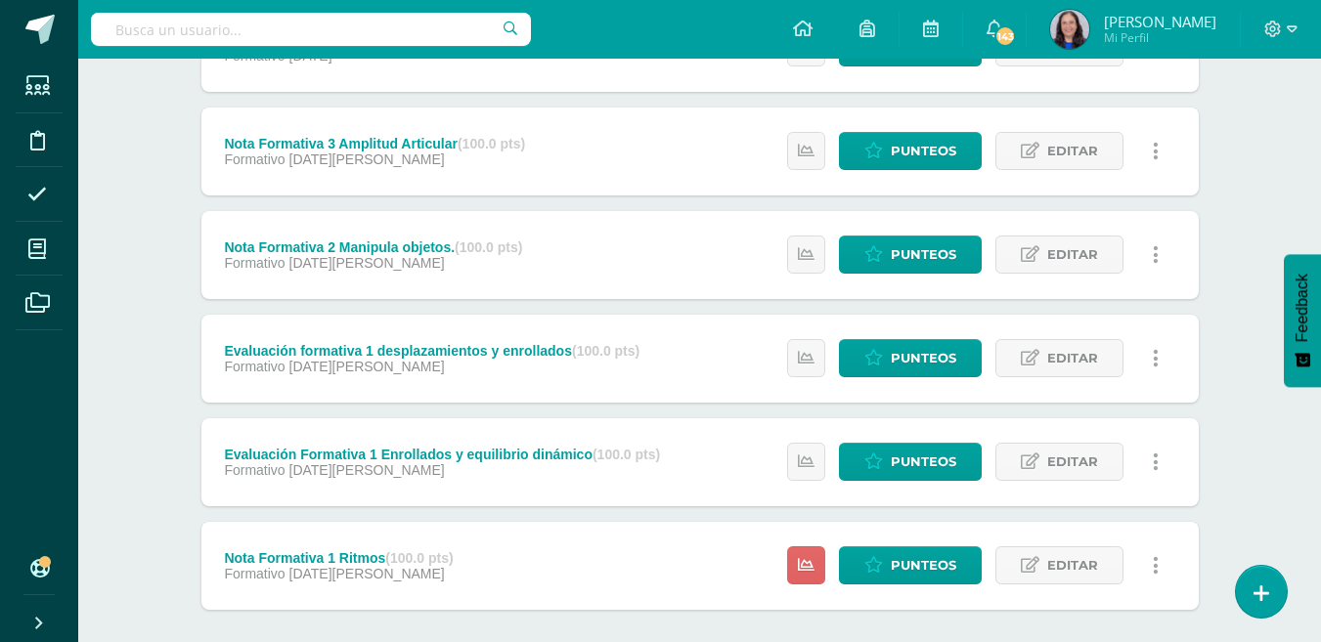
click at [1156, 458] on icon at bounding box center [1156, 463] width 6 height 22
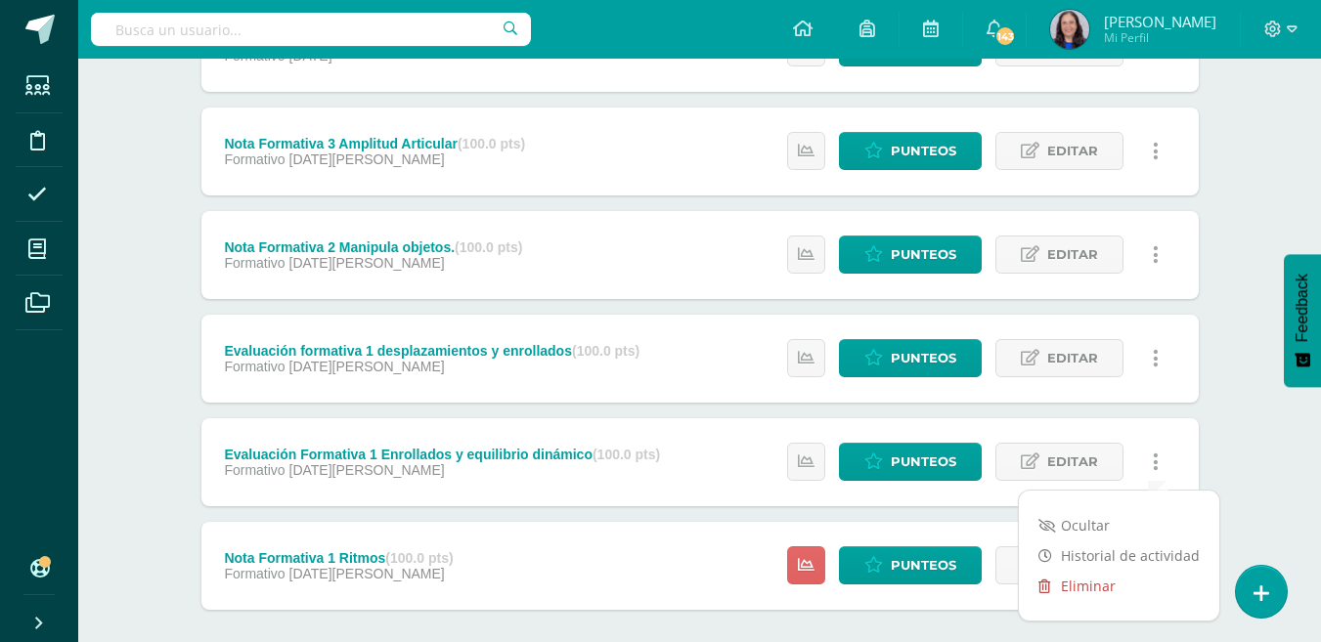
click at [1084, 590] on link "Eliminar" at bounding box center [1119, 586] width 200 height 30
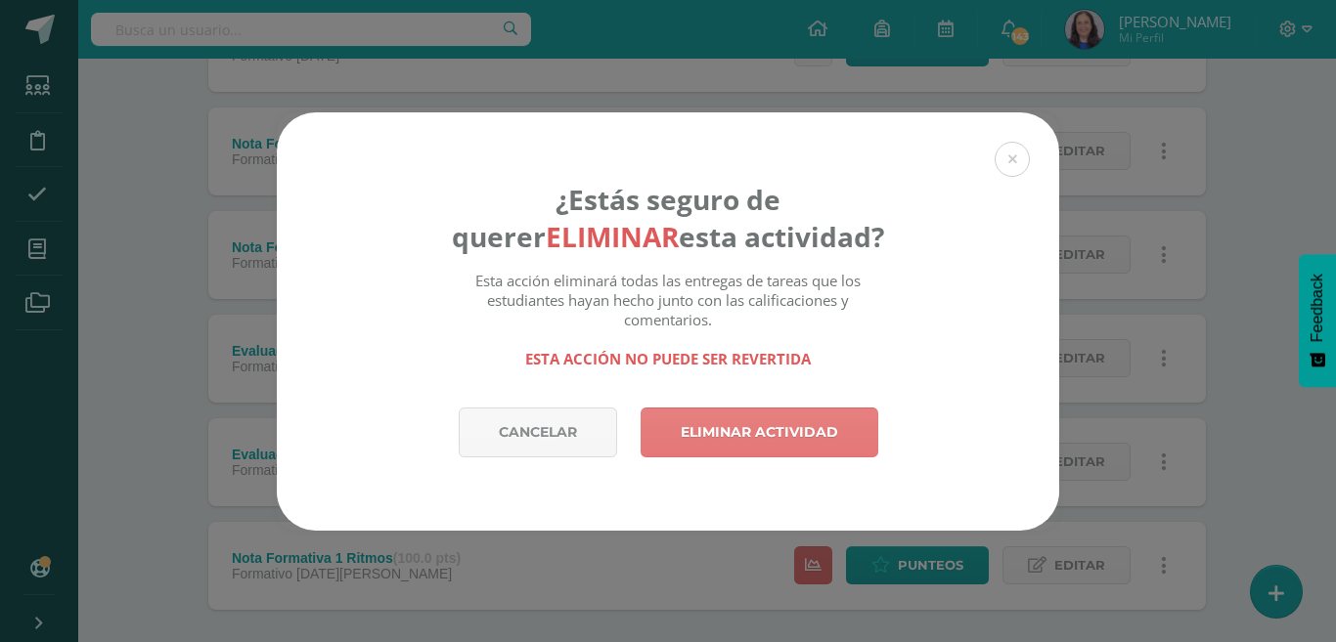
click at [788, 428] on link "Eliminar actividad" at bounding box center [759, 433] width 238 height 50
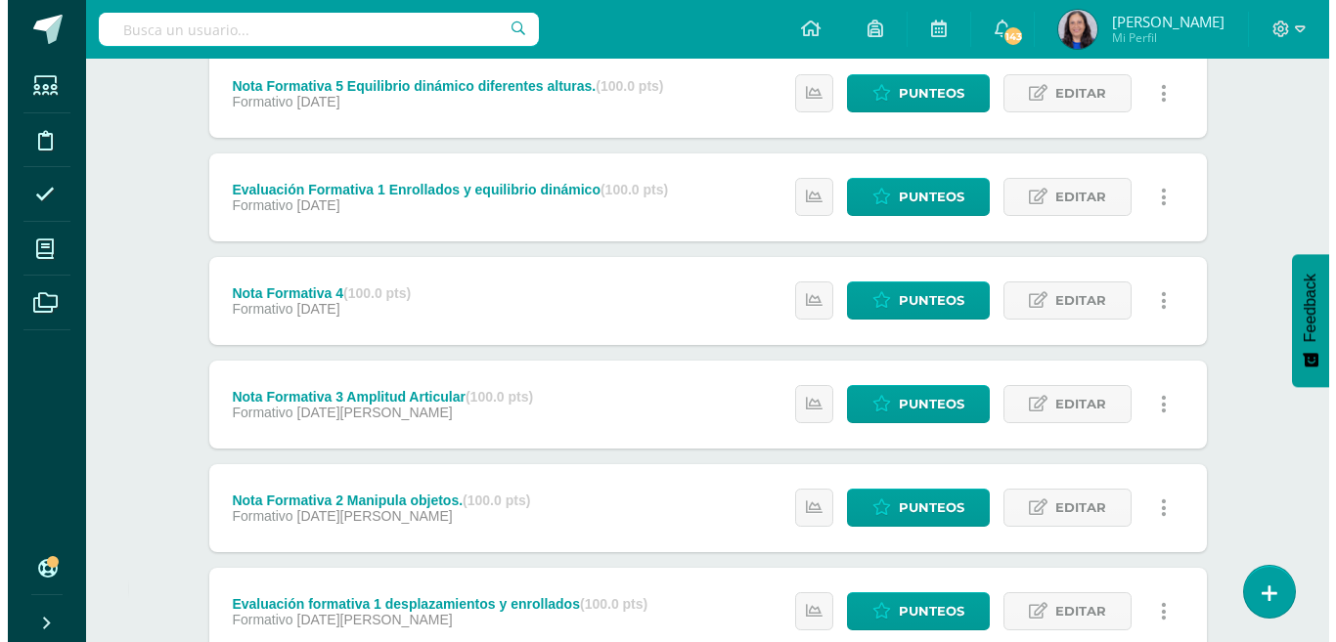
scroll to position [827, 0]
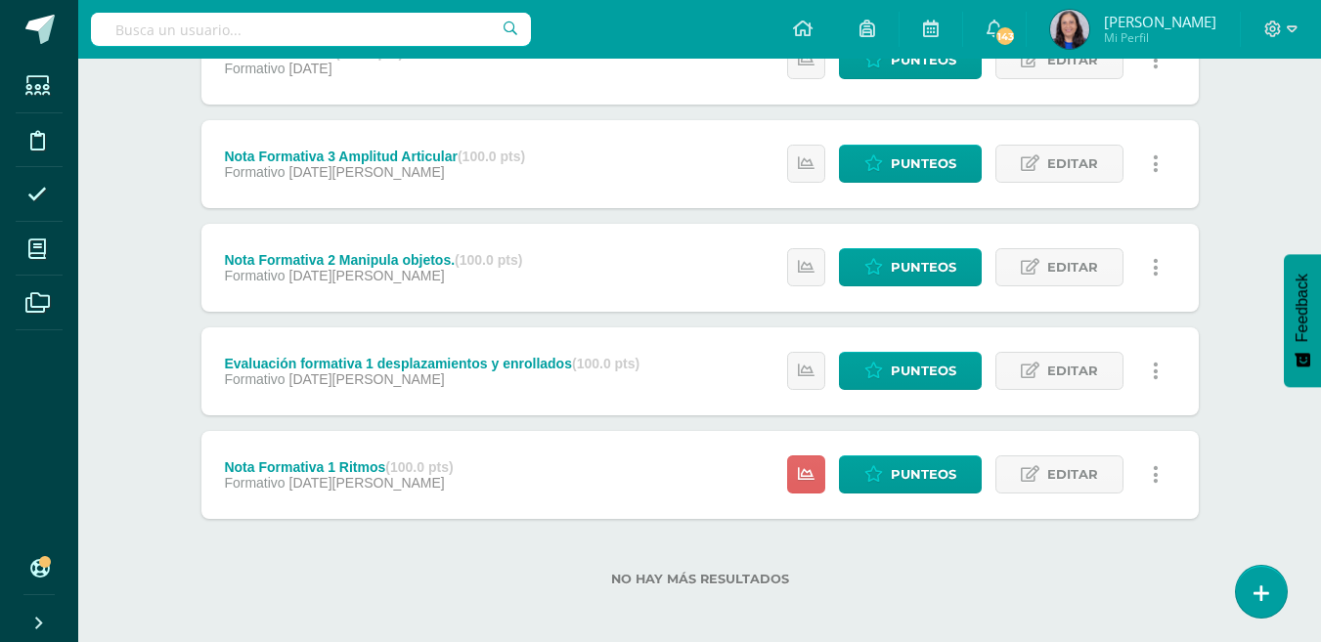
click at [1164, 367] on link at bounding box center [1156, 371] width 38 height 38
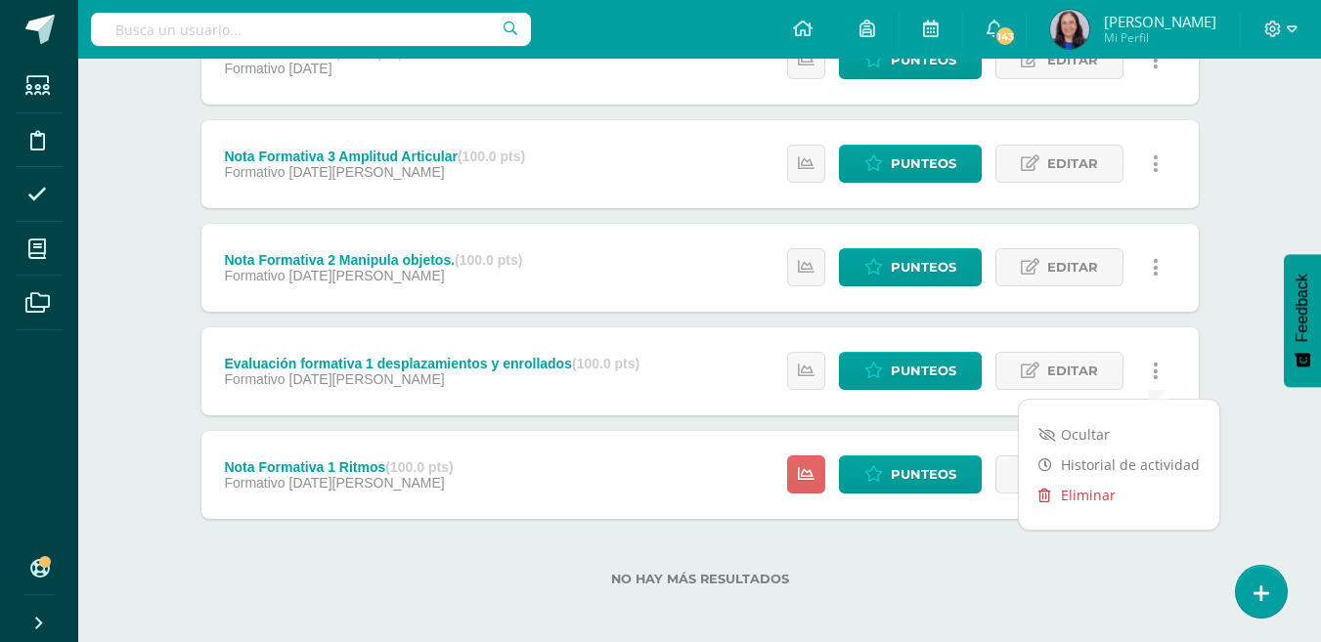
click at [1102, 492] on link "Eliminar" at bounding box center [1119, 495] width 200 height 30
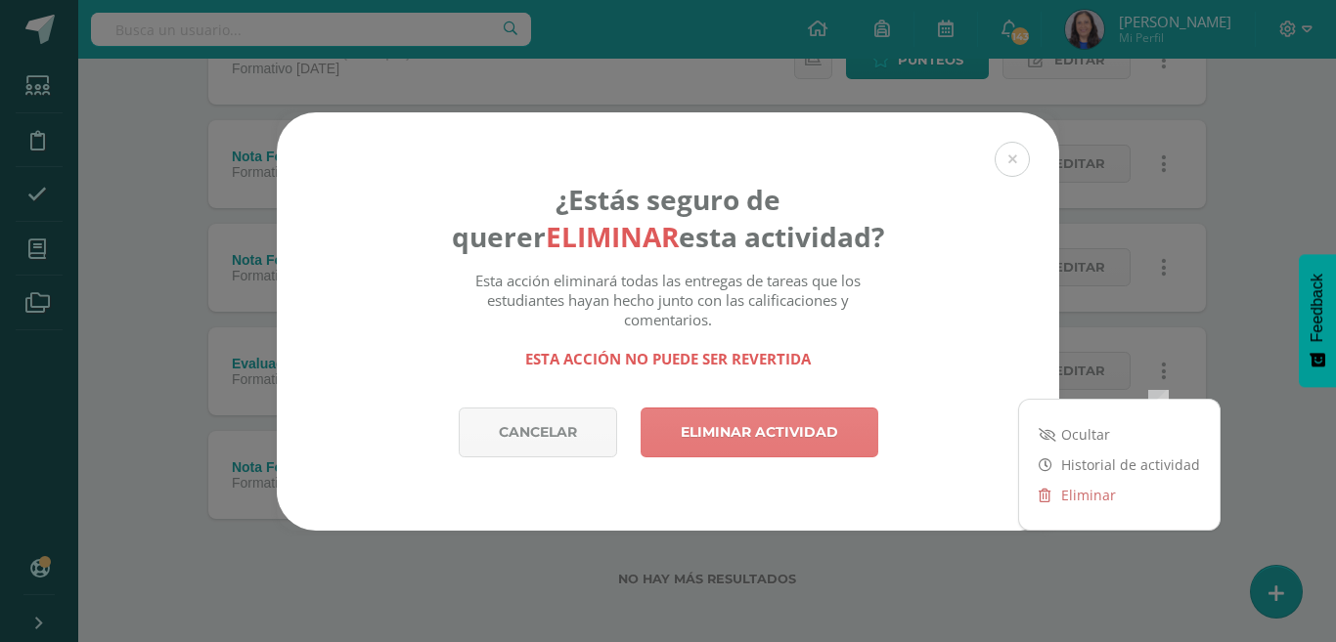
click at [789, 440] on link "Eliminar actividad" at bounding box center [759, 433] width 238 height 50
